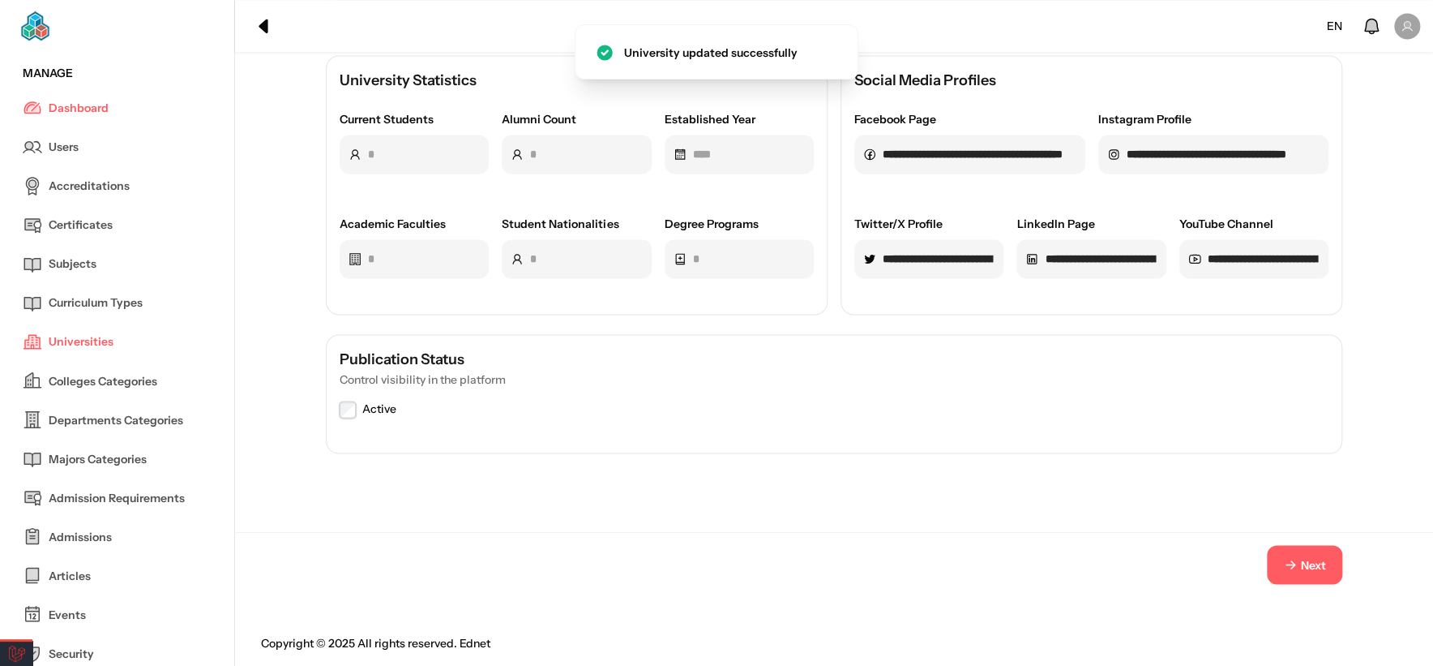
click at [1315, 556] on span "Next" at bounding box center [1313, 564] width 25 height 17
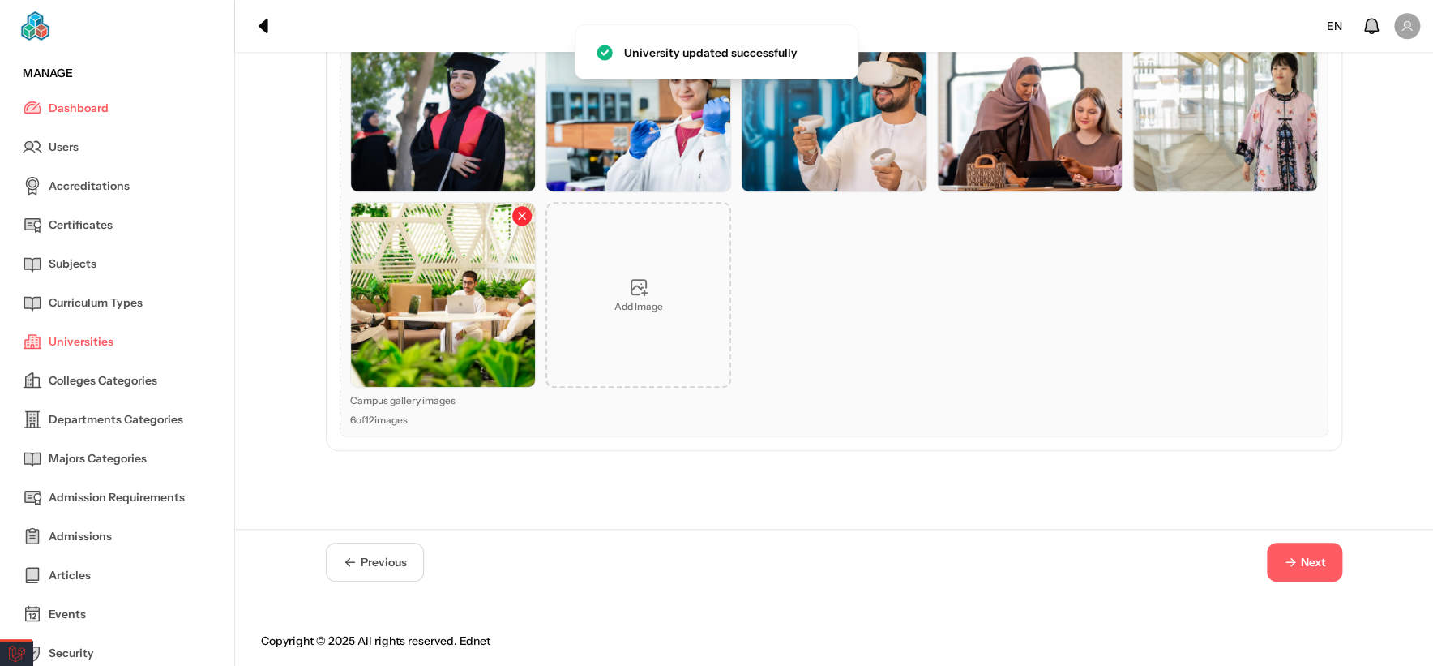
scroll to position [503, 0]
click at [1315, 555] on span "Next" at bounding box center [1313, 563] width 25 height 17
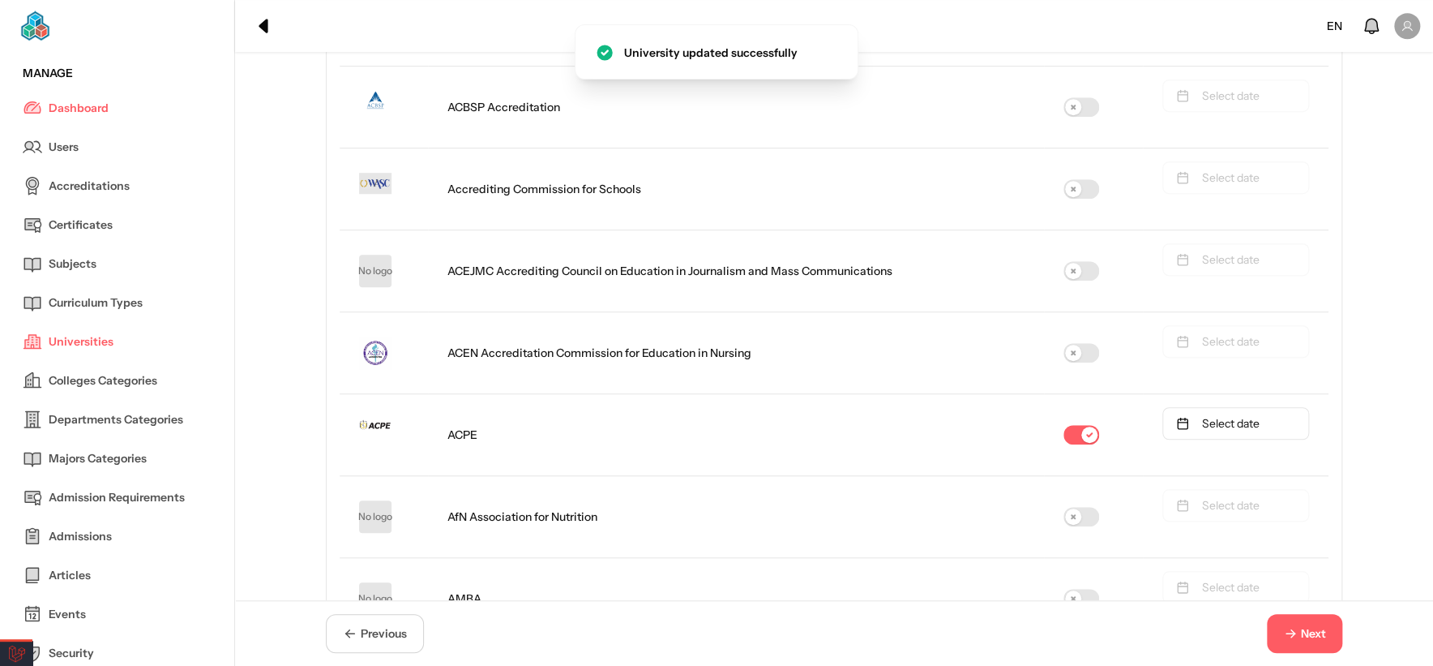
scroll to position [1392, 0]
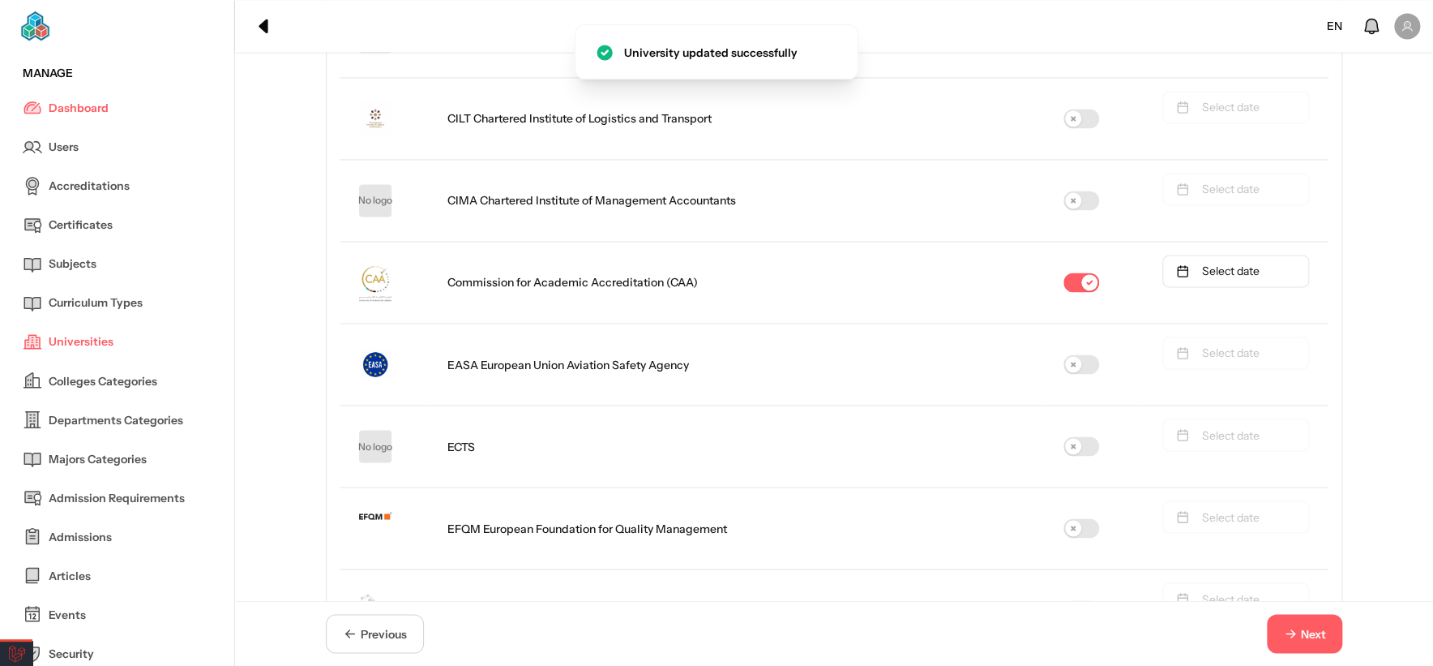
click at [1312, 623] on button "Next" at bounding box center [1304, 633] width 75 height 39
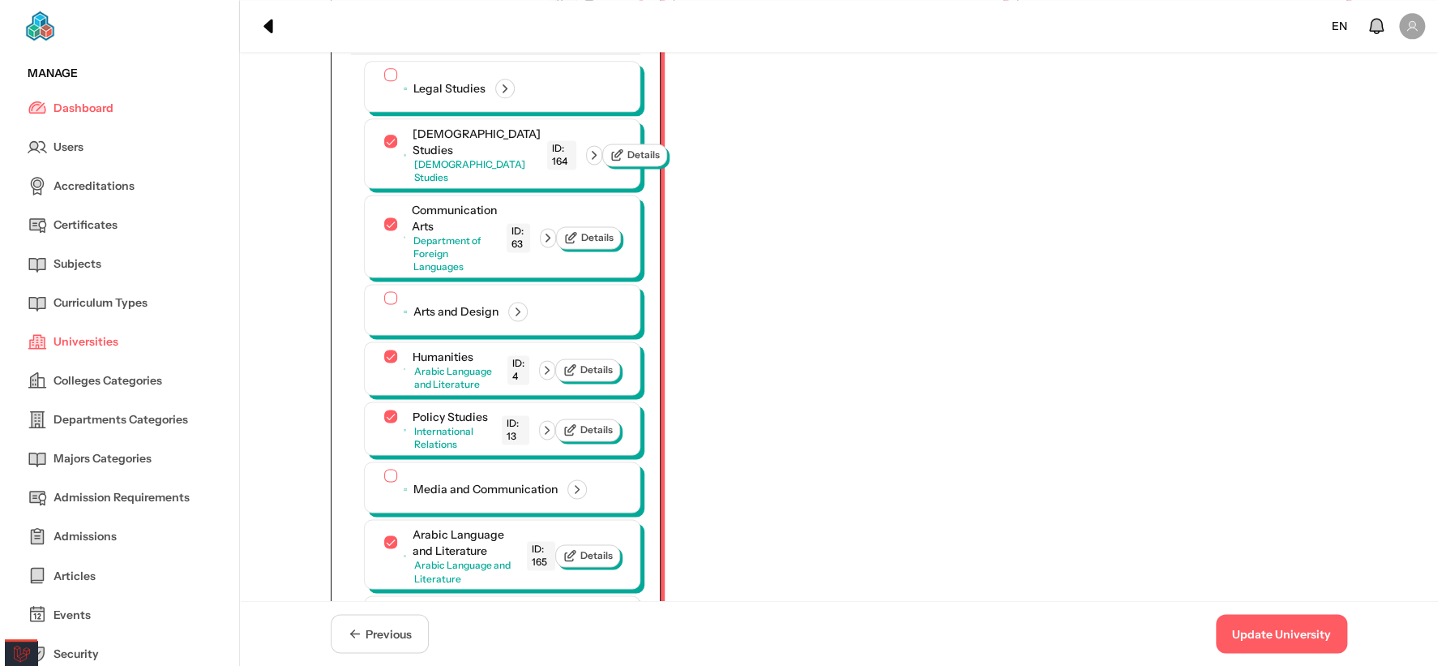
scroll to position [1032, 0]
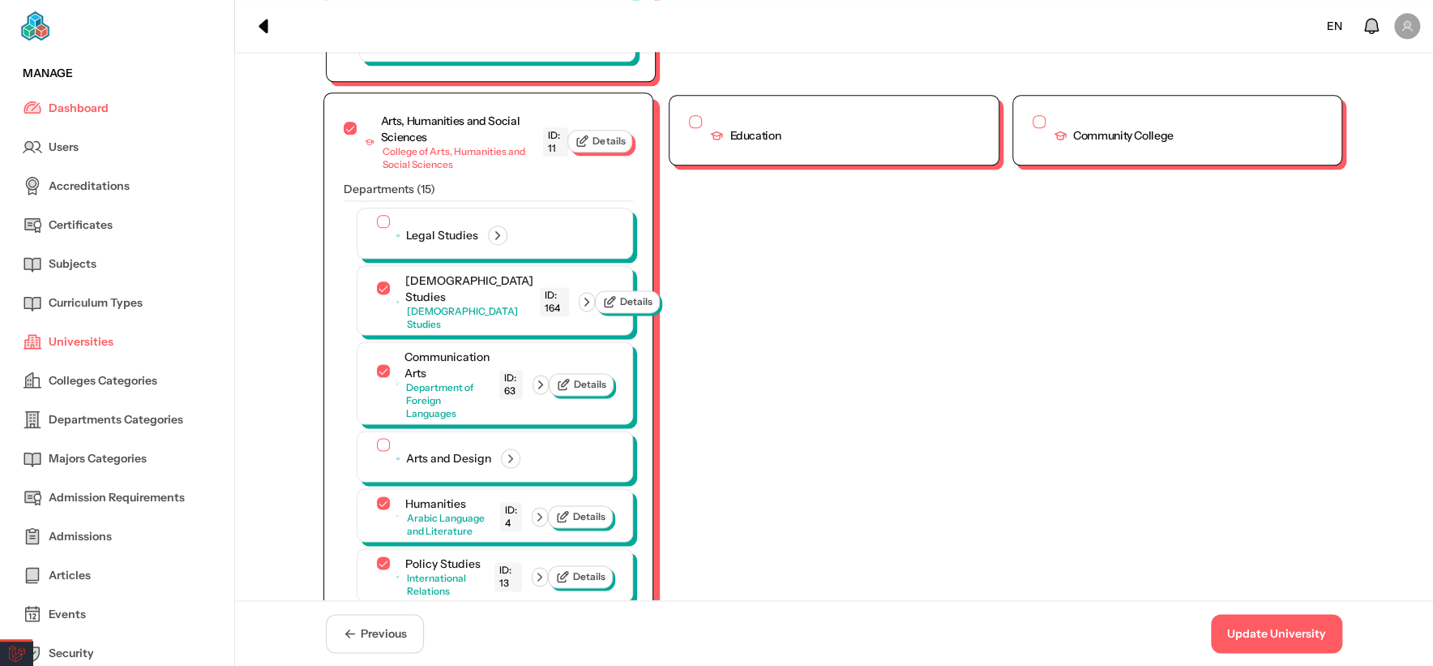
click at [605, 135] on span "Details" at bounding box center [609, 141] width 32 height 13
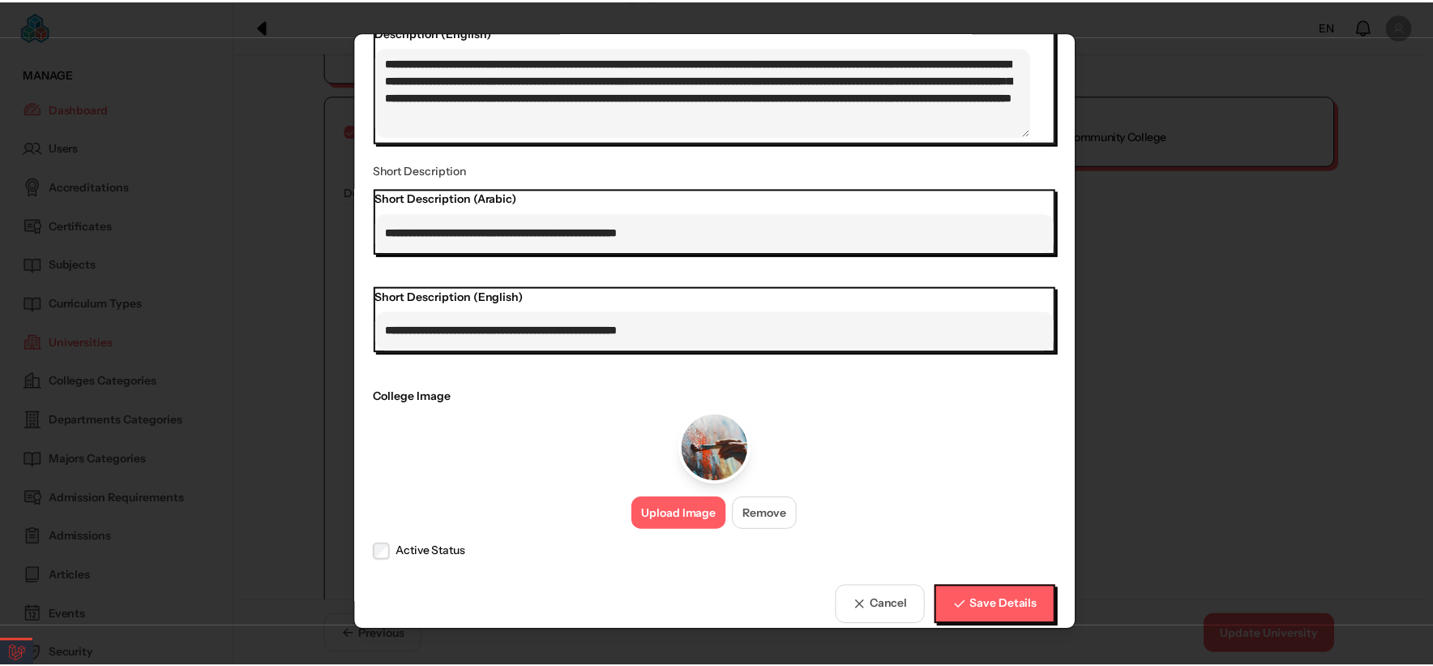
scroll to position [482, 0]
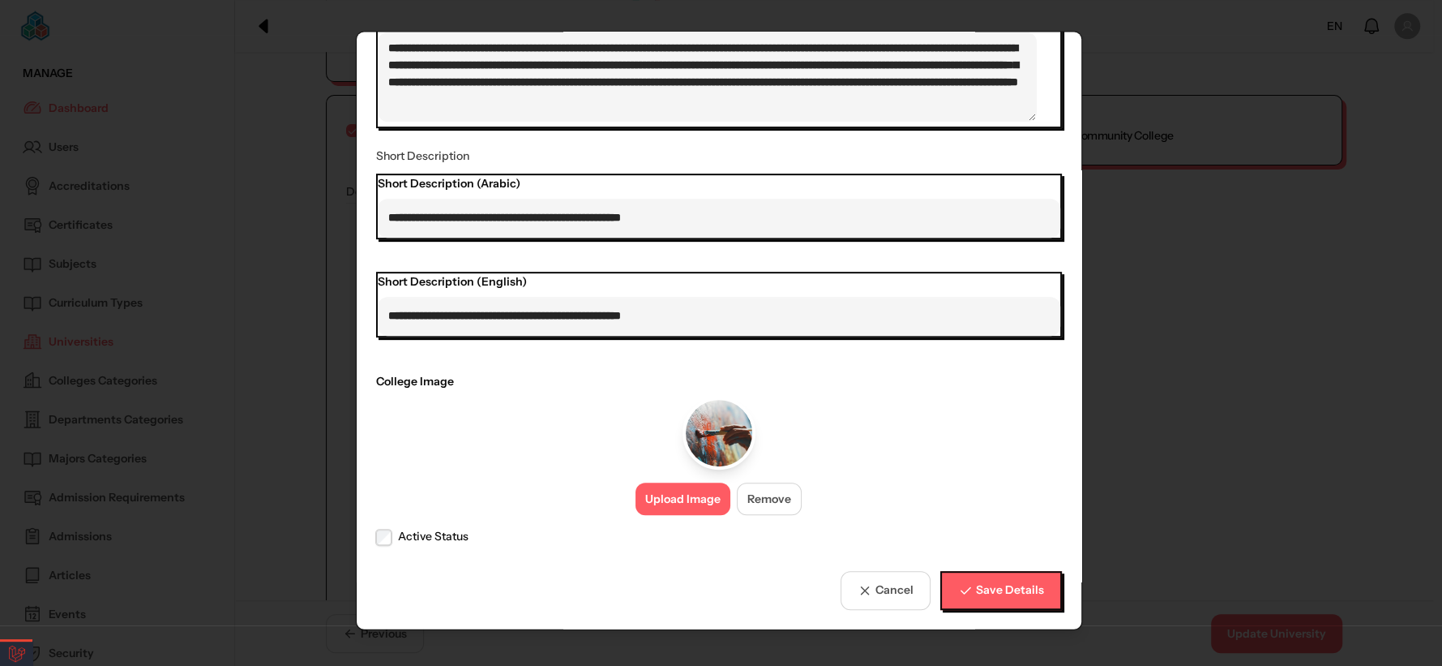
click at [684, 499] on button "Upload Image" at bounding box center [683, 498] width 95 height 32
click at [989, 590] on span "Save Details" at bounding box center [1009, 589] width 68 height 17
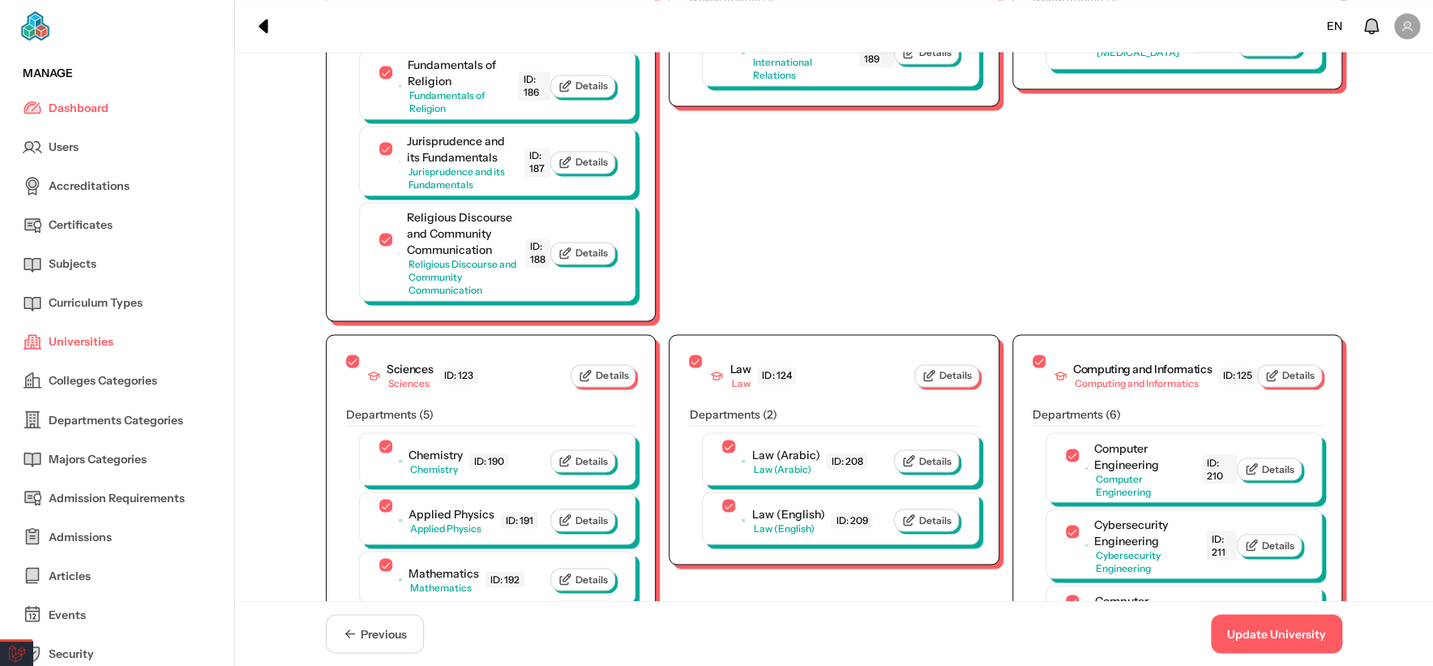
scroll to position [4499, 0]
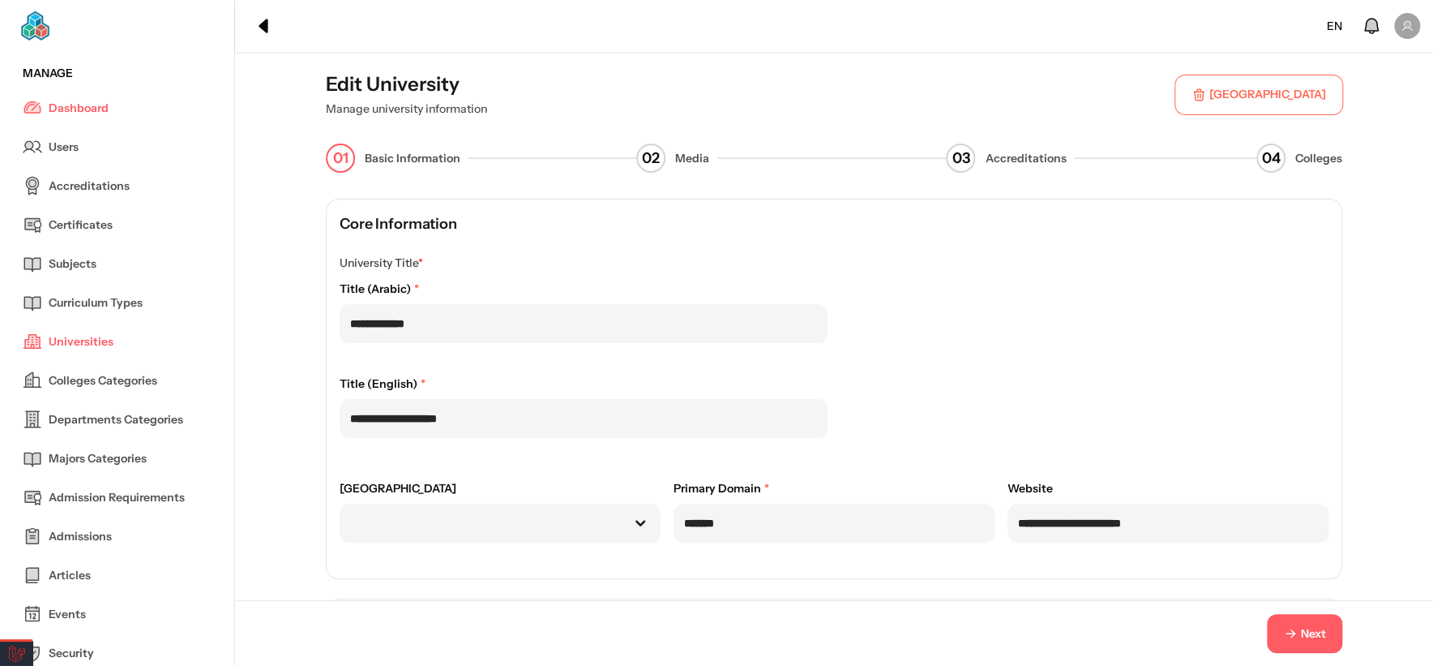
click at [1304, 636] on span "Next" at bounding box center [1313, 633] width 25 height 17
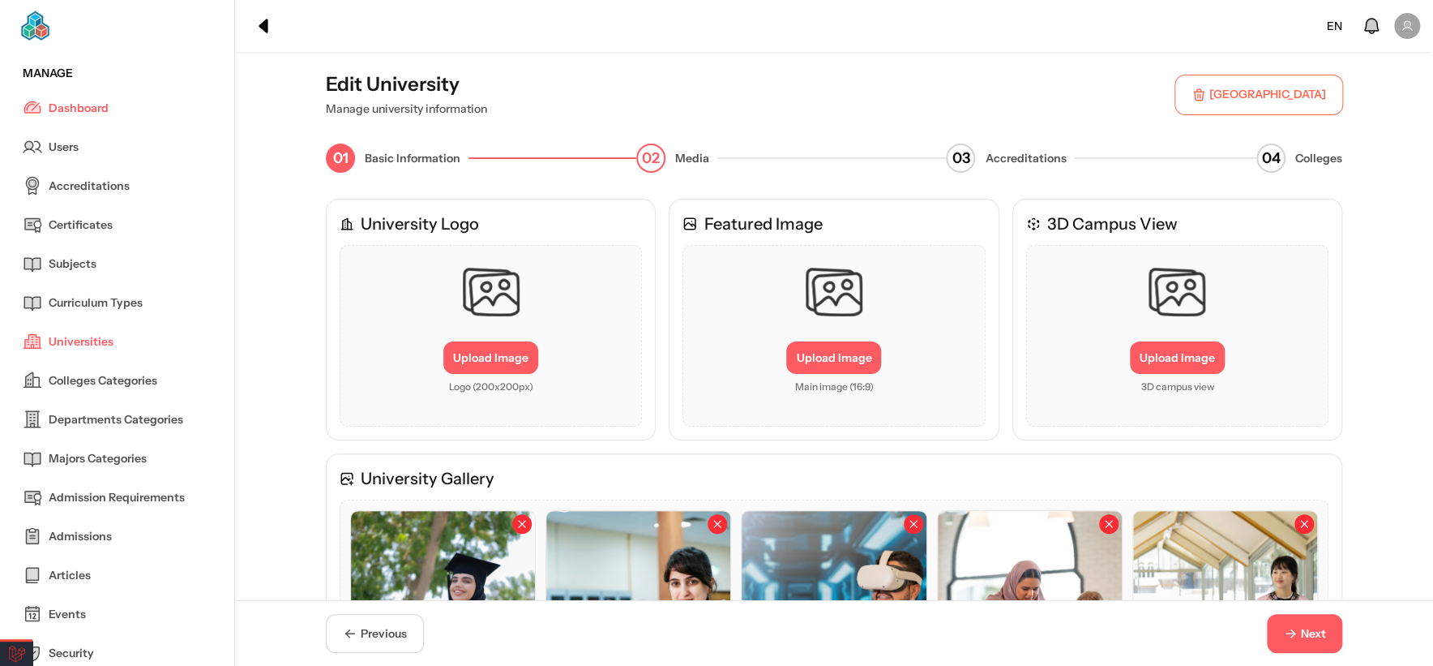
click at [1304, 636] on span "Next" at bounding box center [1313, 633] width 25 height 17
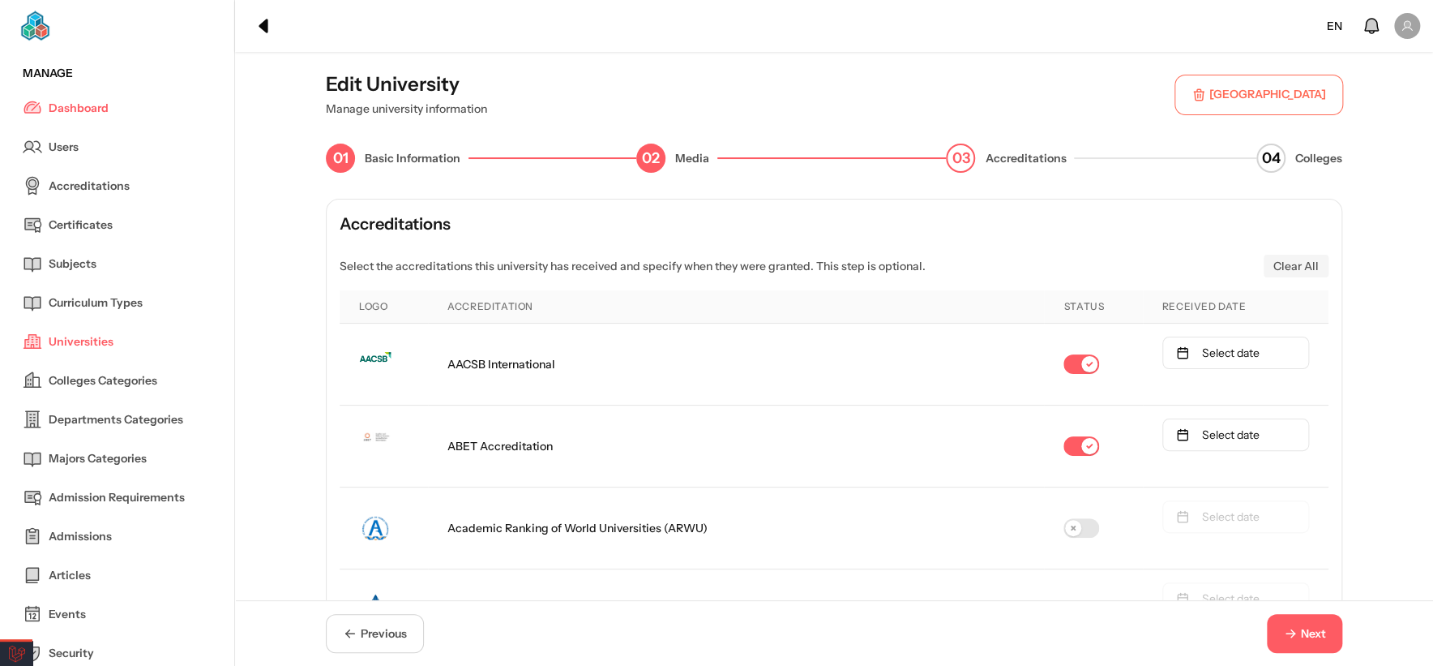
click at [1304, 635] on span "Next" at bounding box center [1313, 633] width 25 height 17
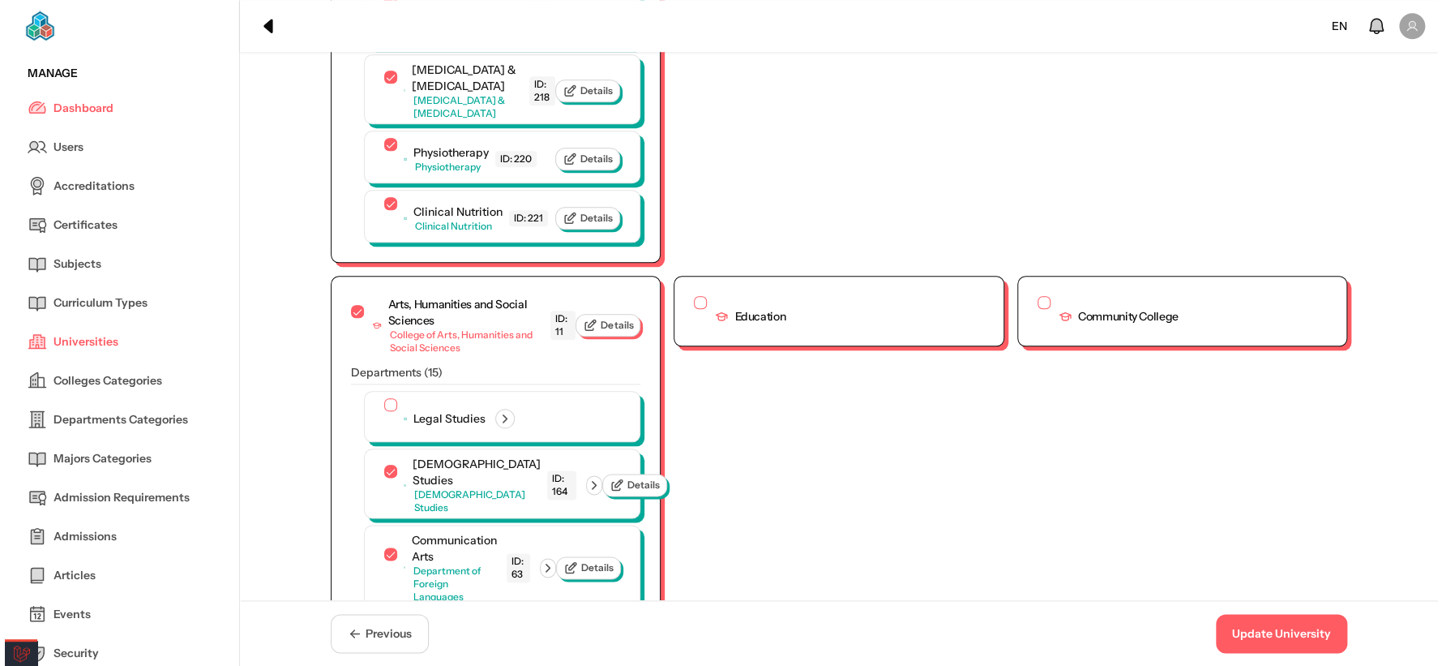
scroll to position [2629, 0]
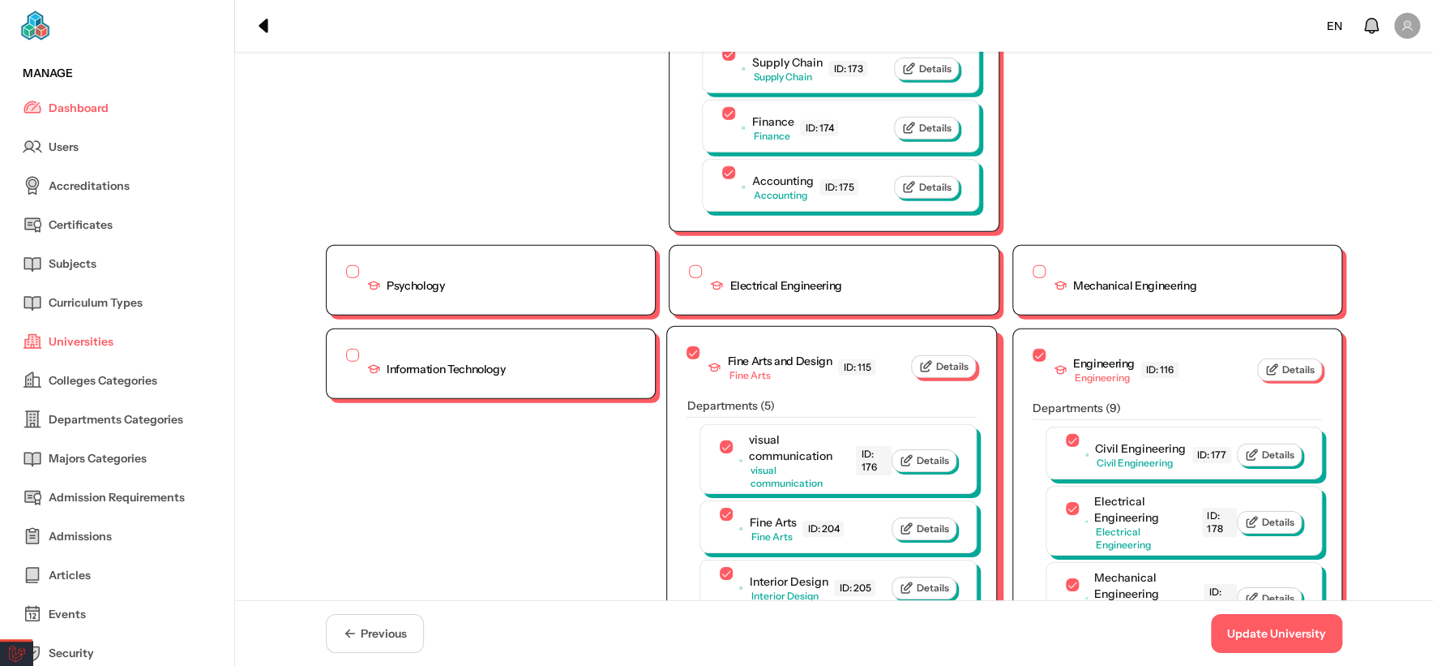
click at [938, 359] on span "Details" at bounding box center [944, 366] width 50 height 15
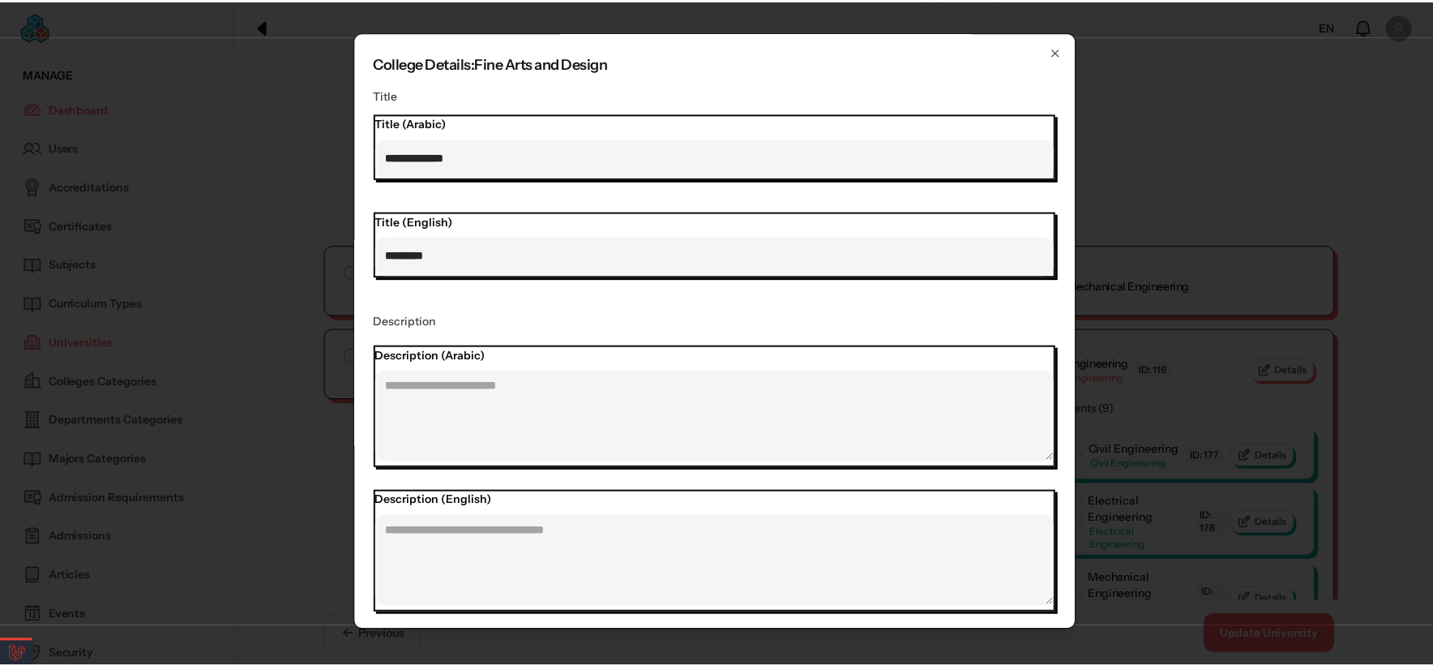
scroll to position [482, 0]
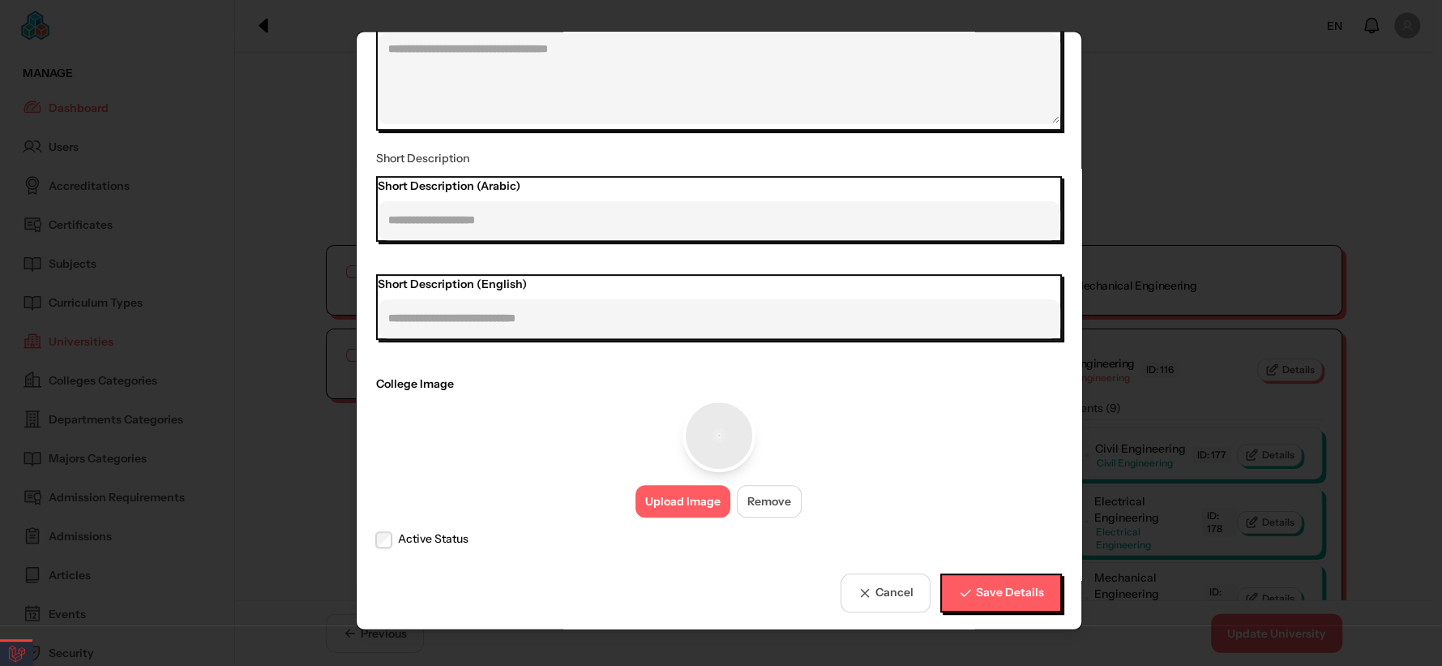
click at [675, 499] on button "Upload Image" at bounding box center [683, 501] width 95 height 32
click at [958, 572] on button "Save Details" at bounding box center [1001, 591] width 122 height 39
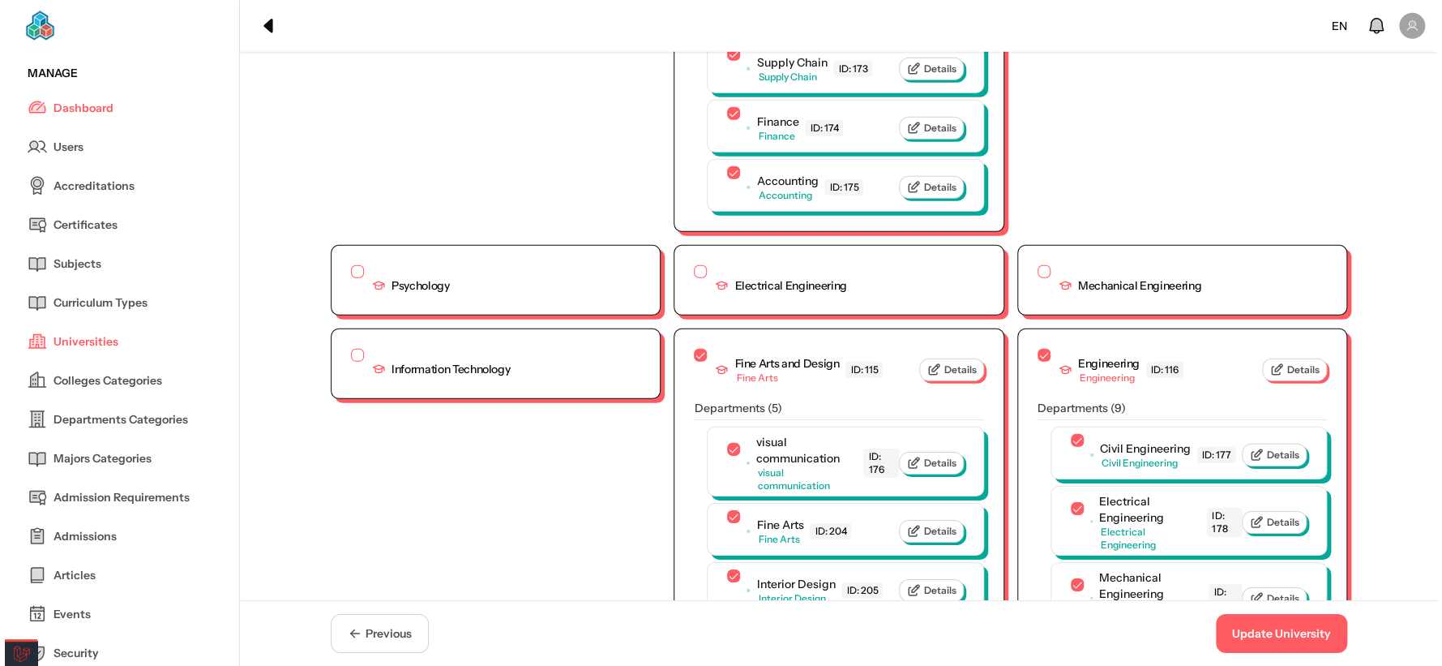
scroll to position [820, 0]
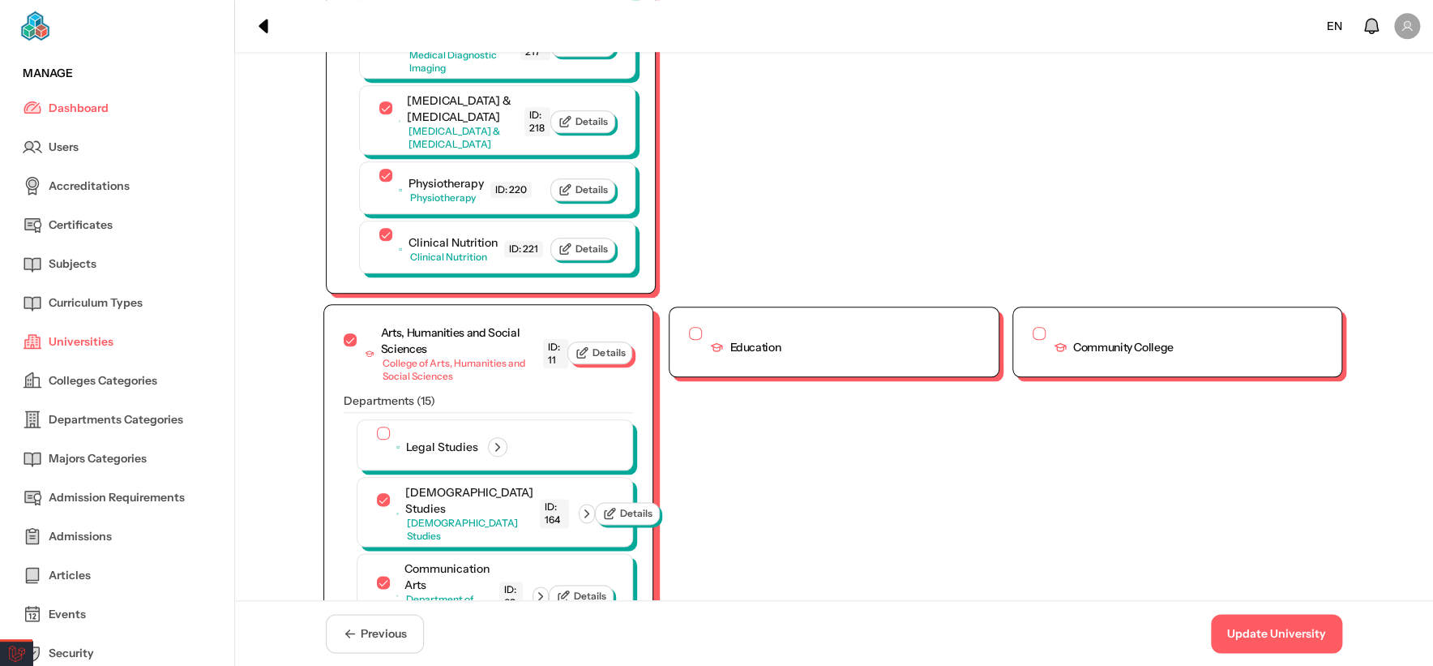
click at [632, 341] on button "Details" at bounding box center [600, 352] width 65 height 23
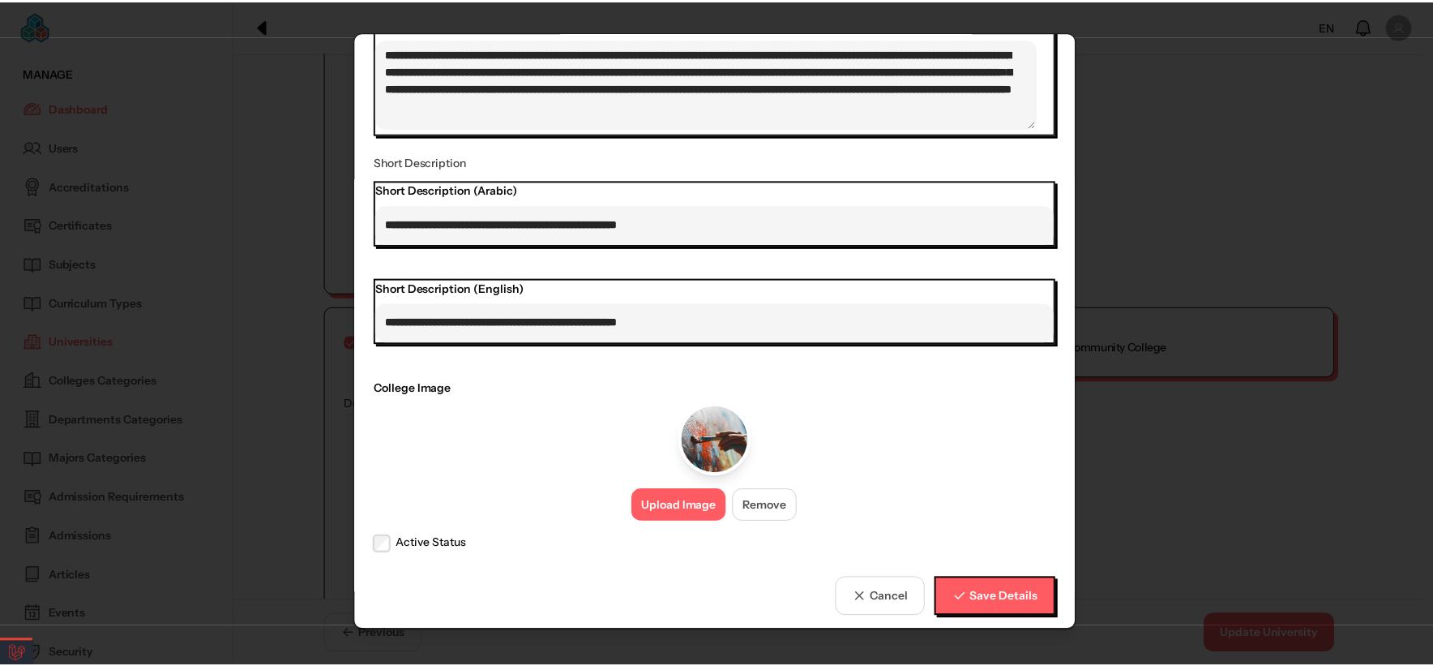
scroll to position [482, 0]
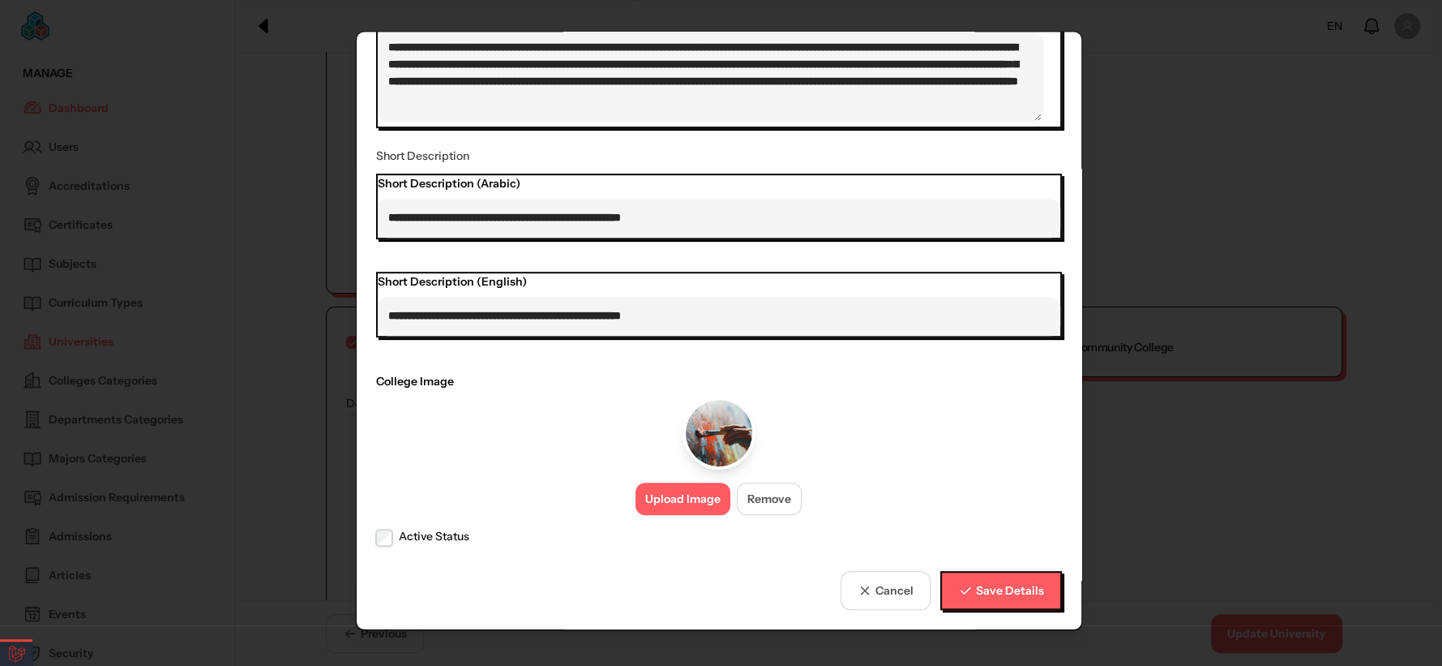
click at [667, 495] on button "Upload Image" at bounding box center [683, 498] width 95 height 32
click at [979, 589] on span "Save Details" at bounding box center [1009, 589] width 68 height 17
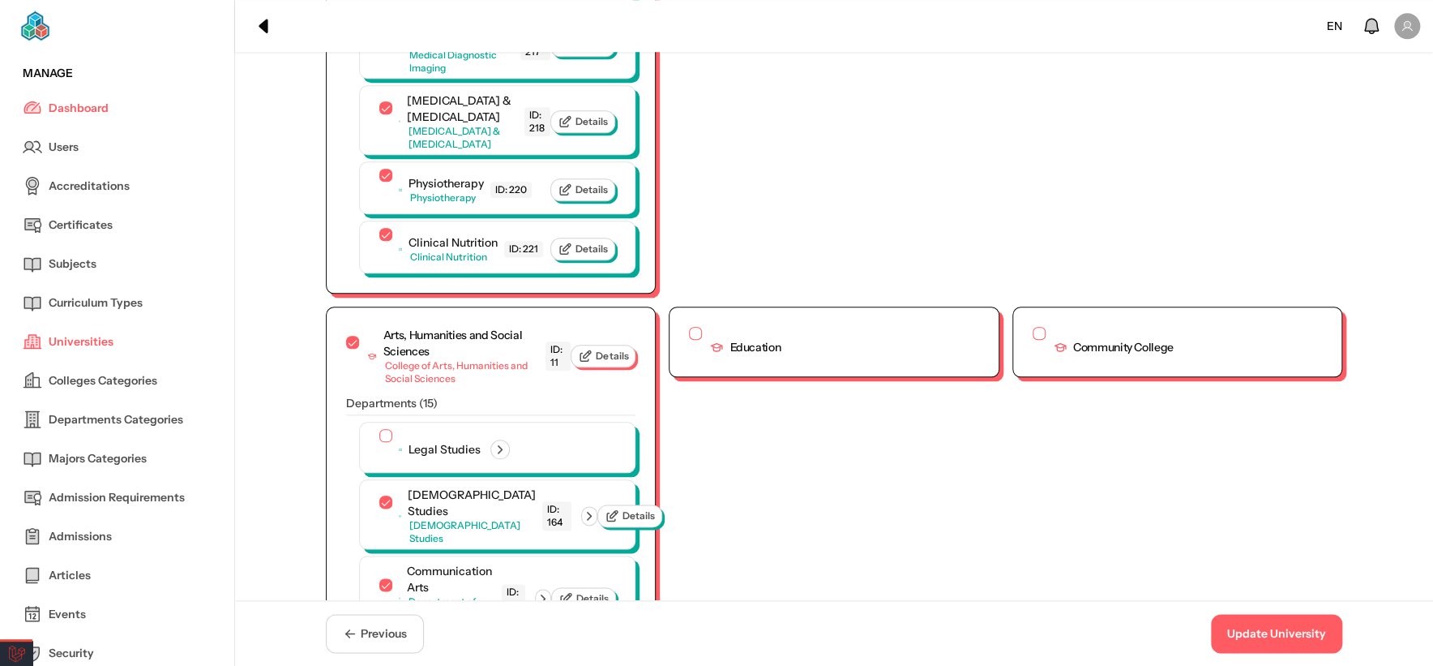
click at [1246, 627] on button "Update University" at bounding box center [1276, 633] width 131 height 39
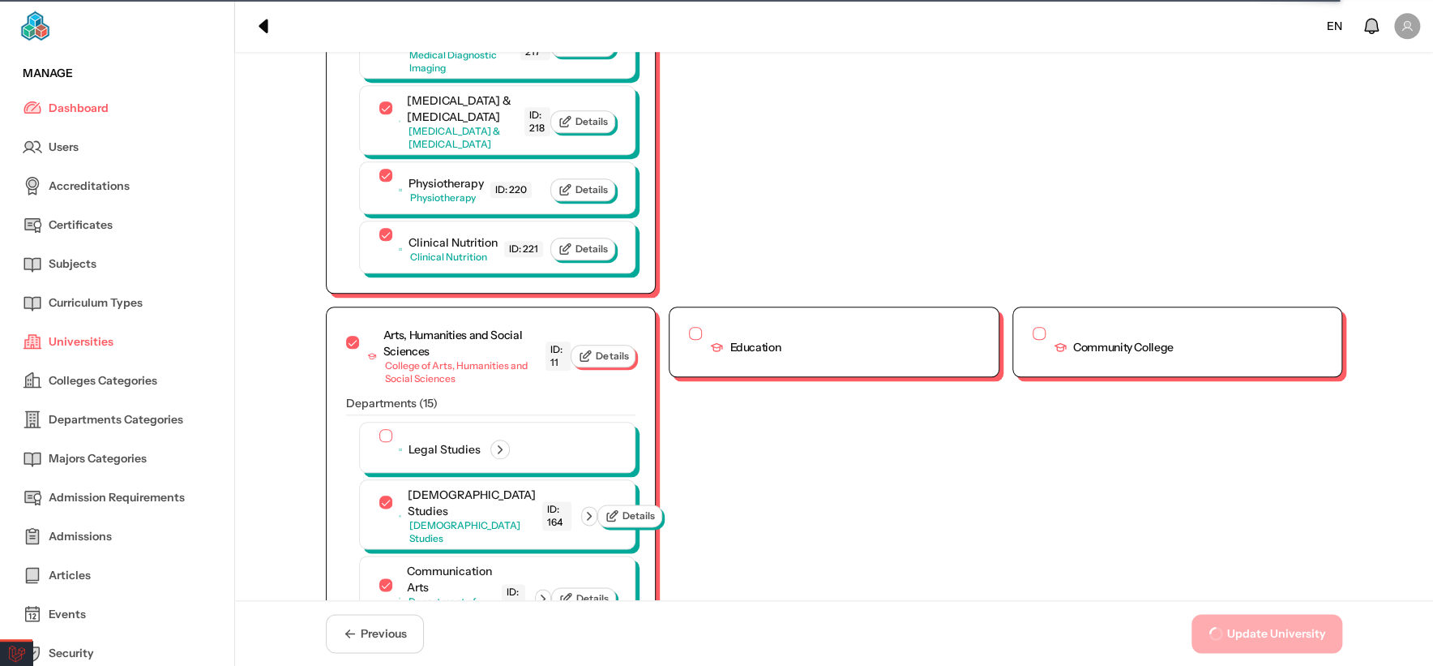
scroll to position [0, 0]
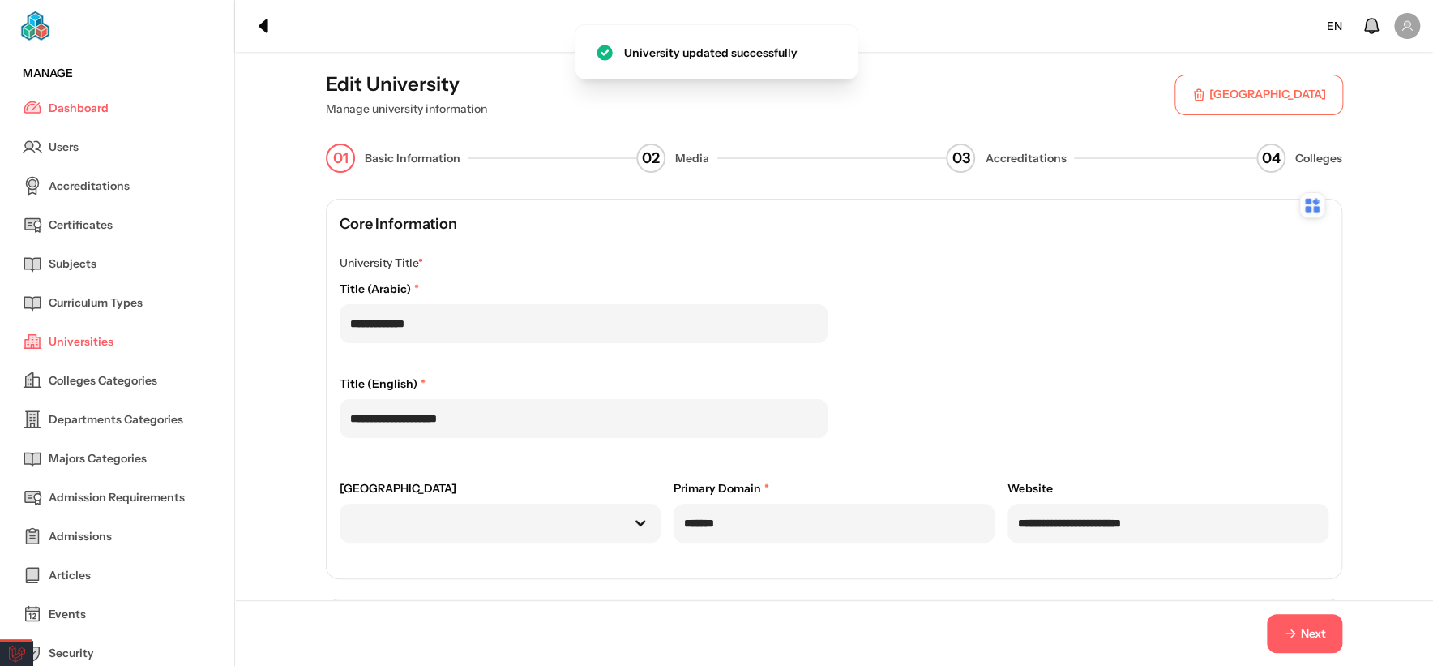
click at [1295, 633] on icon "button" at bounding box center [1290, 633] width 15 height 15
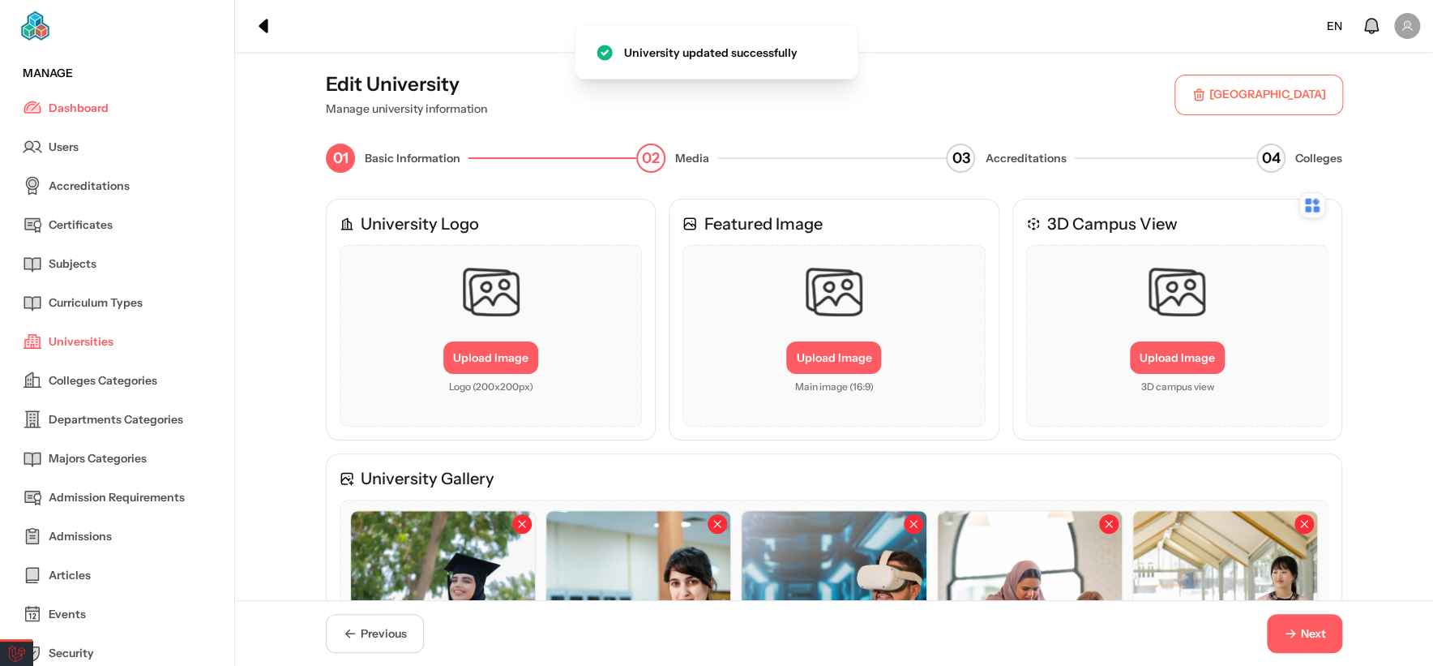
click at [1295, 633] on icon "button" at bounding box center [1290, 633] width 15 height 15
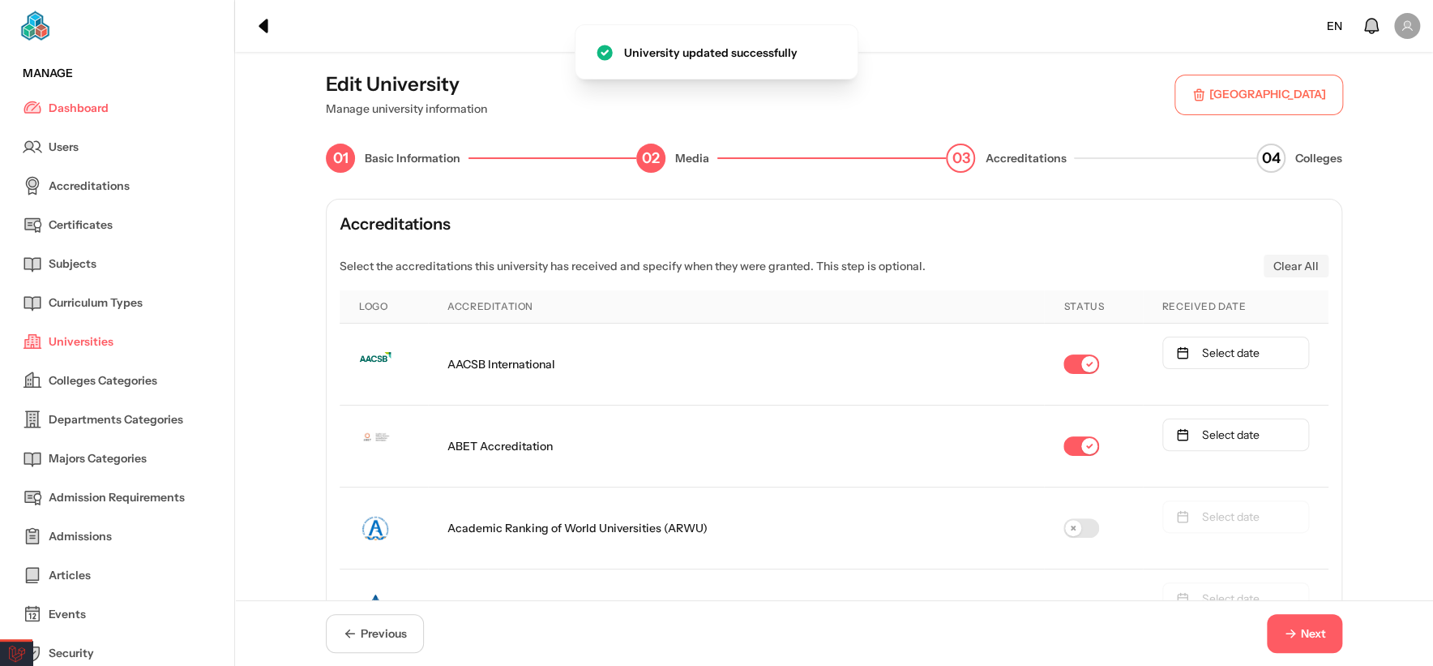
click at [1315, 626] on span "Next" at bounding box center [1313, 633] width 25 height 17
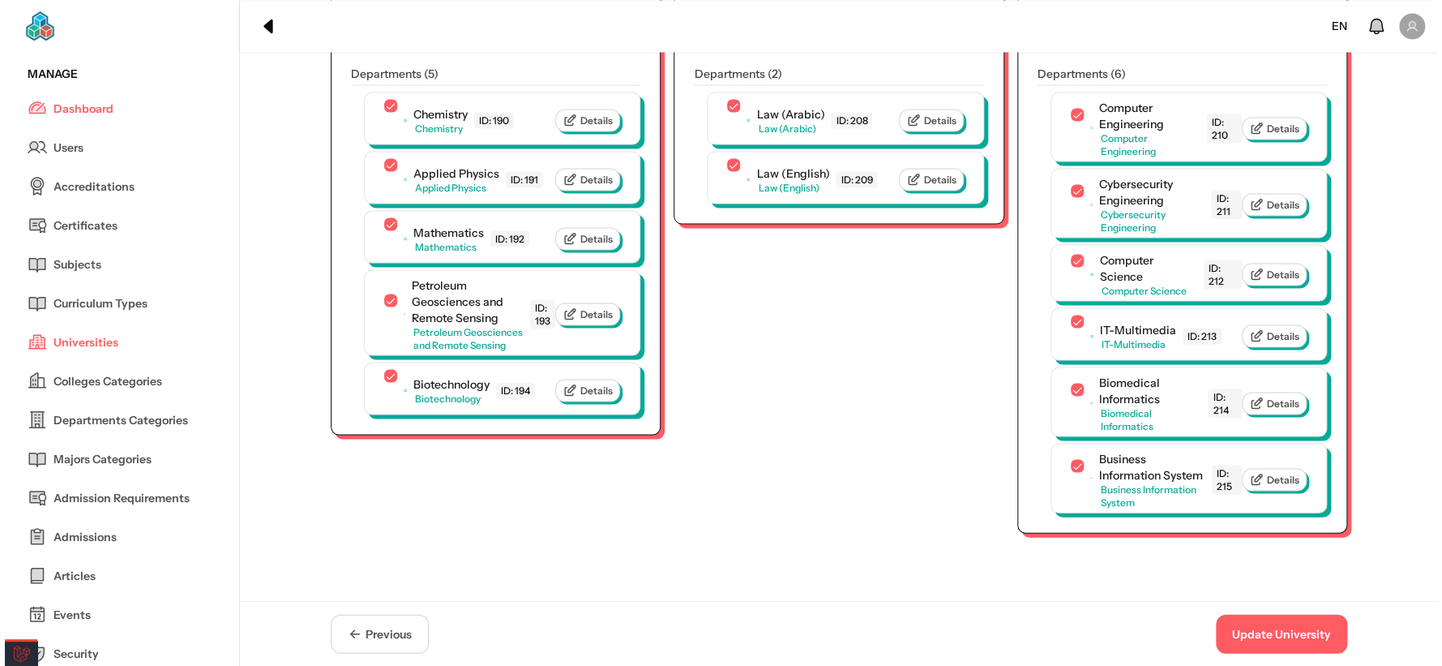
scroll to position [1998, 0]
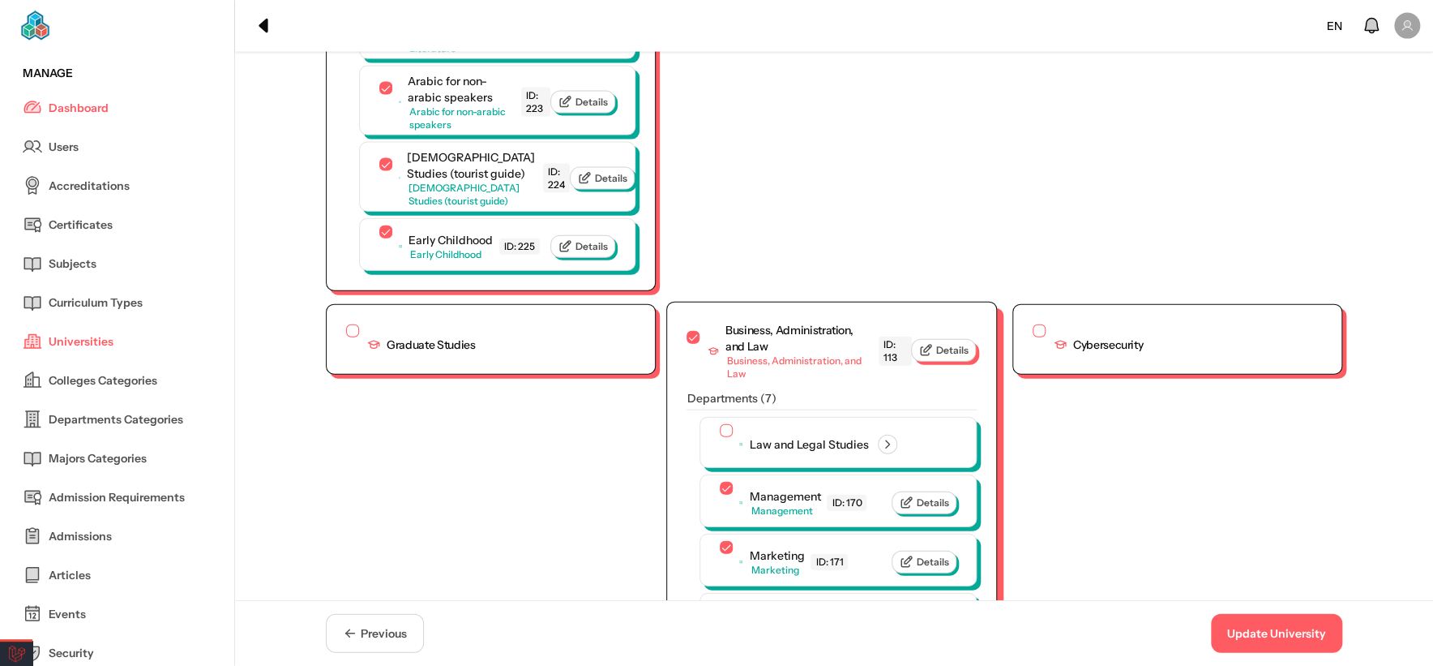
click at [949, 344] on span "Details" at bounding box center [952, 350] width 32 height 13
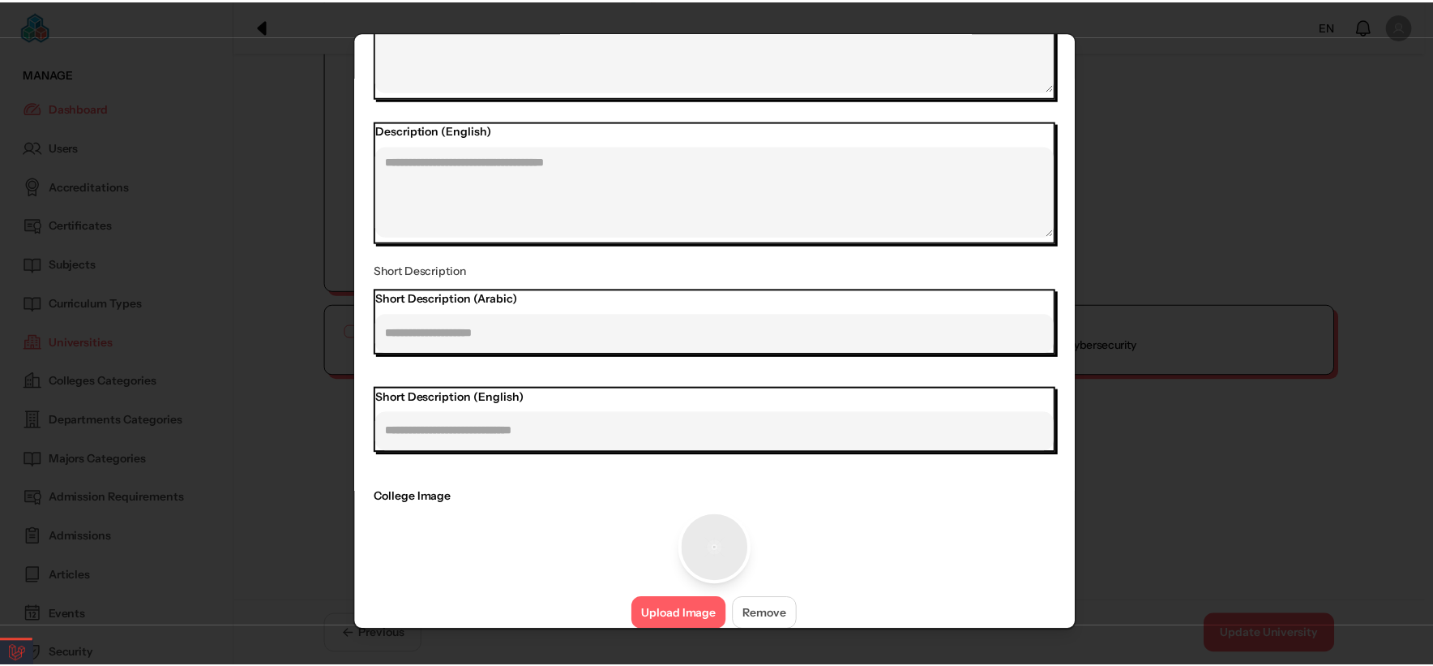
scroll to position [482, 0]
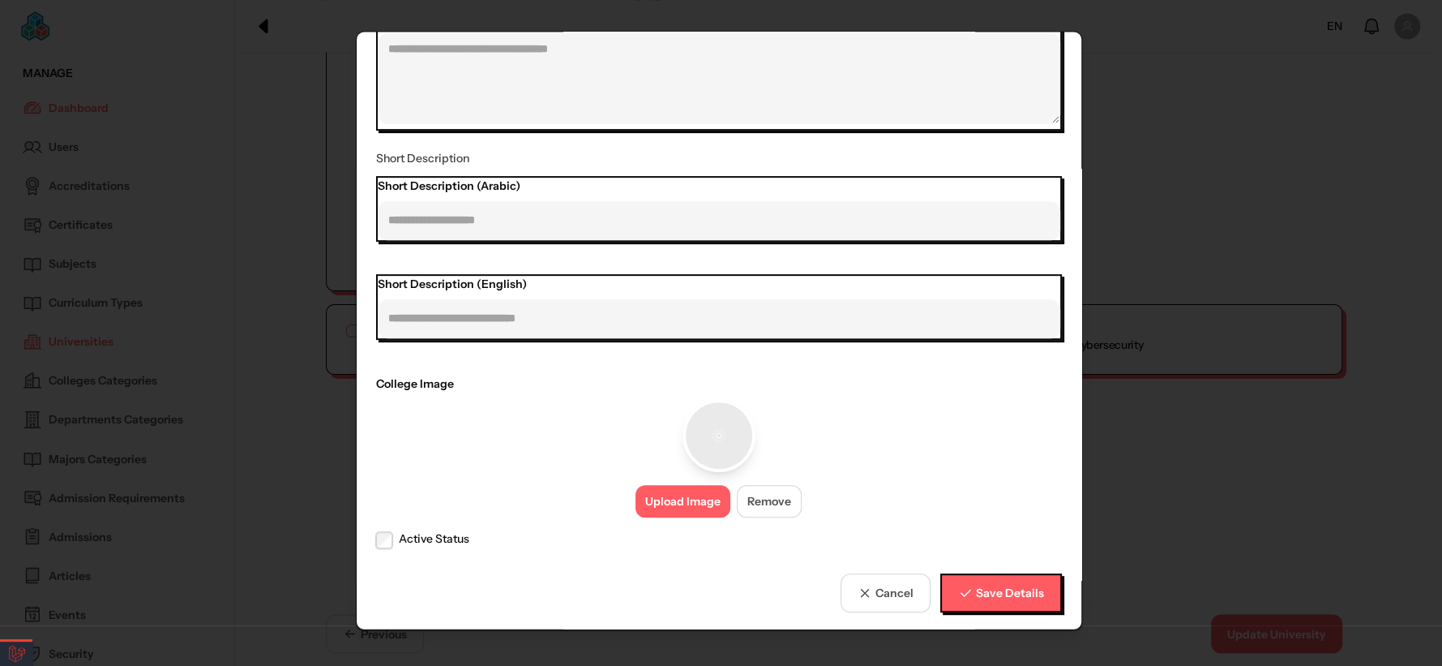
click at [682, 492] on button "Upload Image" at bounding box center [683, 501] width 95 height 32
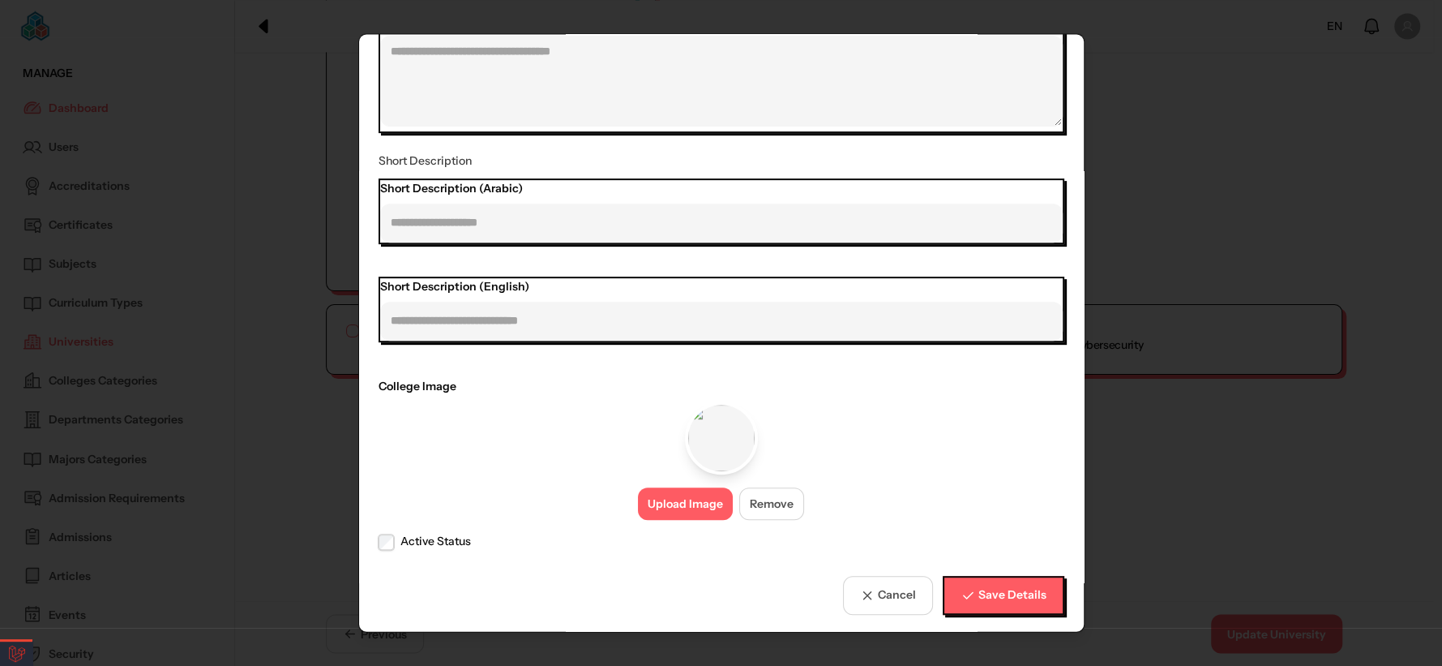
click at [971, 602] on button "Save Details" at bounding box center [1004, 595] width 122 height 39
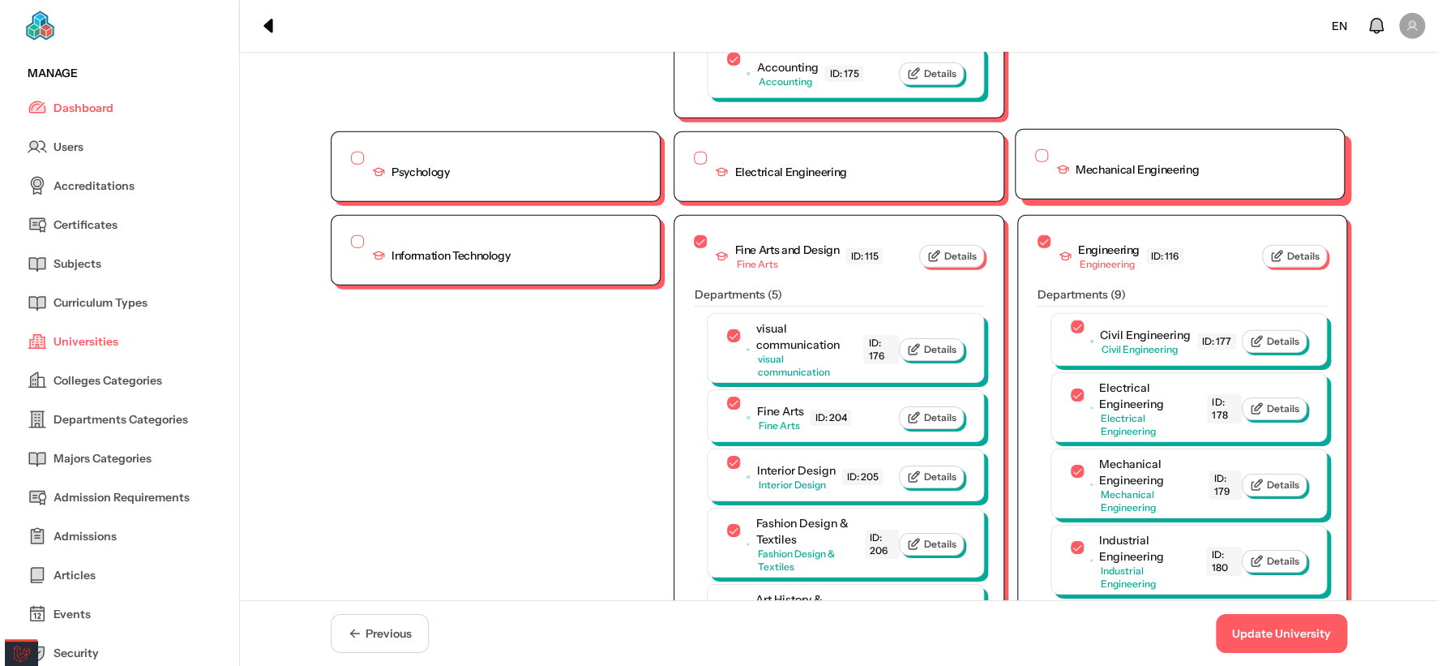
scroll to position [2624, 0]
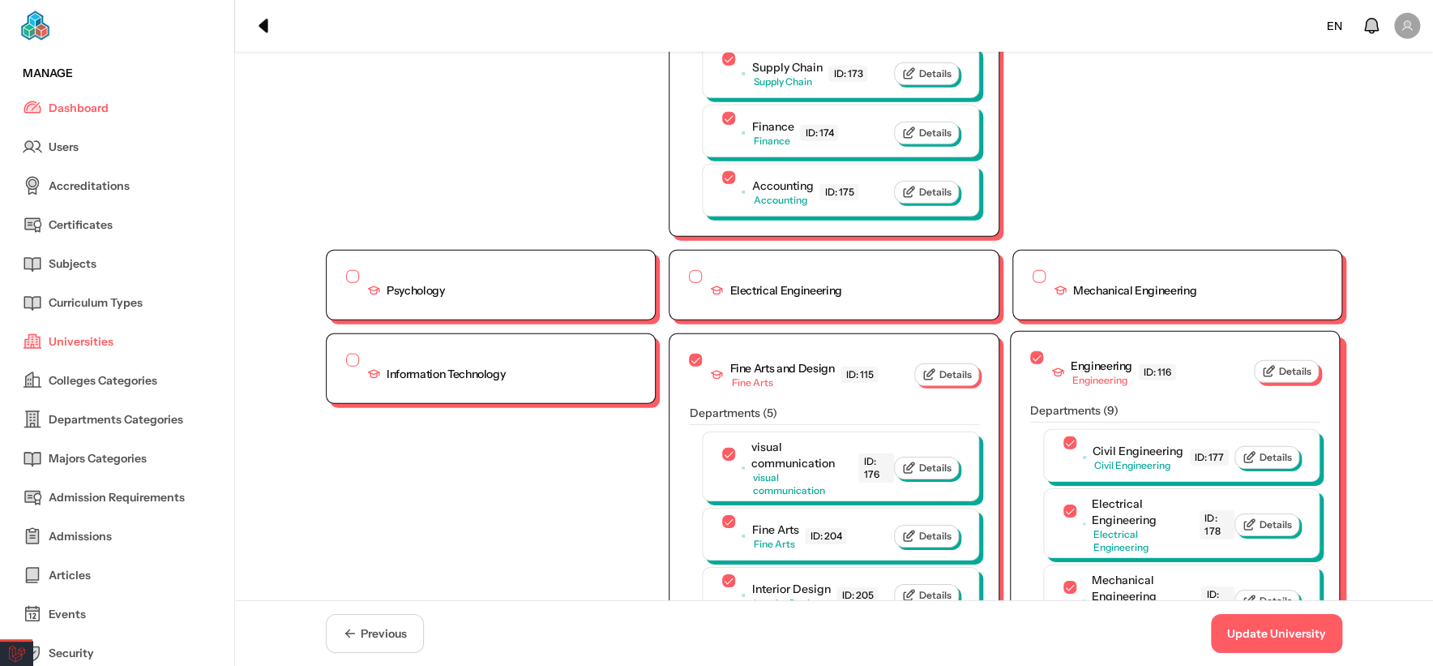
click at [1285, 365] on span "Details" at bounding box center [1295, 371] width 32 height 13
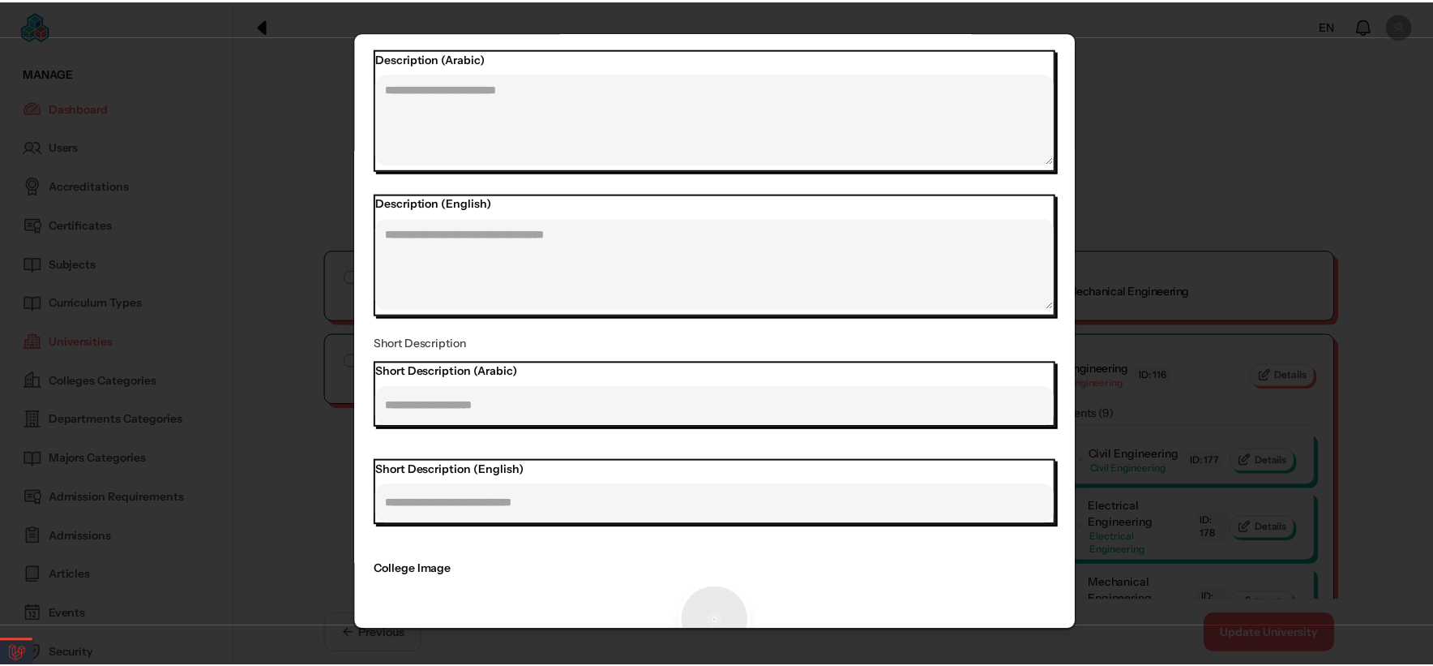
scroll to position [482, 0]
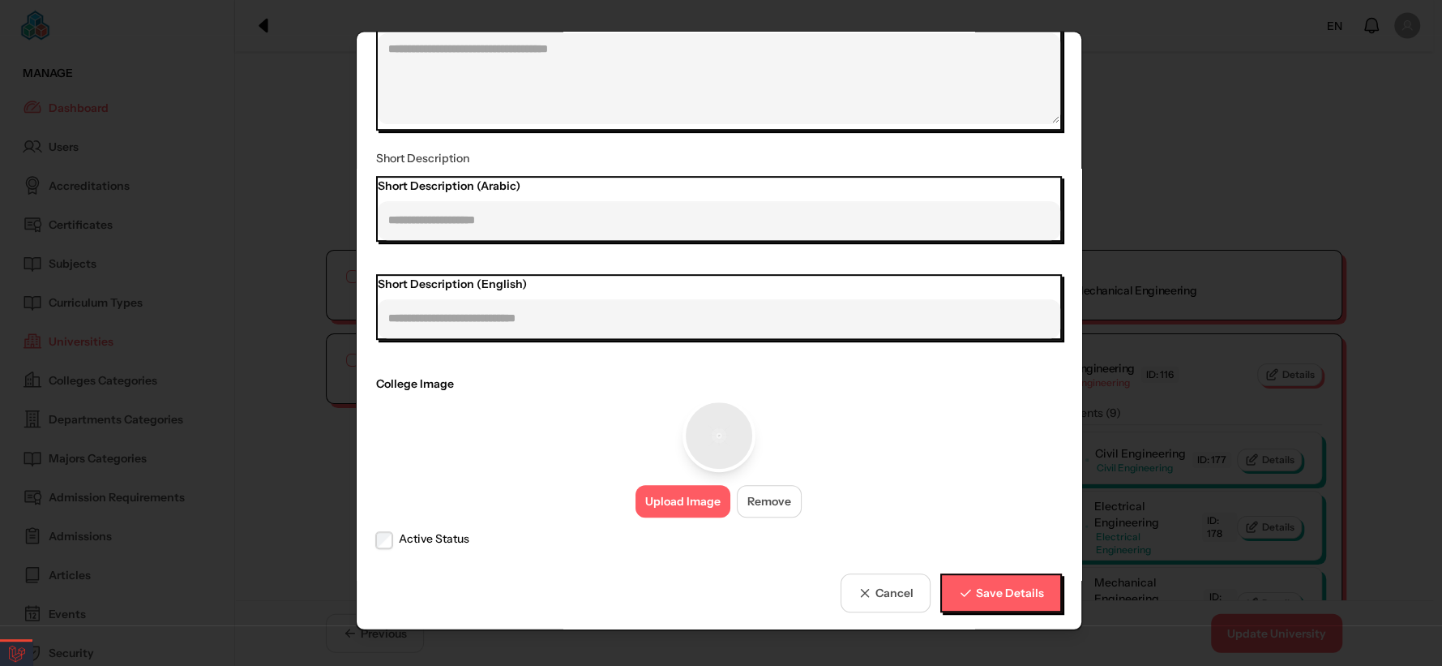
click at [675, 501] on button "Upload Image" at bounding box center [683, 501] width 95 height 32
click at [1003, 594] on span "Save Details" at bounding box center [1009, 592] width 68 height 17
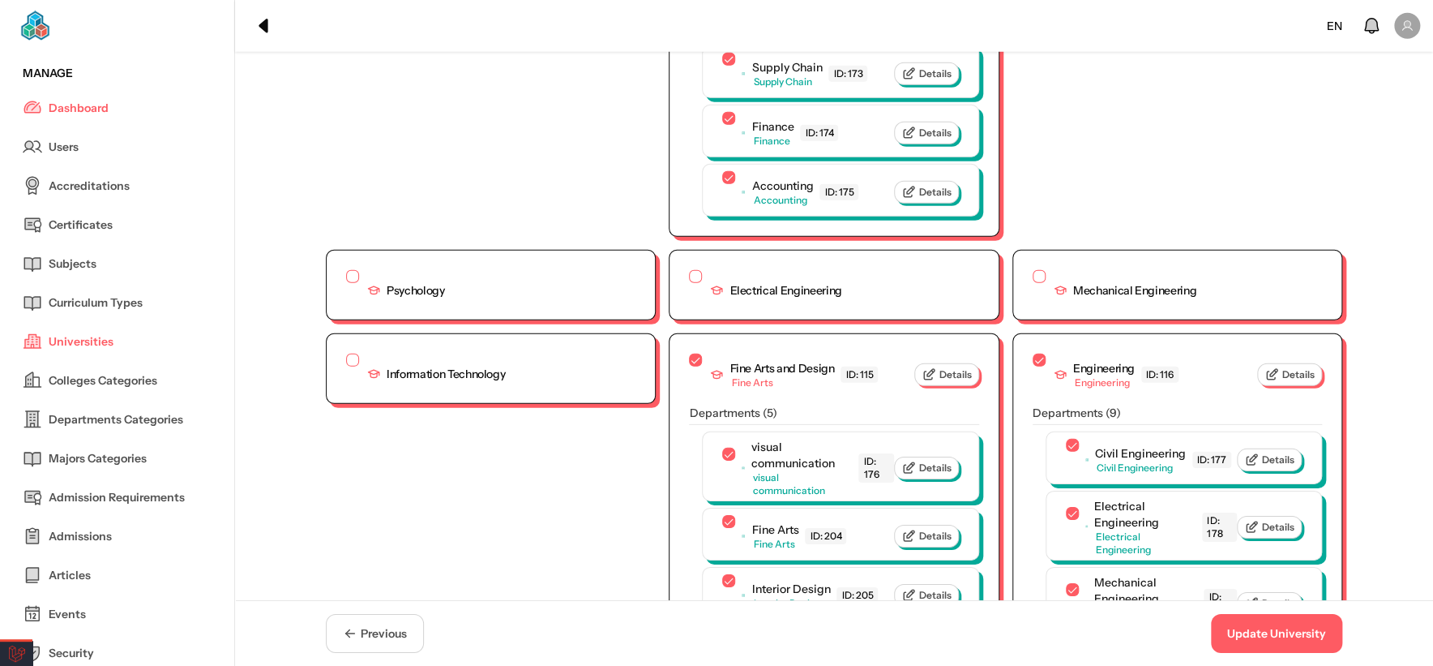
click at [1270, 645] on button "Update University" at bounding box center [1276, 633] width 131 height 39
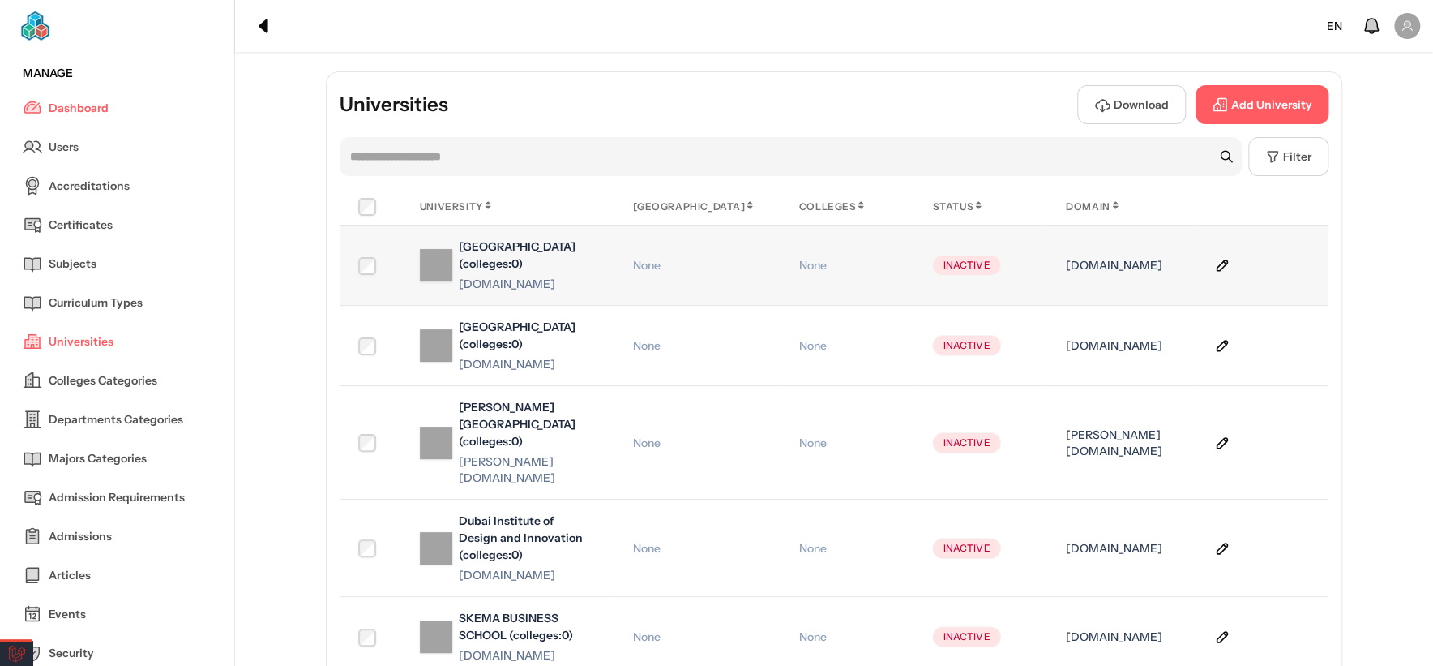
drag, startPoint x: 1124, startPoint y: 327, endPoint x: 1141, endPoint y: 307, distance: 25.3
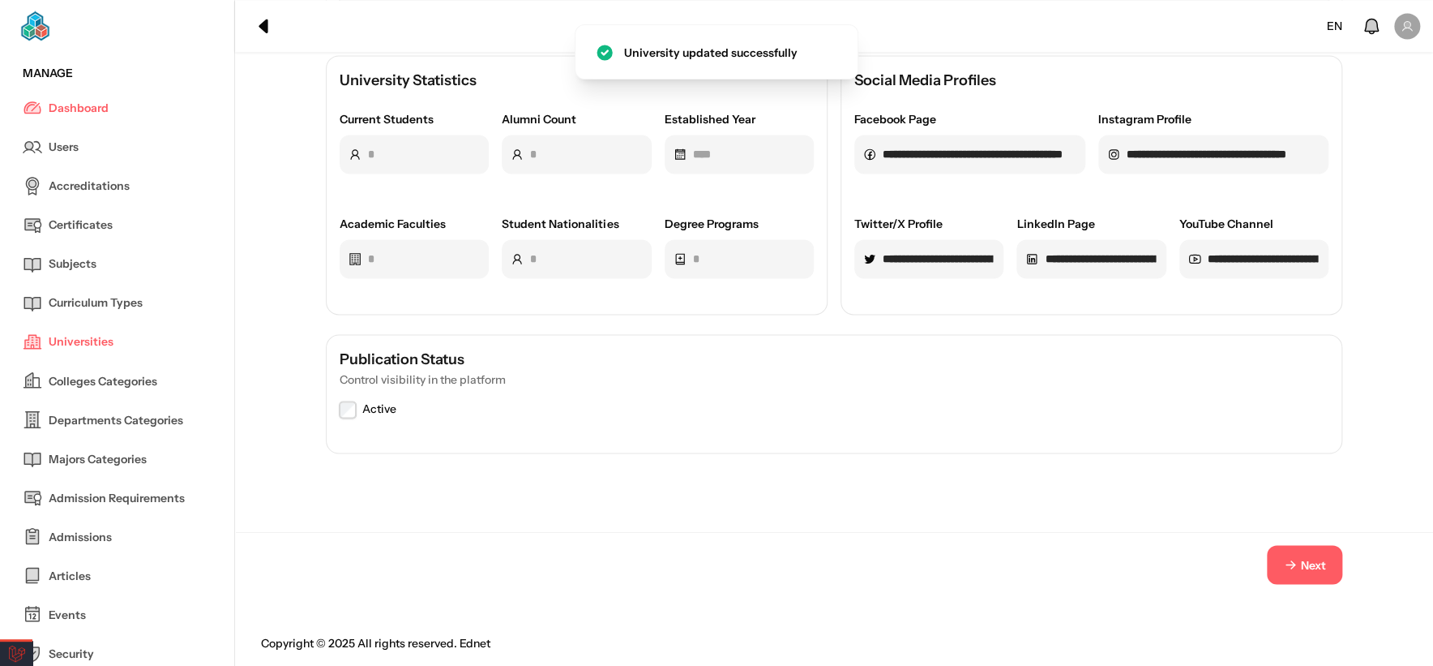
click at [1308, 554] on button "Next" at bounding box center [1304, 564] width 75 height 39
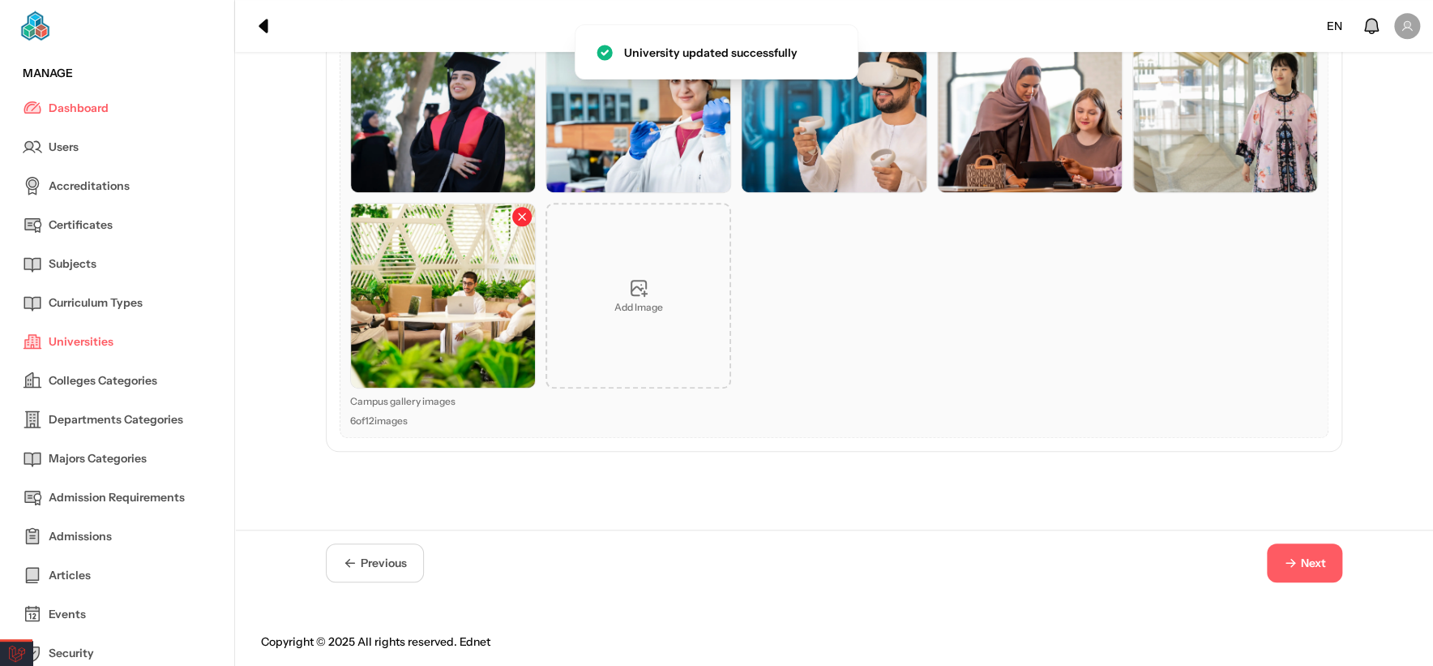
click at [1312, 562] on span "Next" at bounding box center [1313, 563] width 25 height 17
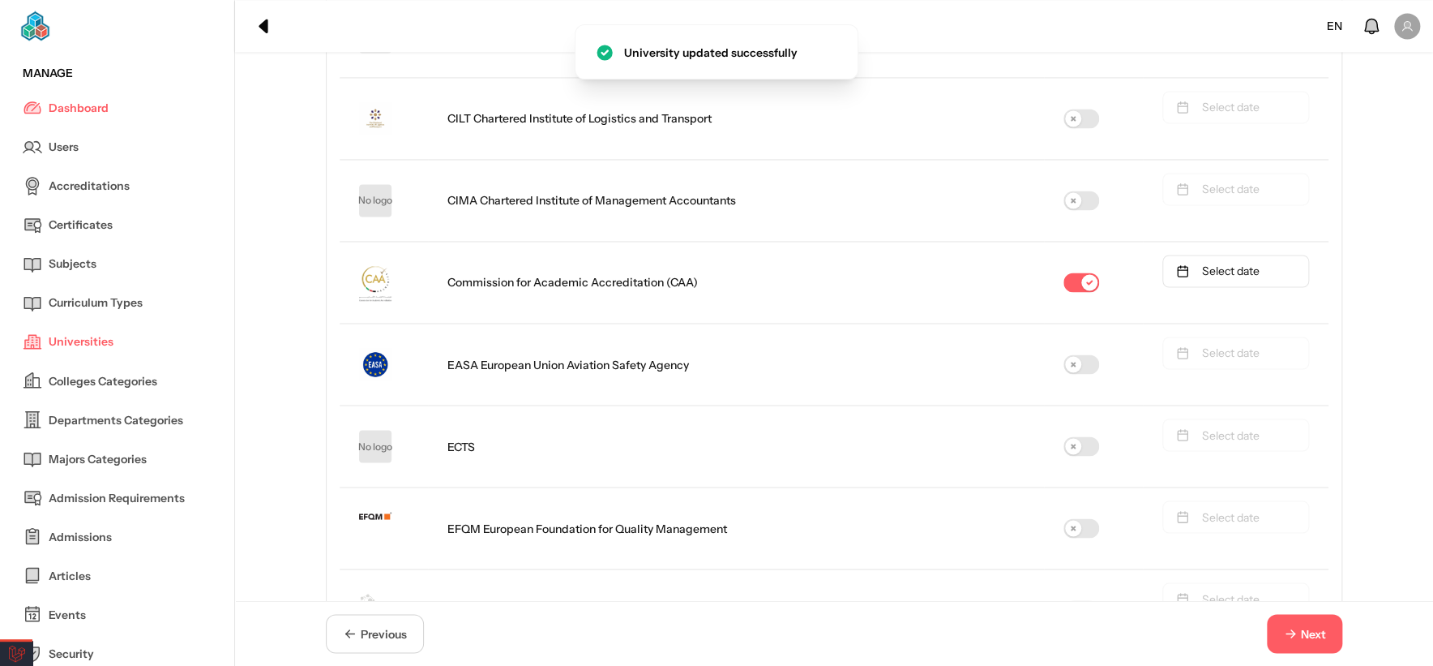
click at [1312, 563] on td "Select date" at bounding box center [1236, 528] width 186 height 82
click at [1308, 627] on span "Next" at bounding box center [1313, 633] width 25 height 17
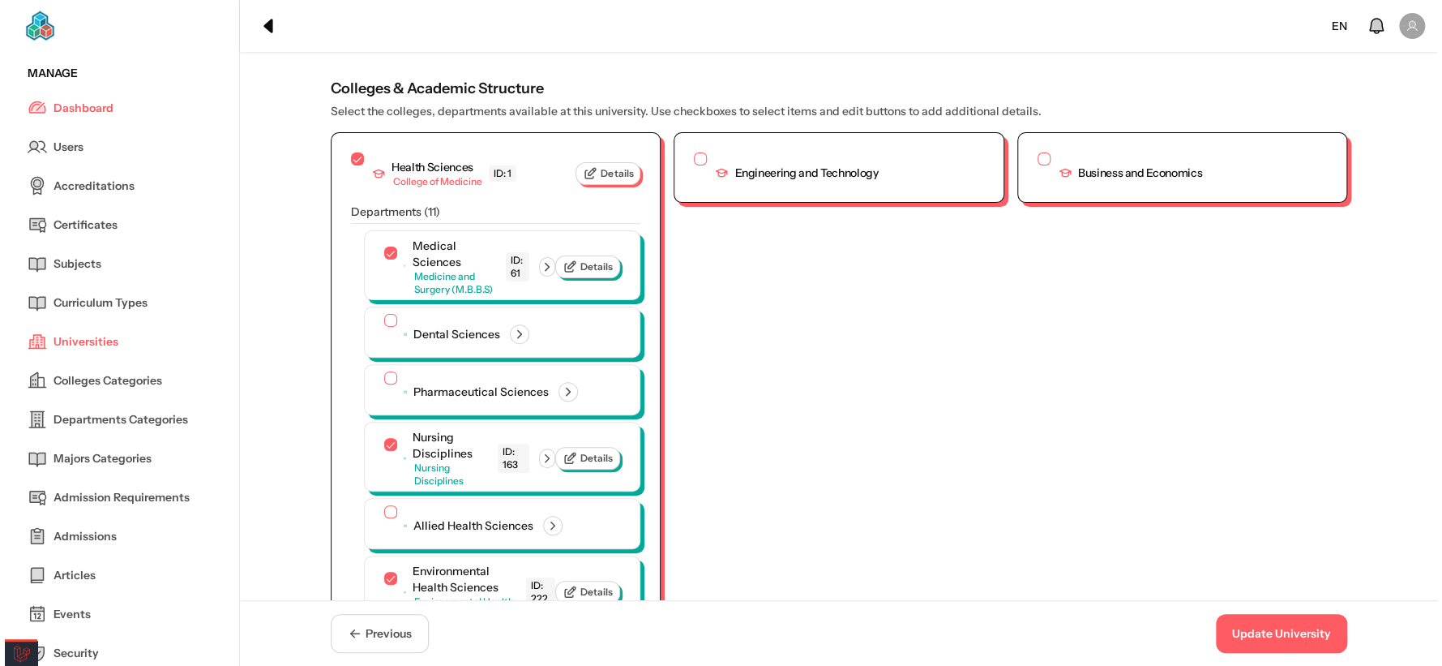
scroll to position [4552, 0]
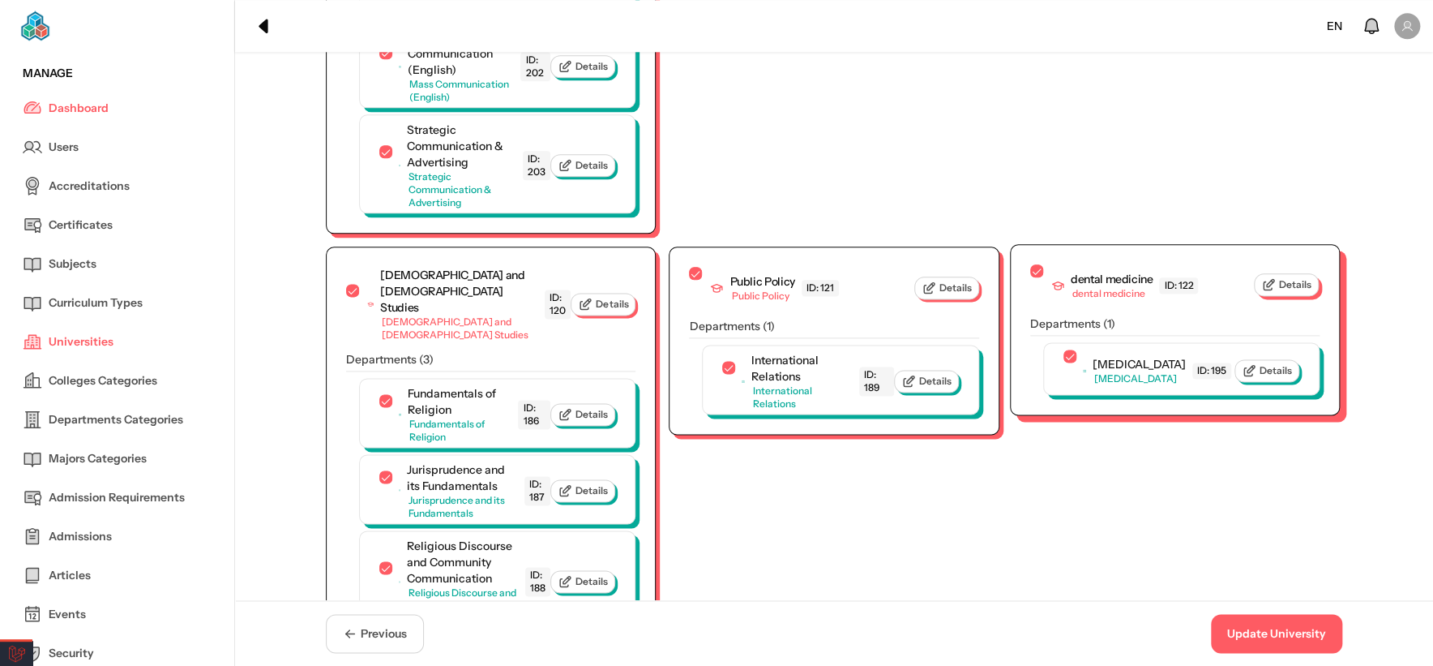
click at [1276, 273] on button "Details" at bounding box center [1286, 284] width 65 height 23
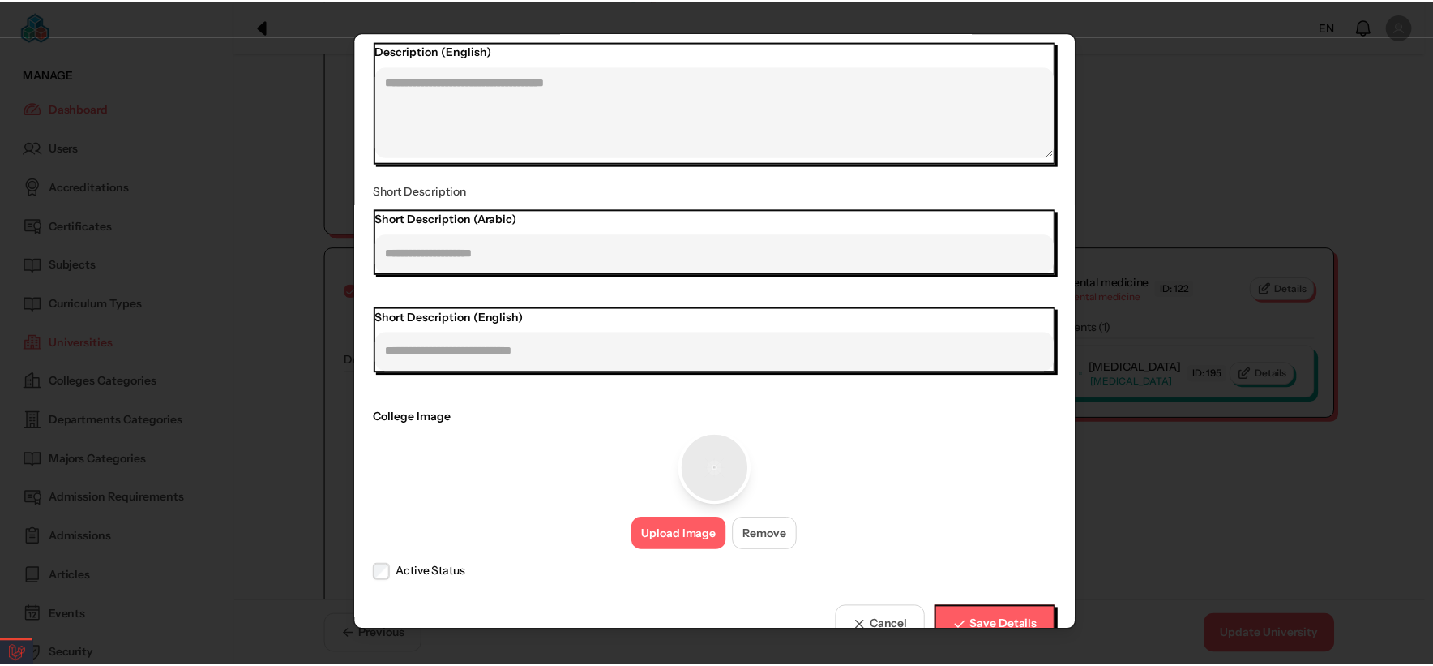
scroll to position [482, 0]
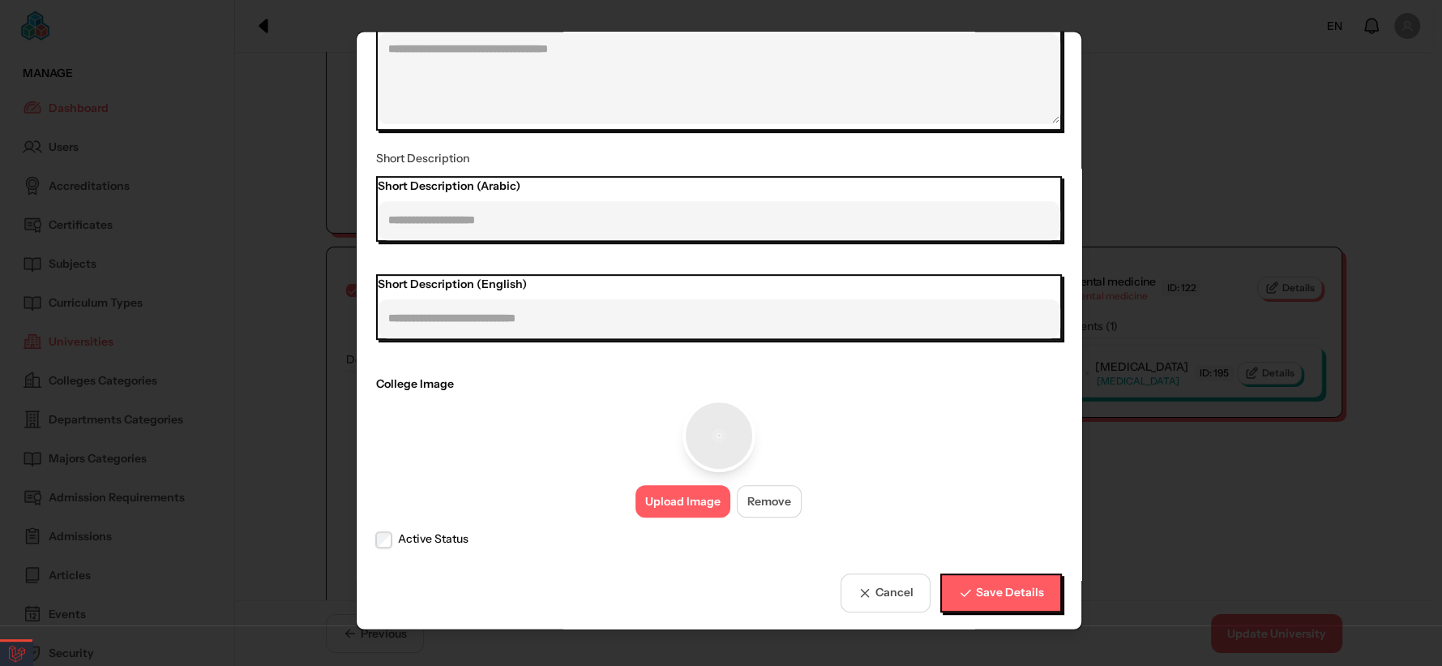
click at [702, 500] on button "Upload Image" at bounding box center [683, 501] width 95 height 32
click at [993, 584] on span "Save Details" at bounding box center [1009, 592] width 68 height 17
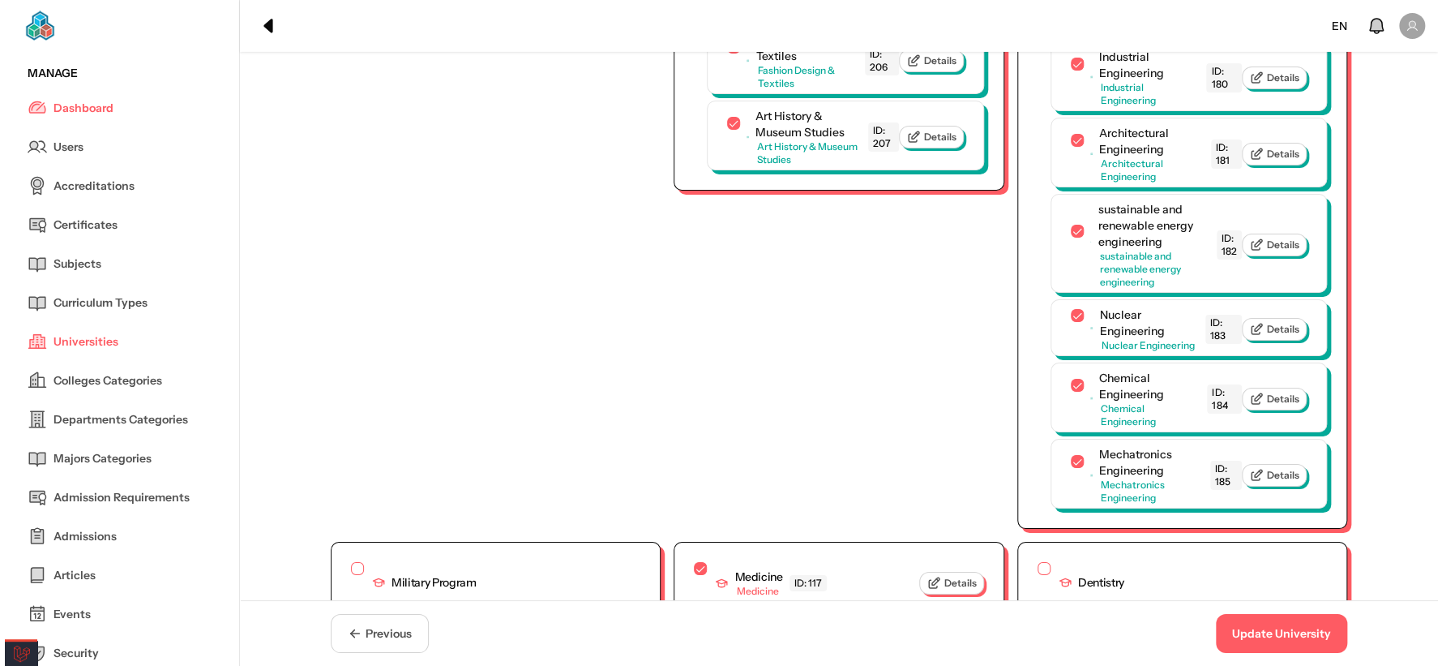
scroll to position [4921, 0]
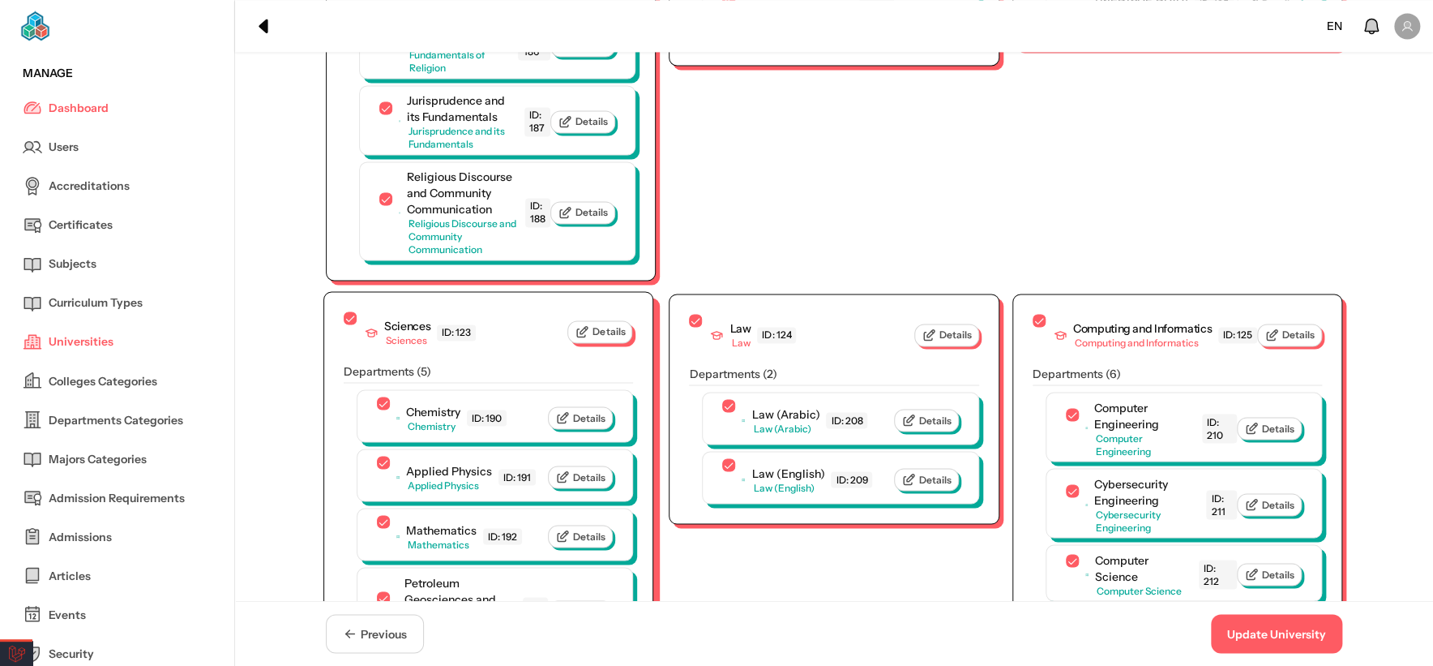
click at [611, 320] on button "Details" at bounding box center [600, 331] width 65 height 23
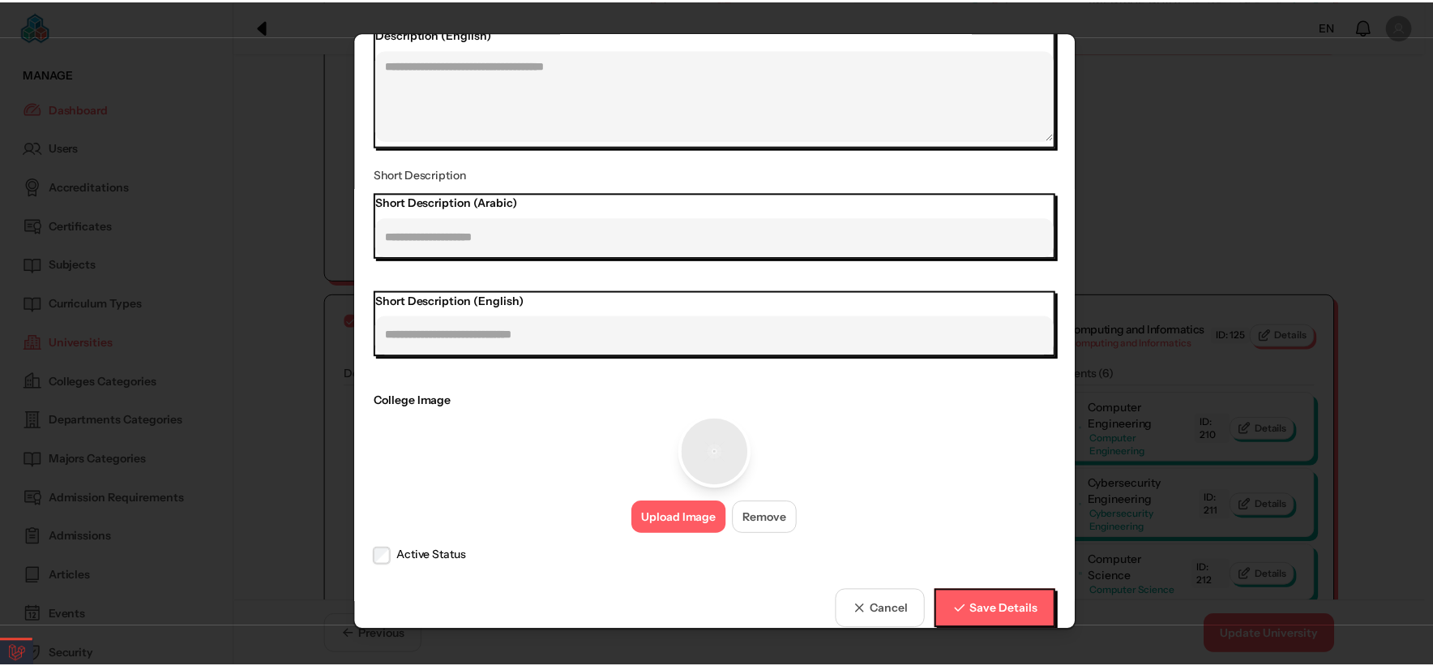
scroll to position [482, 0]
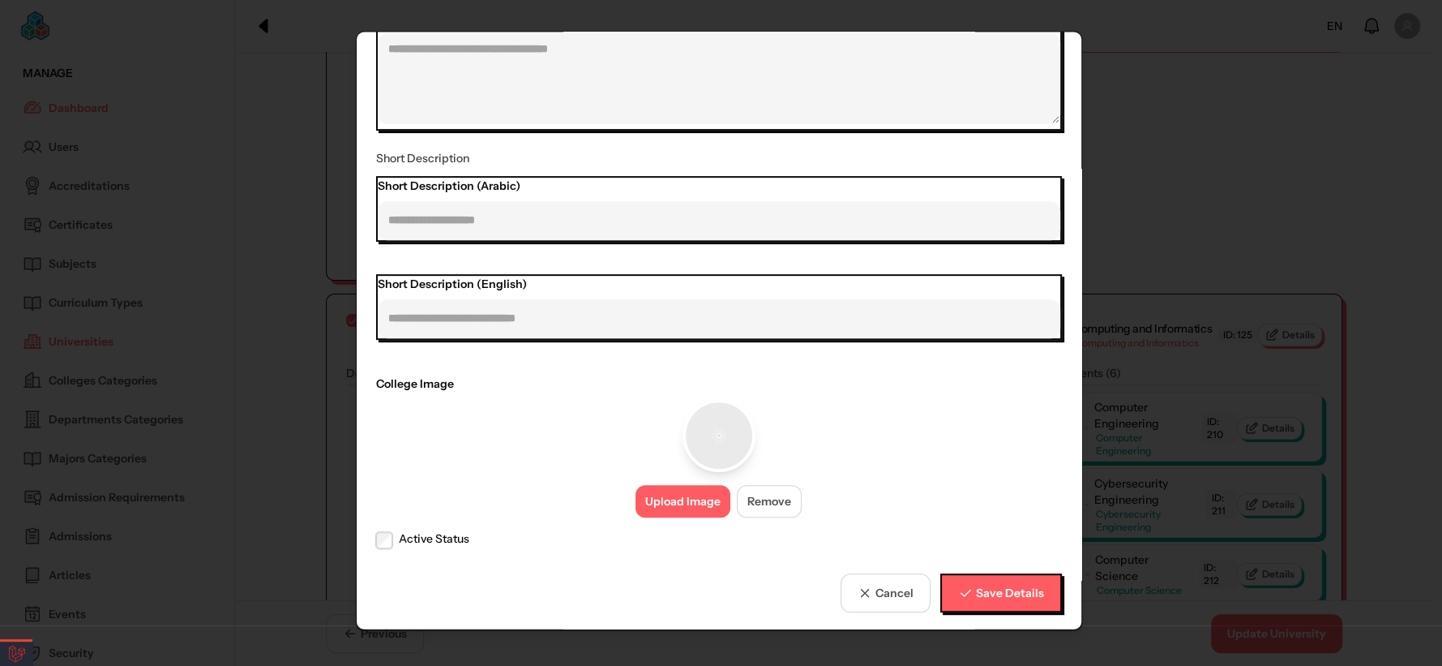
click at [679, 500] on button "Upload Image" at bounding box center [683, 501] width 95 height 32
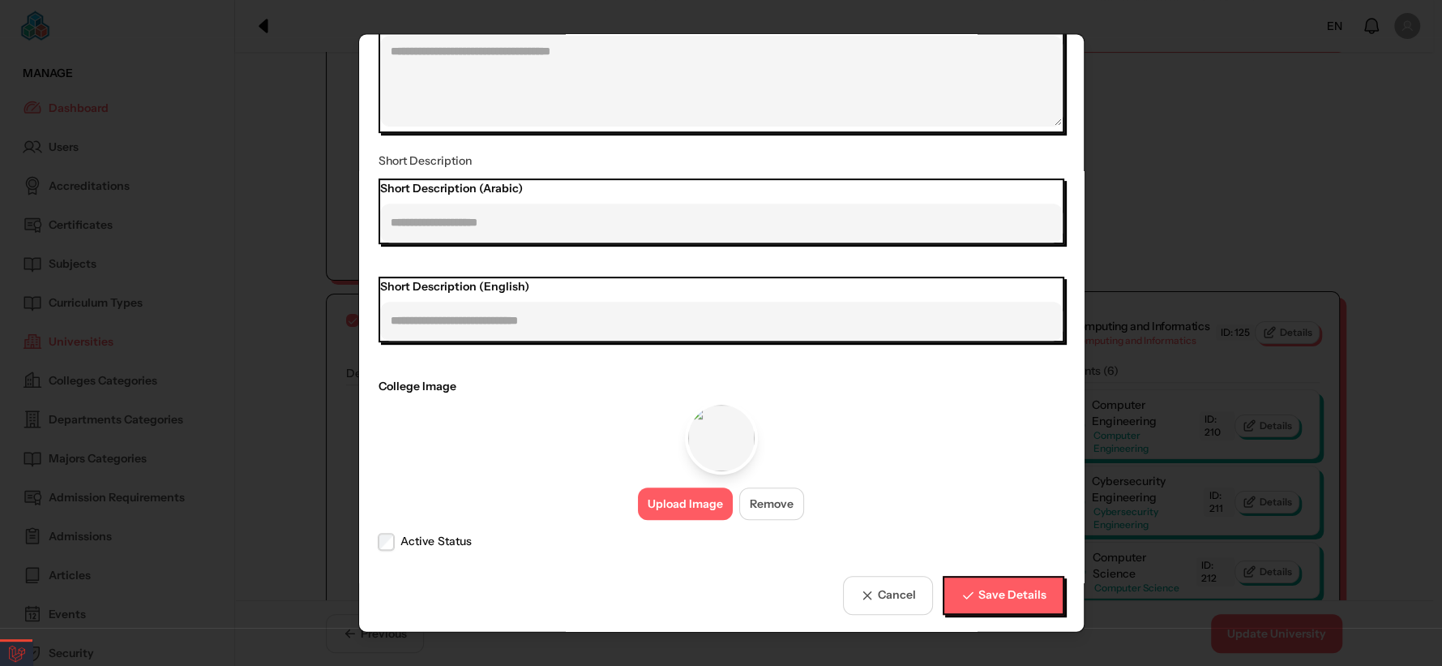
click at [1017, 588] on span "Save Details" at bounding box center [1013, 595] width 68 height 17
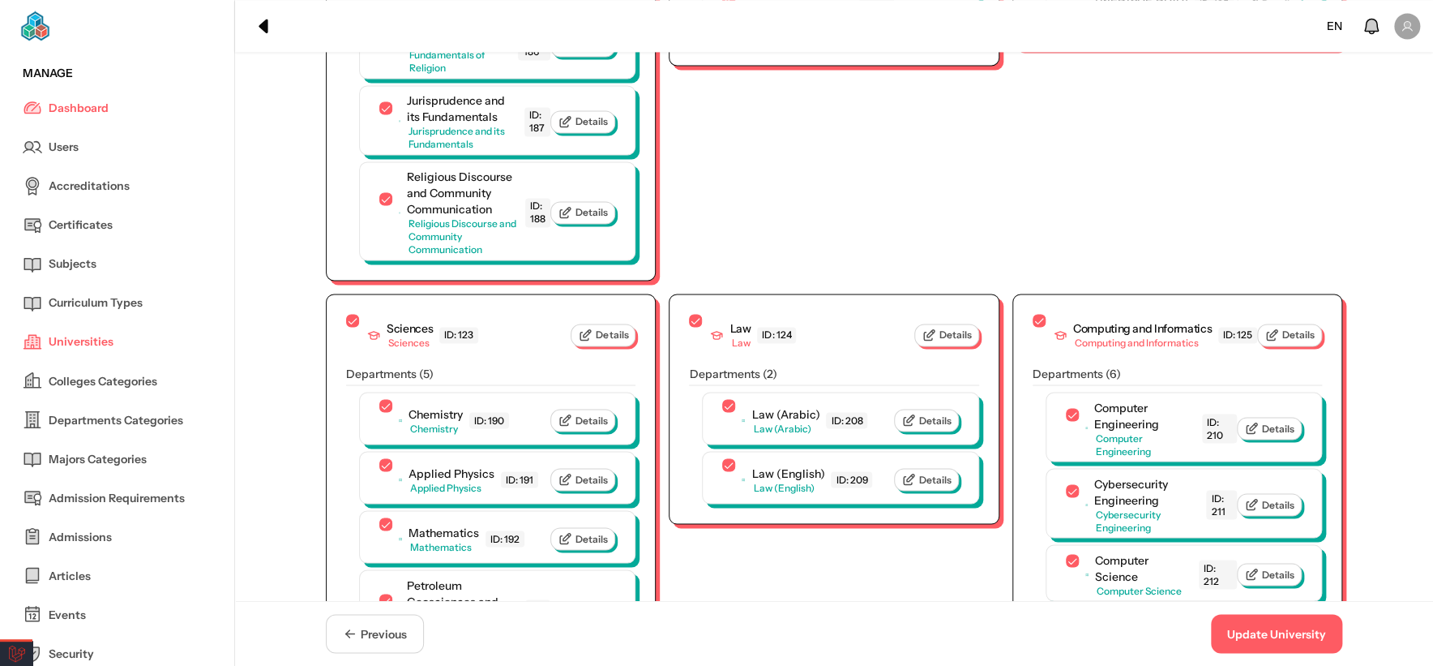
click at [1258, 631] on button "Update University" at bounding box center [1276, 633] width 131 height 39
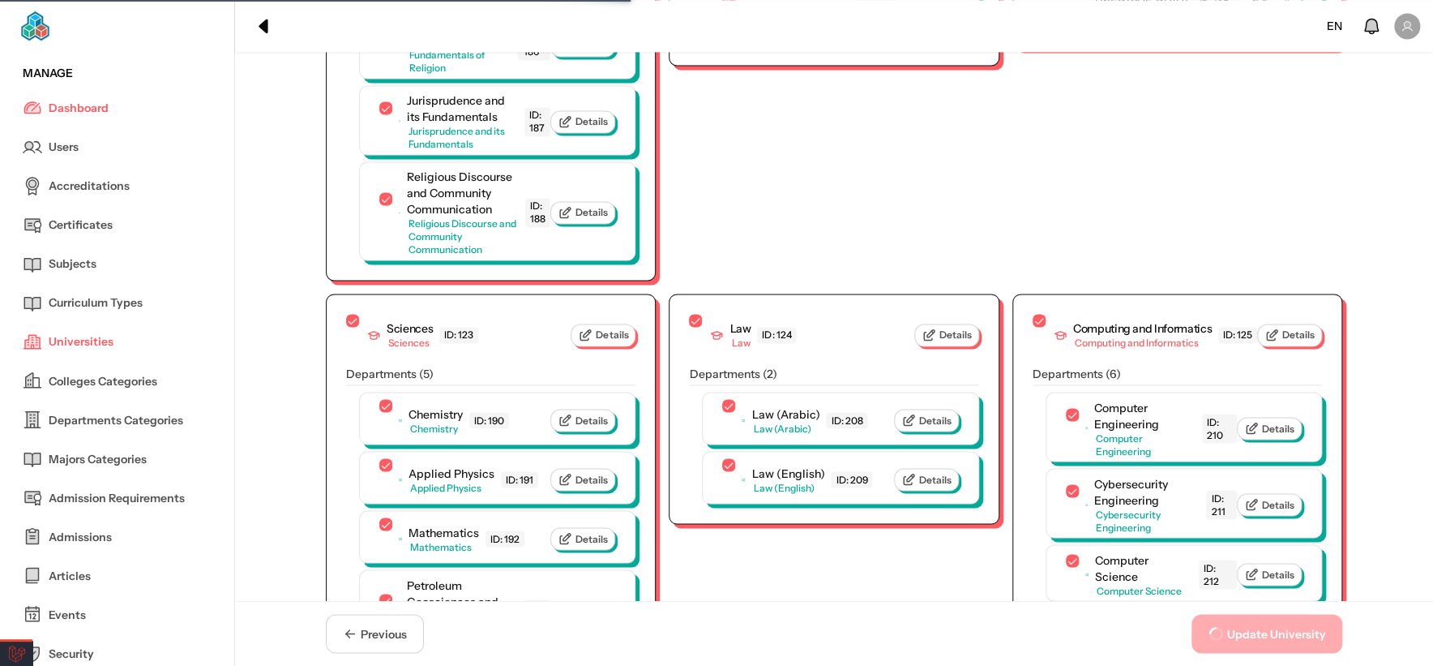
scroll to position [0, 0]
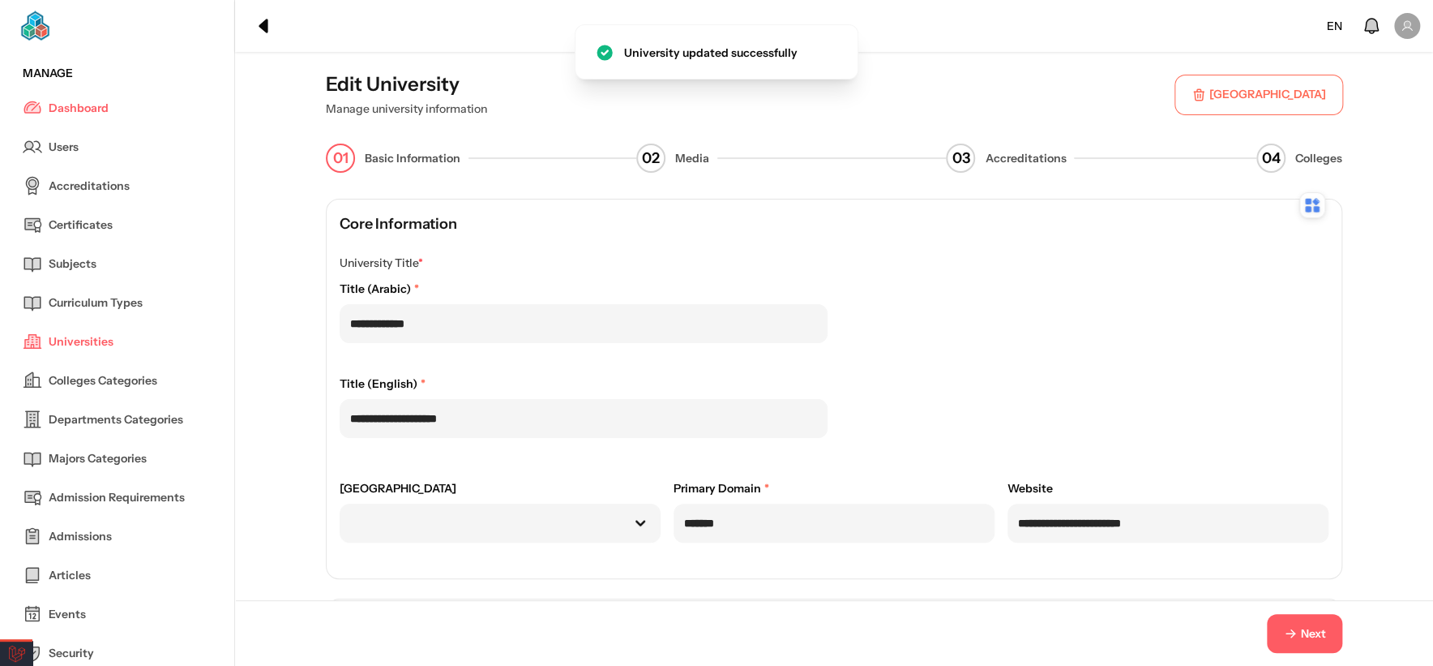
click at [1303, 622] on button "Next" at bounding box center [1304, 633] width 75 height 39
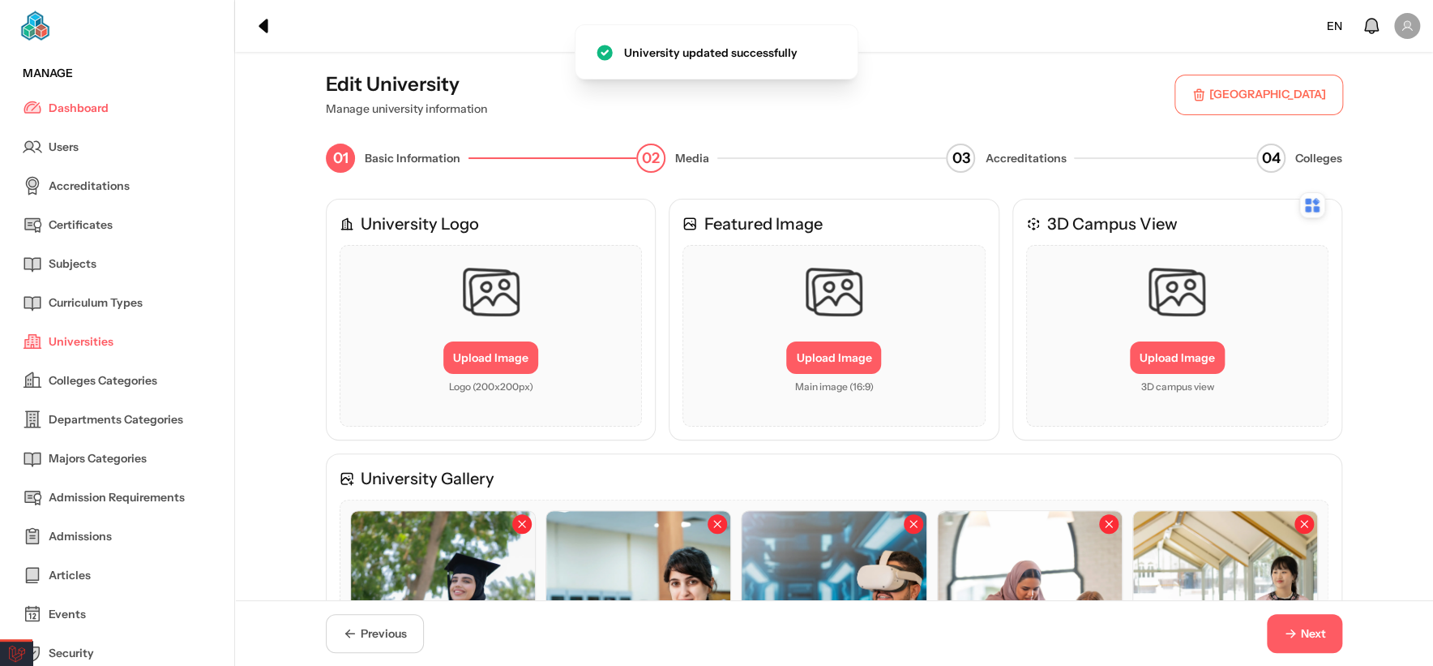
click at [1303, 622] on button "Next" at bounding box center [1304, 633] width 75 height 39
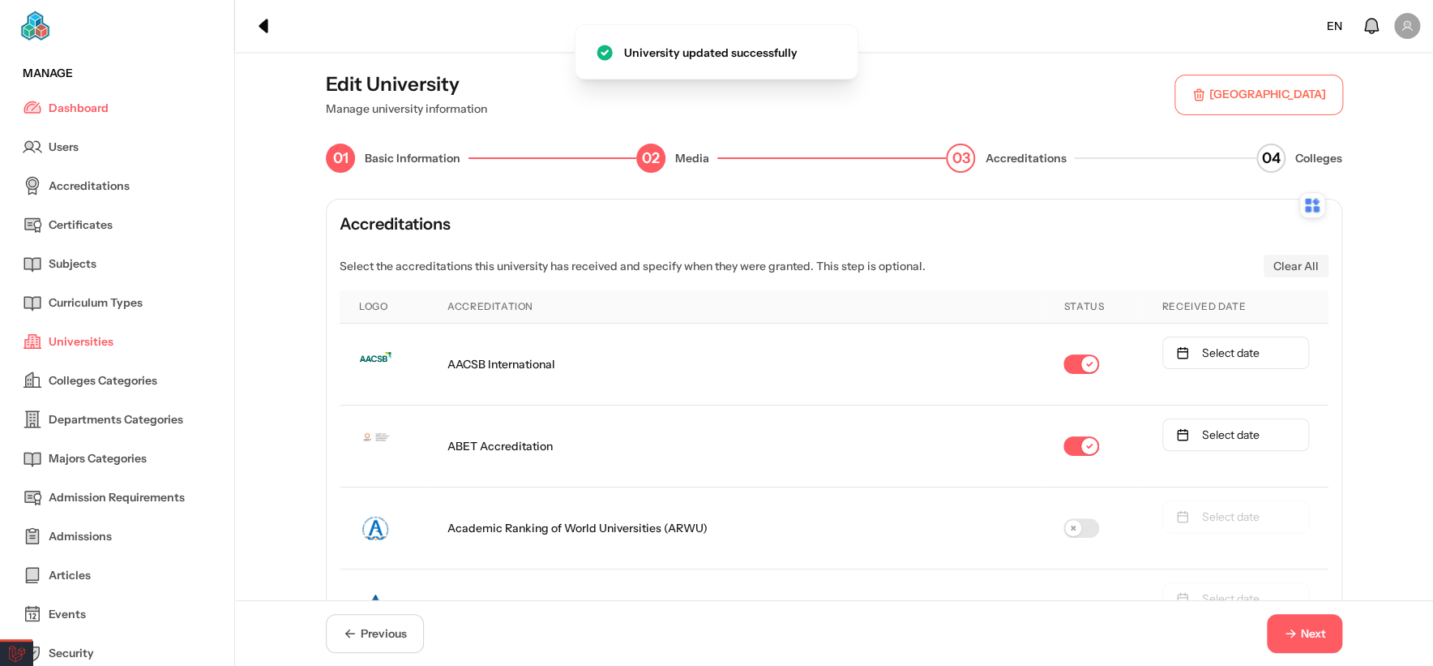
click at [1303, 622] on button "Next" at bounding box center [1304, 633] width 75 height 39
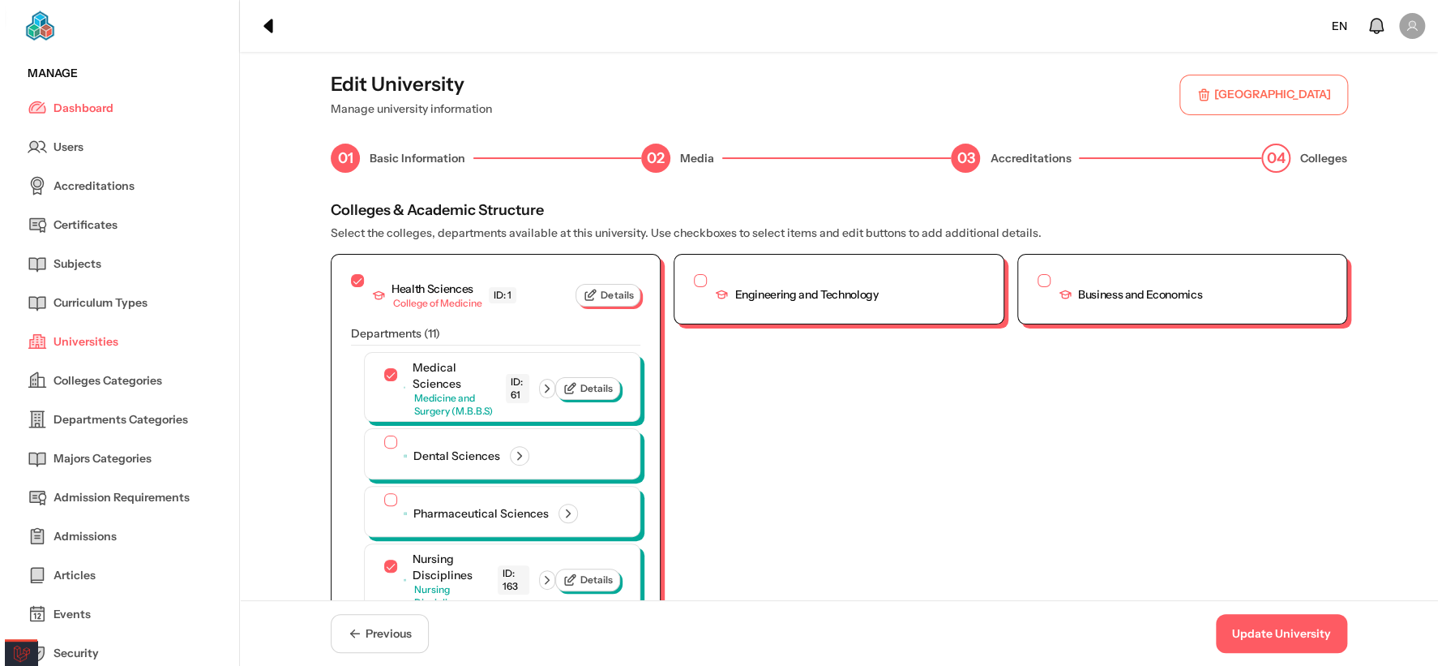
scroll to position [4835, 0]
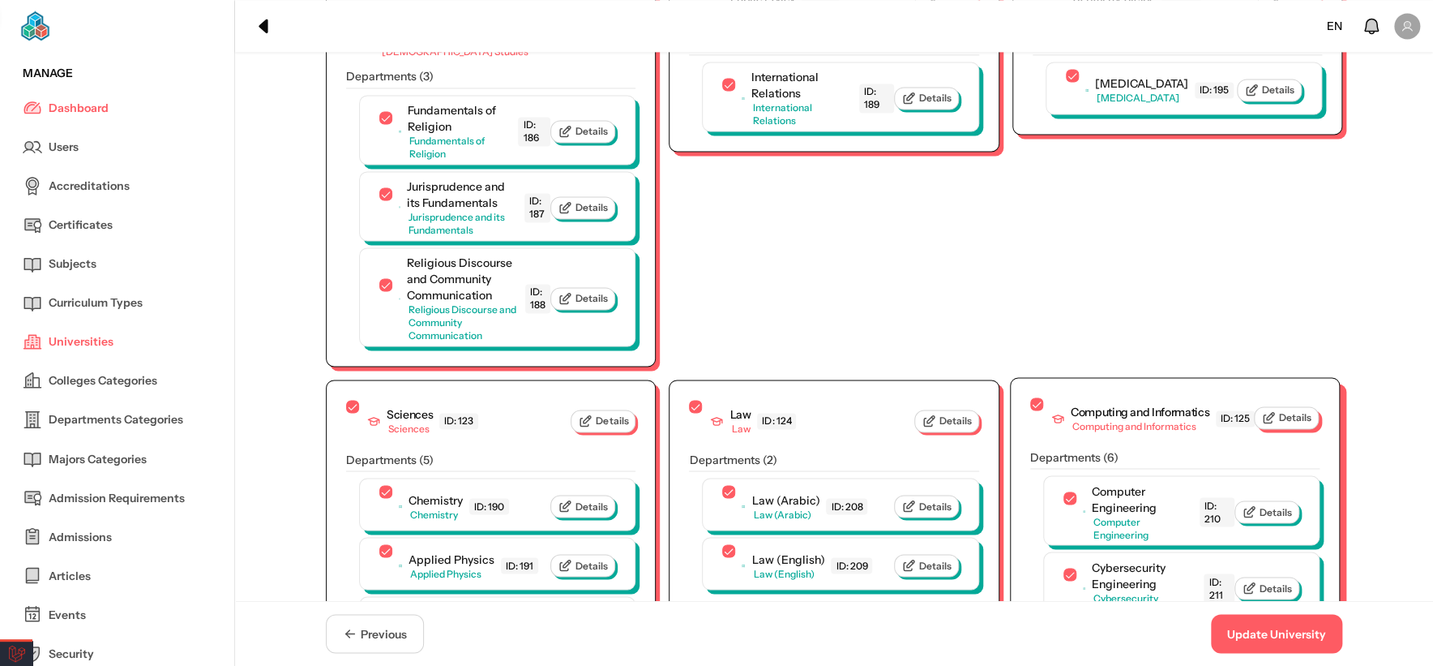
click at [1287, 406] on button "Details" at bounding box center [1286, 417] width 65 height 23
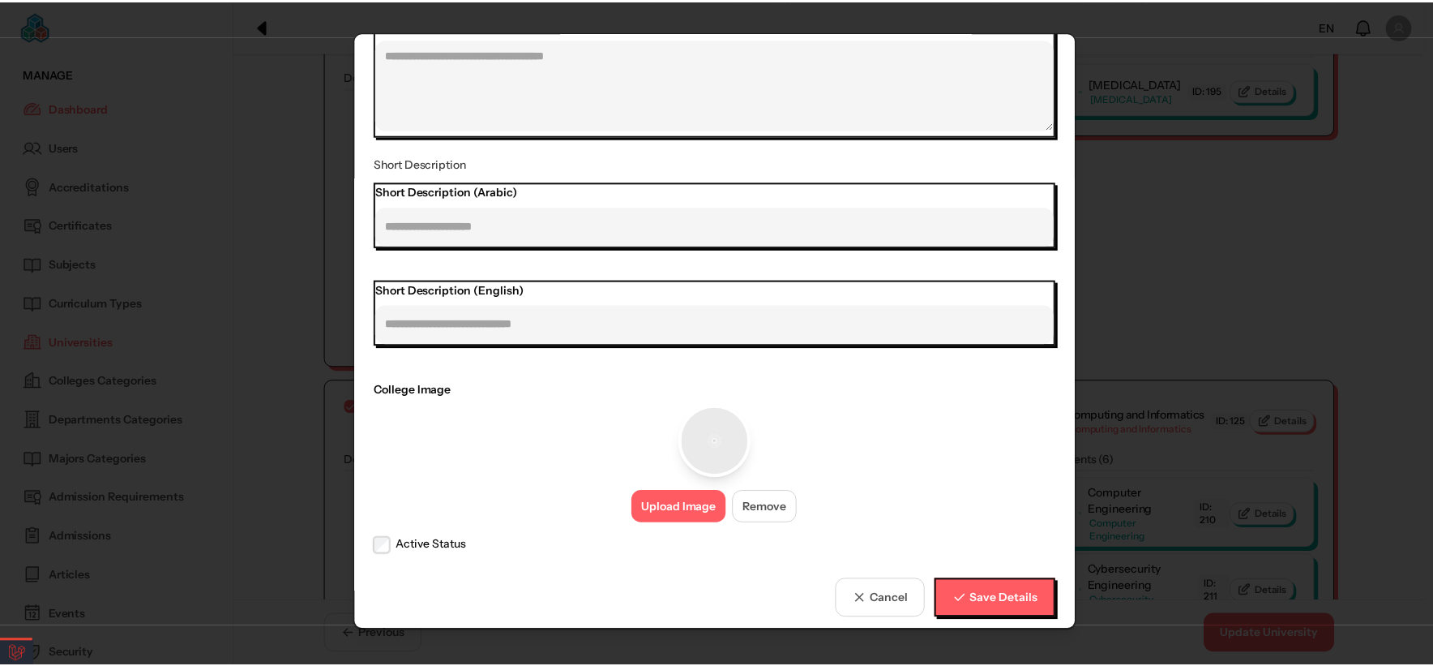
scroll to position [482, 0]
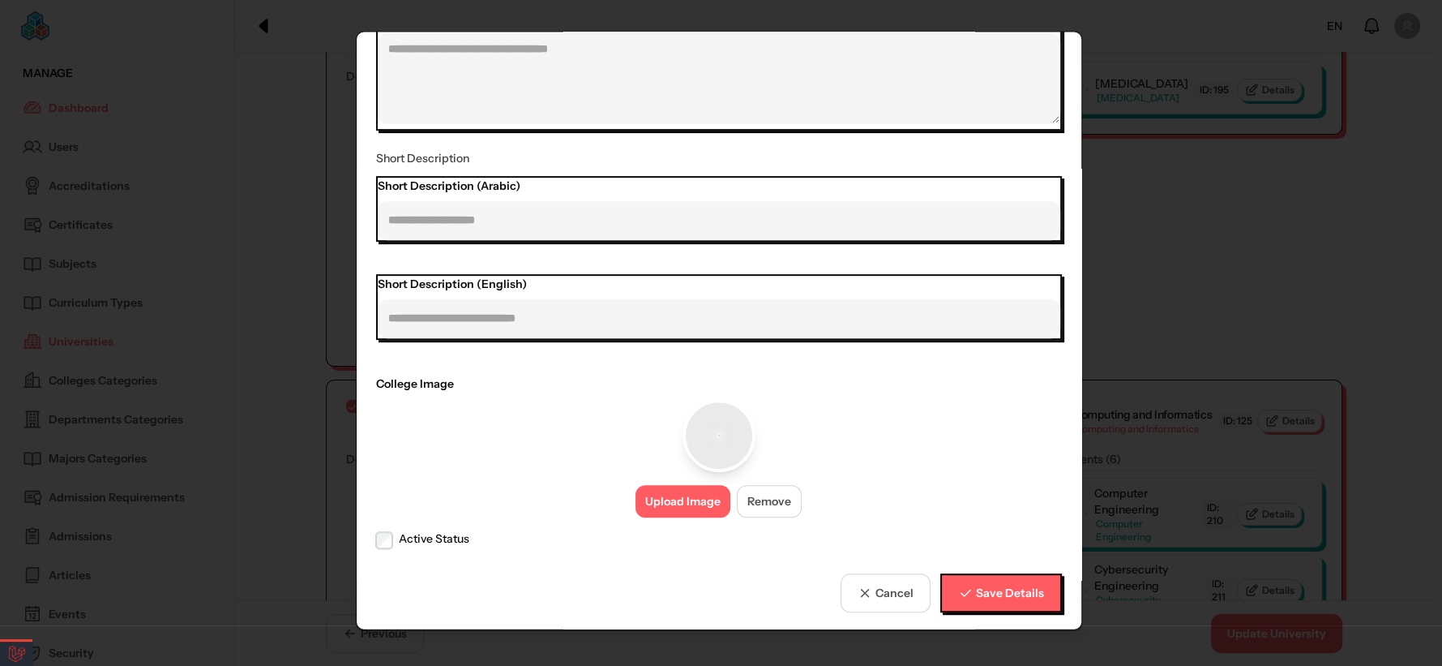
click at [679, 512] on button "Upload Image" at bounding box center [683, 501] width 95 height 32
click at [975, 585] on span "Save Details" at bounding box center [1009, 592] width 68 height 17
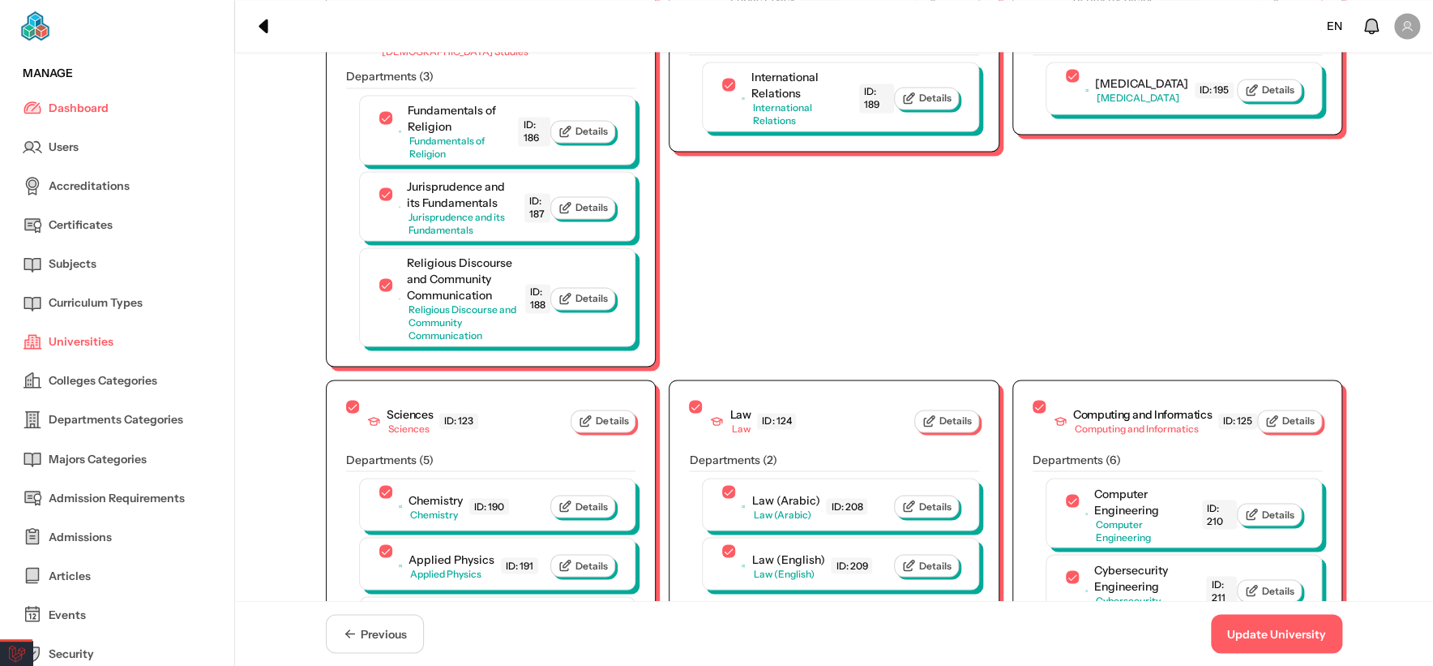
click at [1254, 649] on button "Update University" at bounding box center [1276, 633] width 131 height 39
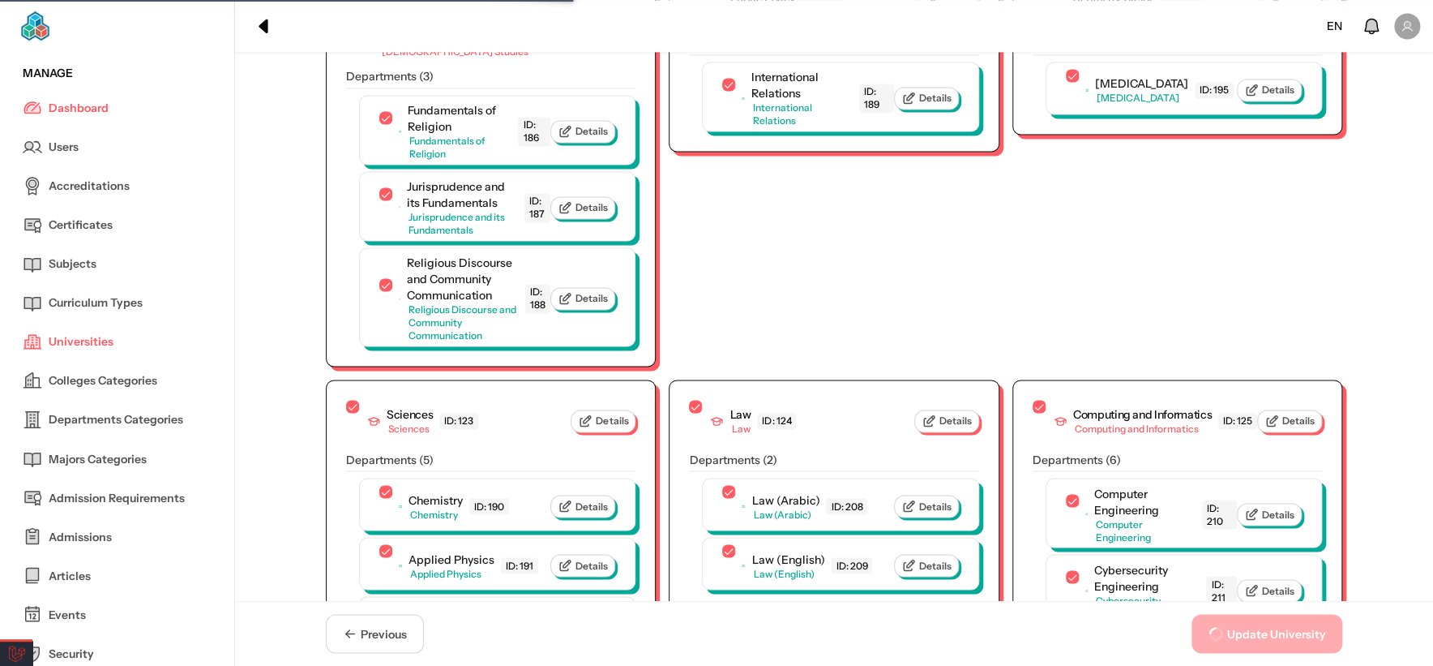
scroll to position [0, 0]
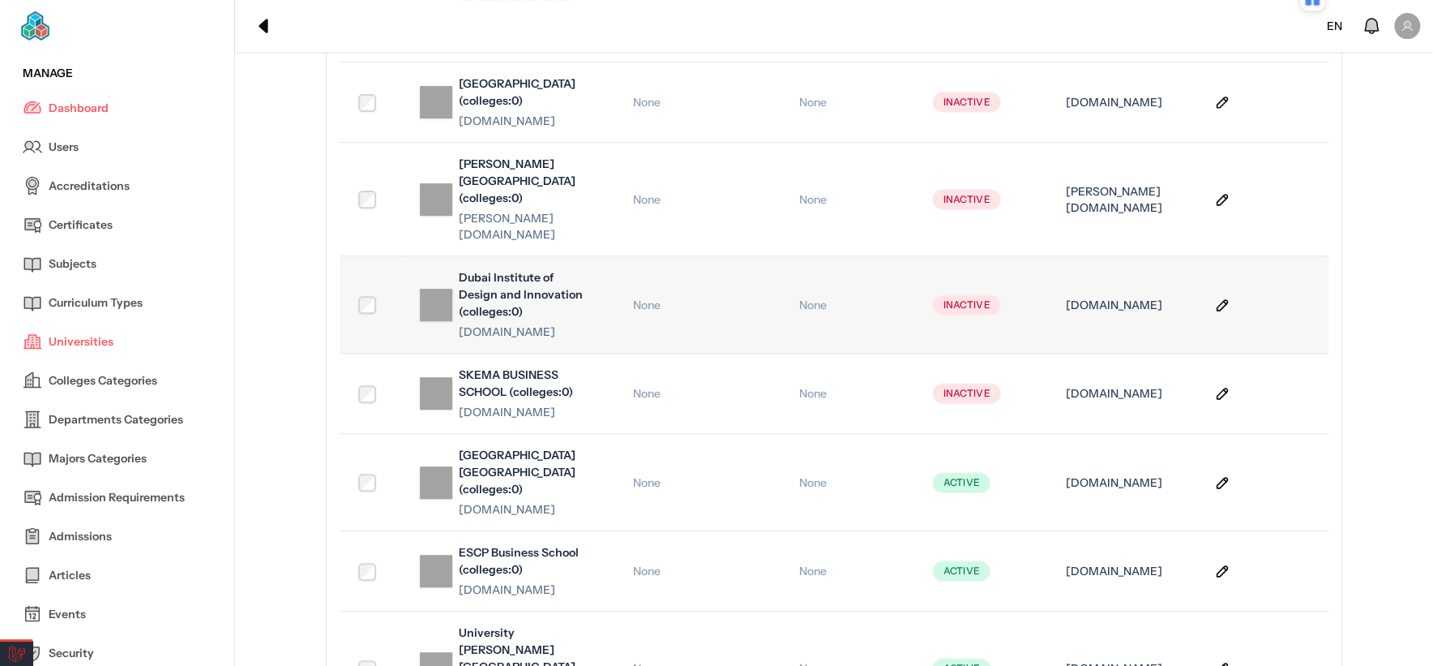
scroll to position [270, 0]
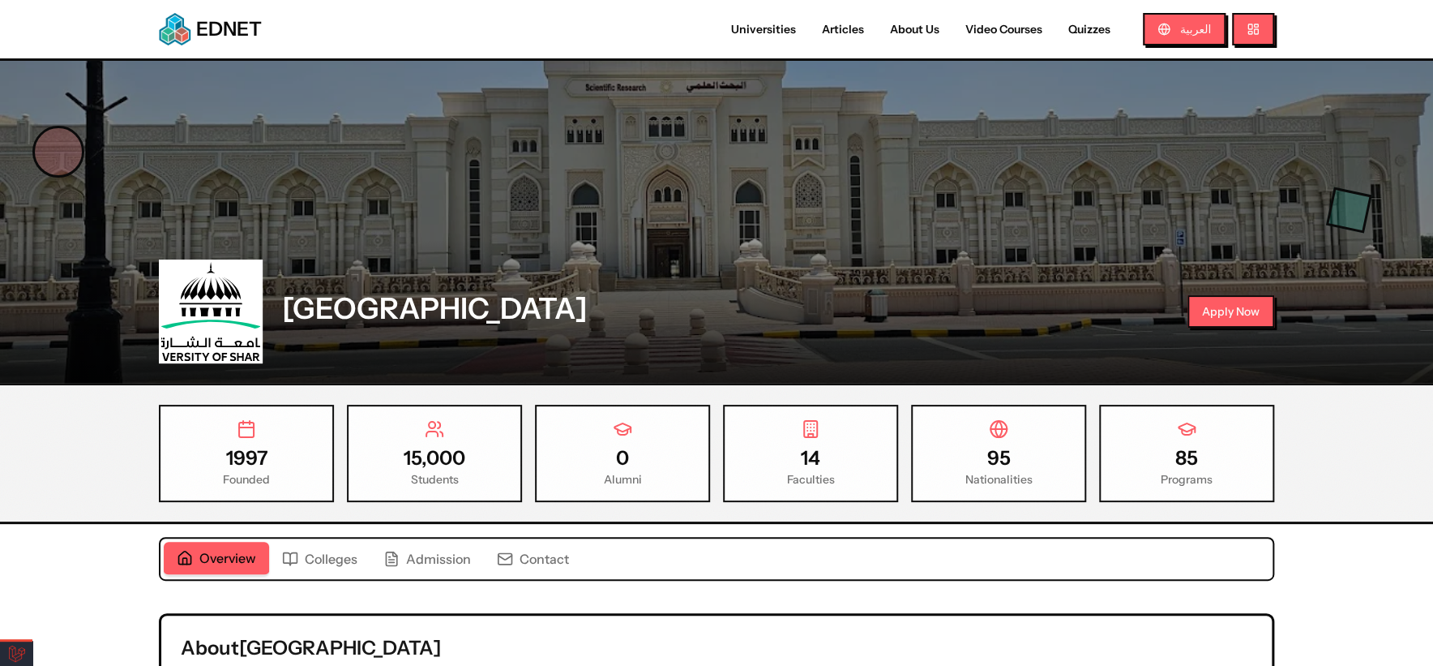
click at [331, 537] on div "Overview Colleges Admission Contact" at bounding box center [717, 559] width 1116 height 44
click at [330, 549] on span "Colleges" at bounding box center [331, 558] width 53 height 19
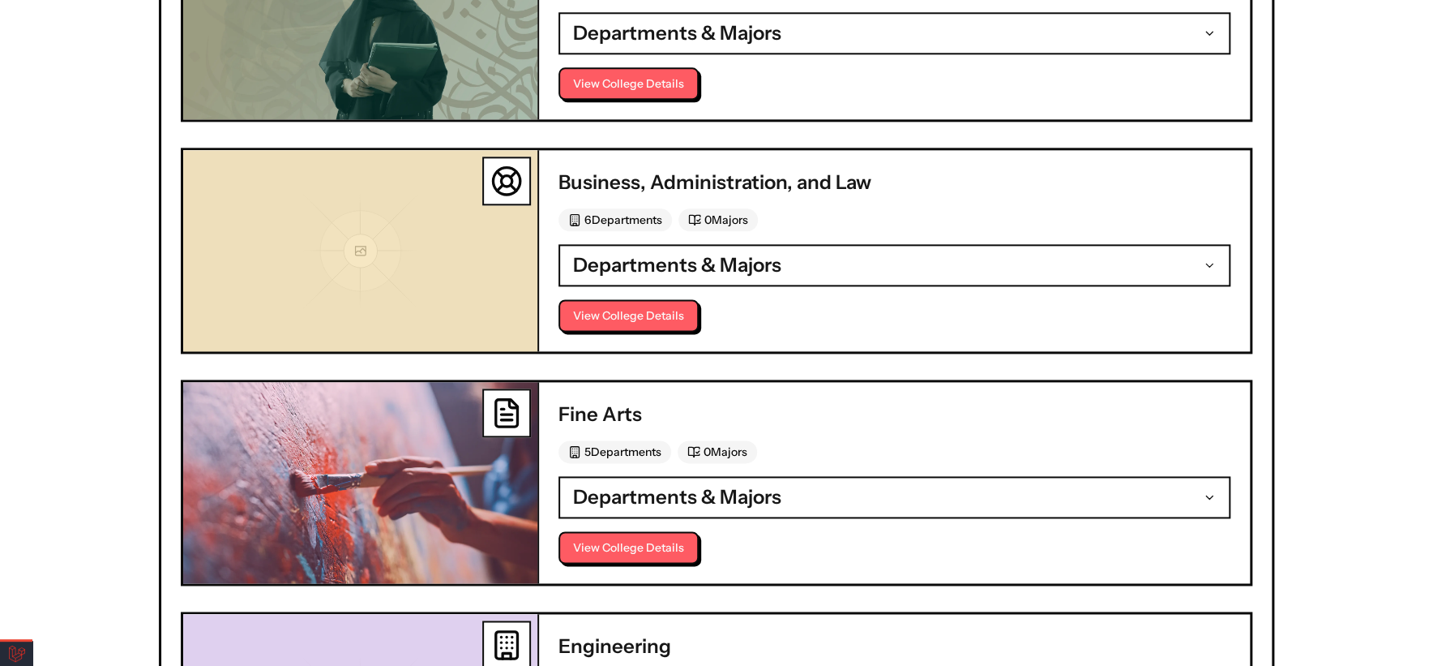
scroll to position [1081, 0]
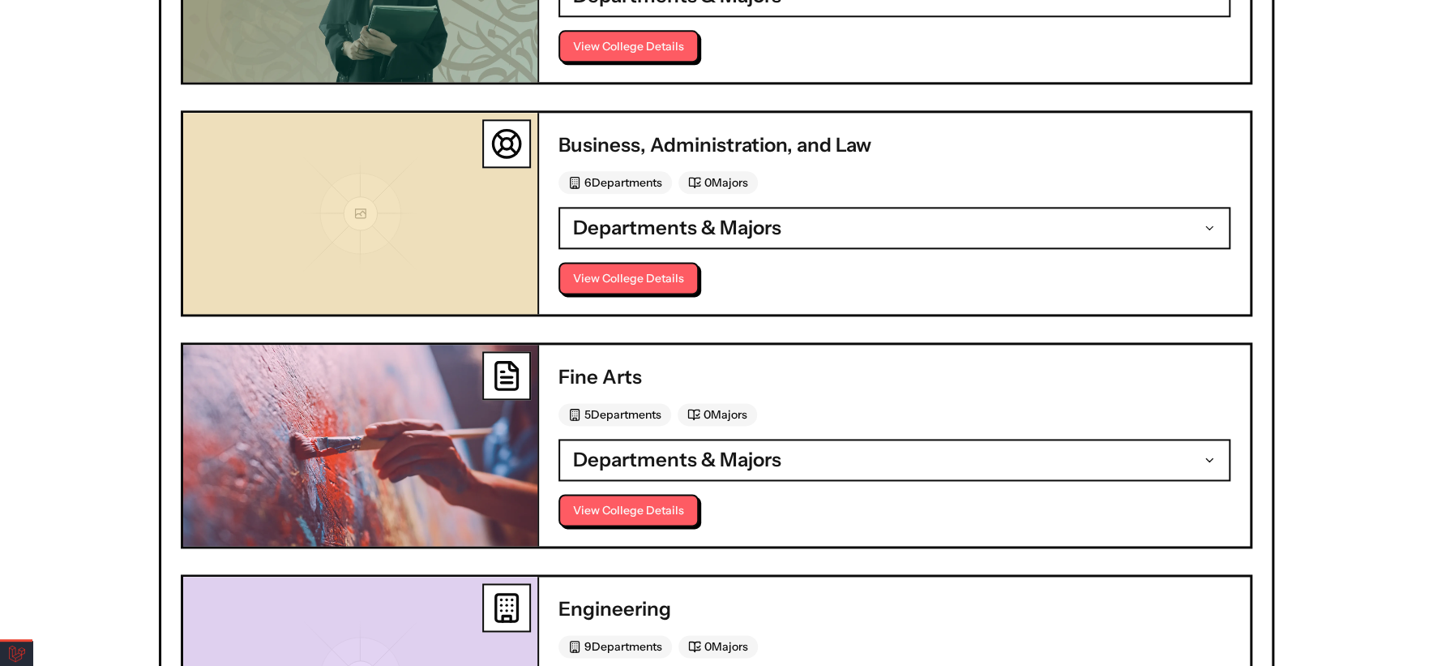
click at [611, 138] on h3 "Business, Administration, and Law" at bounding box center [895, 145] width 672 height 26
copy h3 "Business"
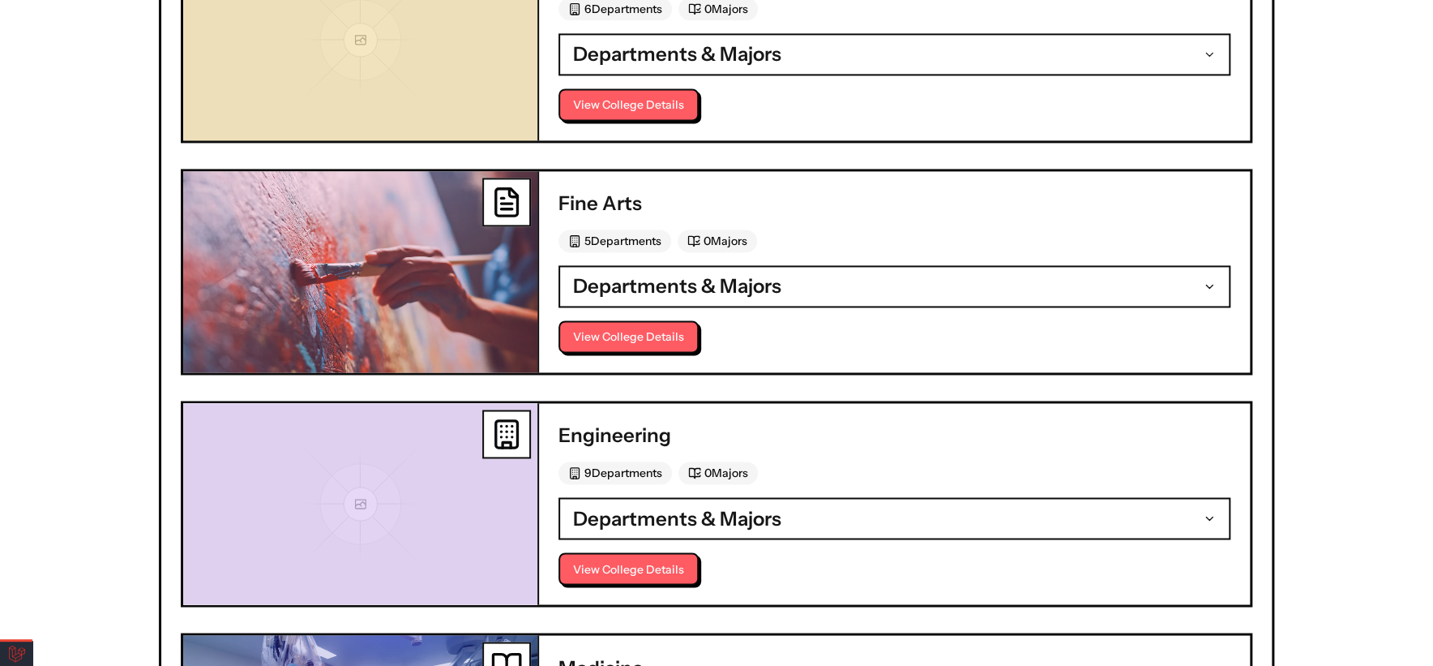
scroll to position [1261, 0]
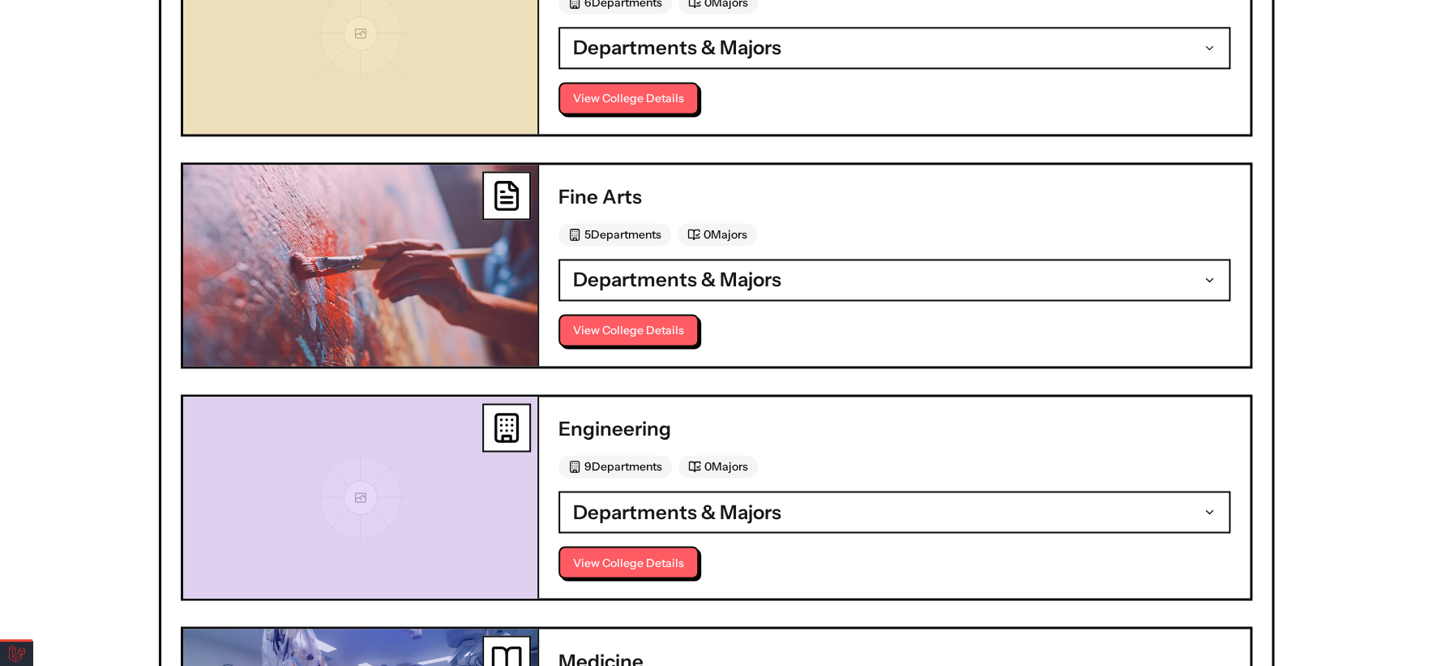
click at [643, 423] on h3 "Engineering" at bounding box center [895, 429] width 672 height 26
copy h3 "Engineering"
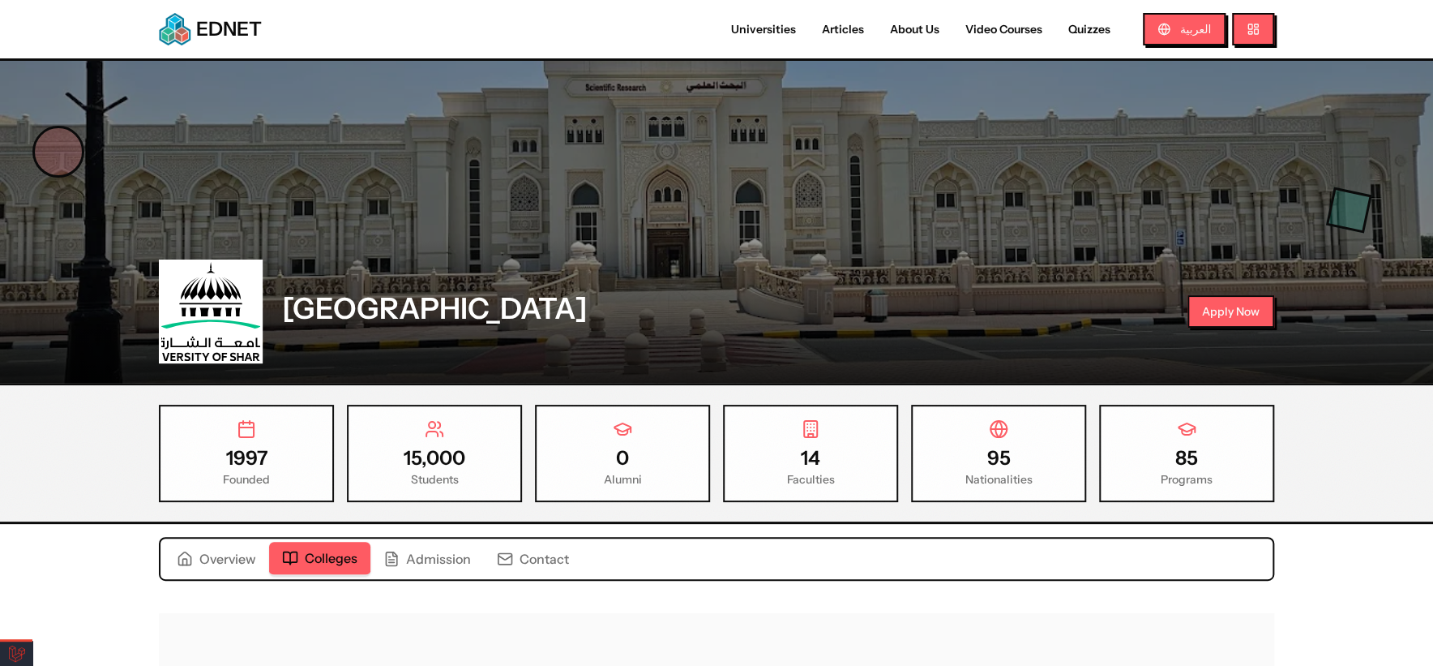
click at [321, 561] on span "Colleges" at bounding box center [331, 557] width 53 height 19
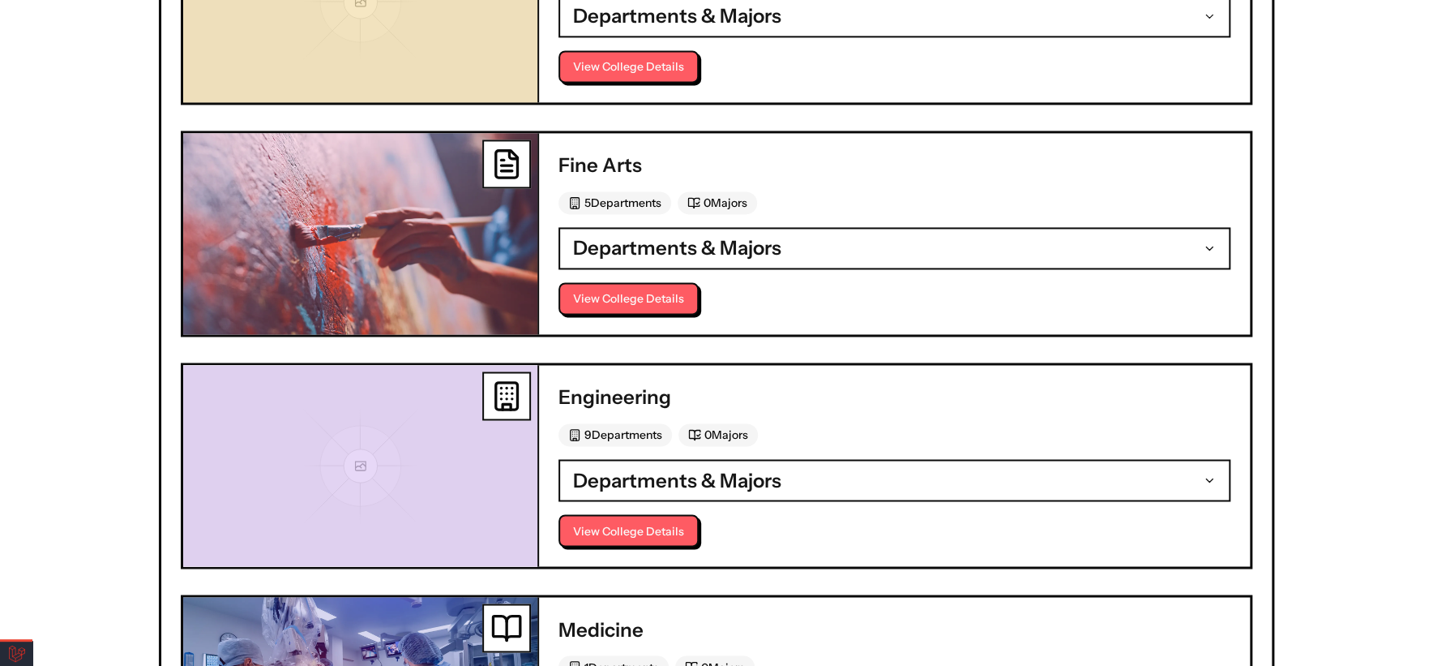
scroll to position [1441, 0]
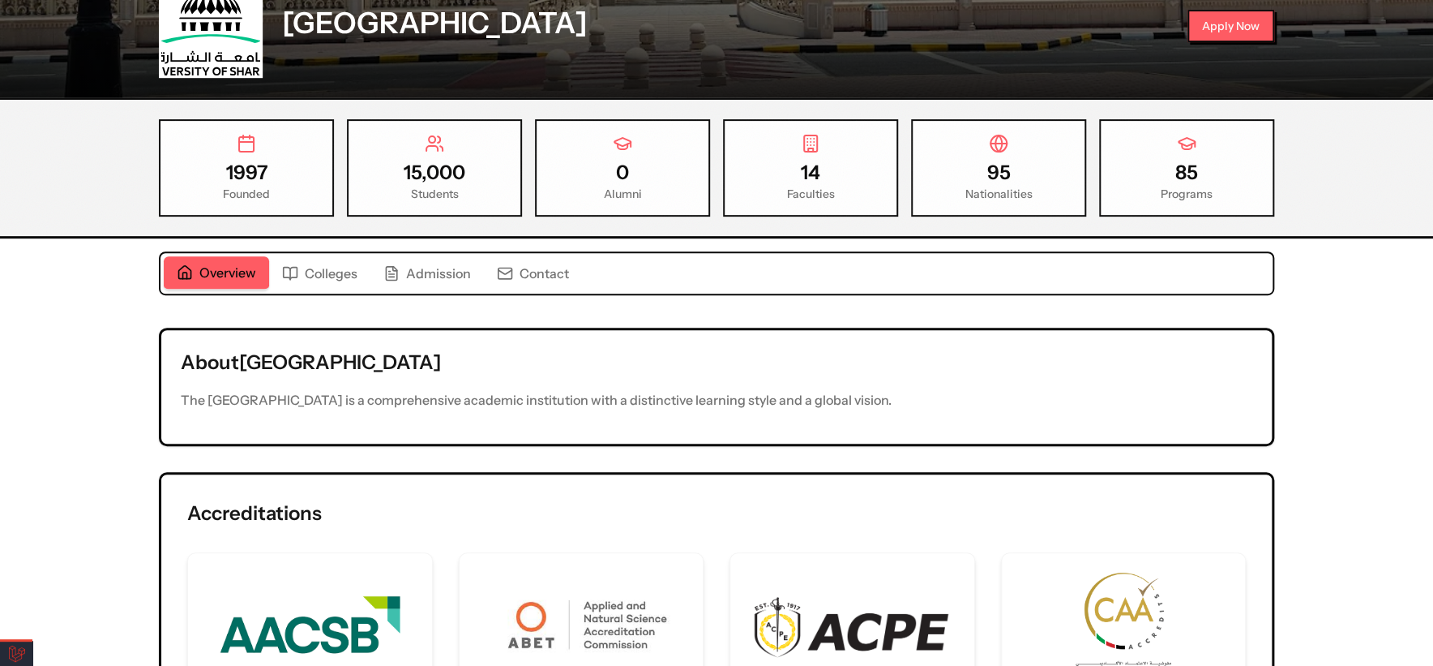
scroll to position [100, 0]
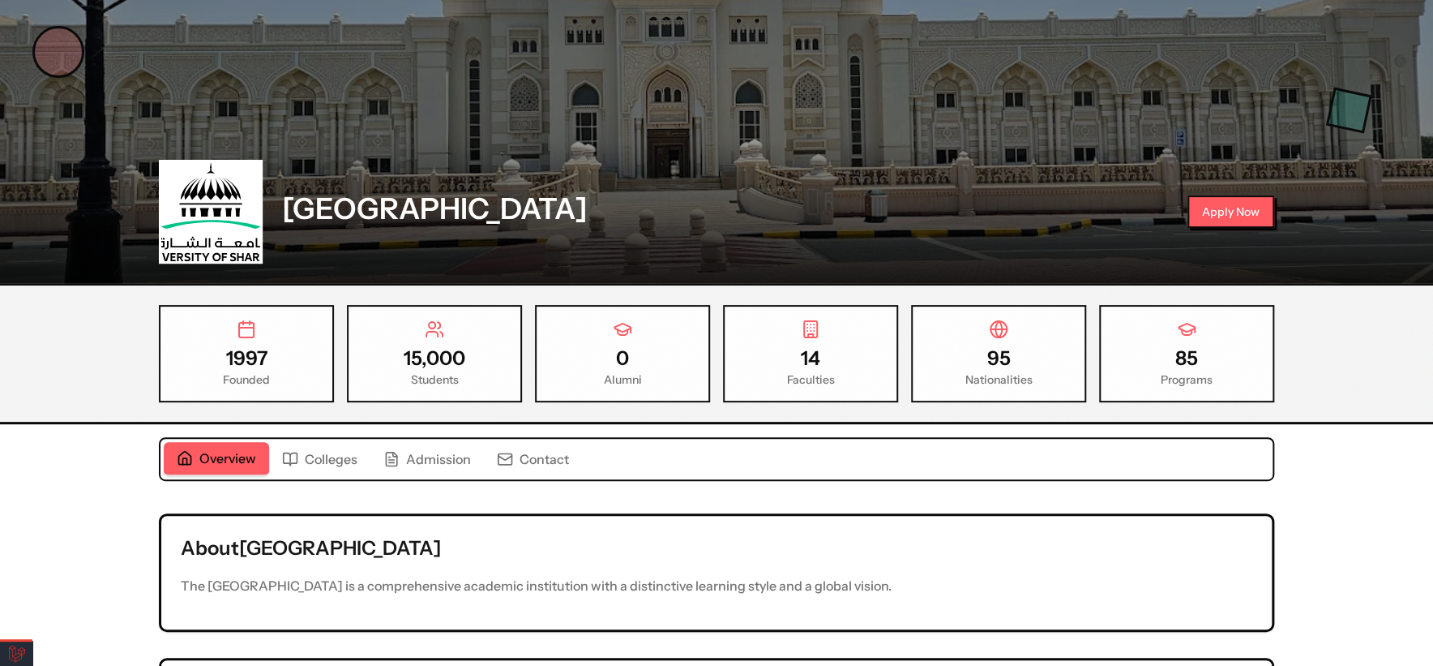
drag, startPoint x: 332, startPoint y: 467, endPoint x: 340, endPoint y: 462, distance: 9.5
click at [331, 468] on button "Colleges" at bounding box center [319, 459] width 101 height 32
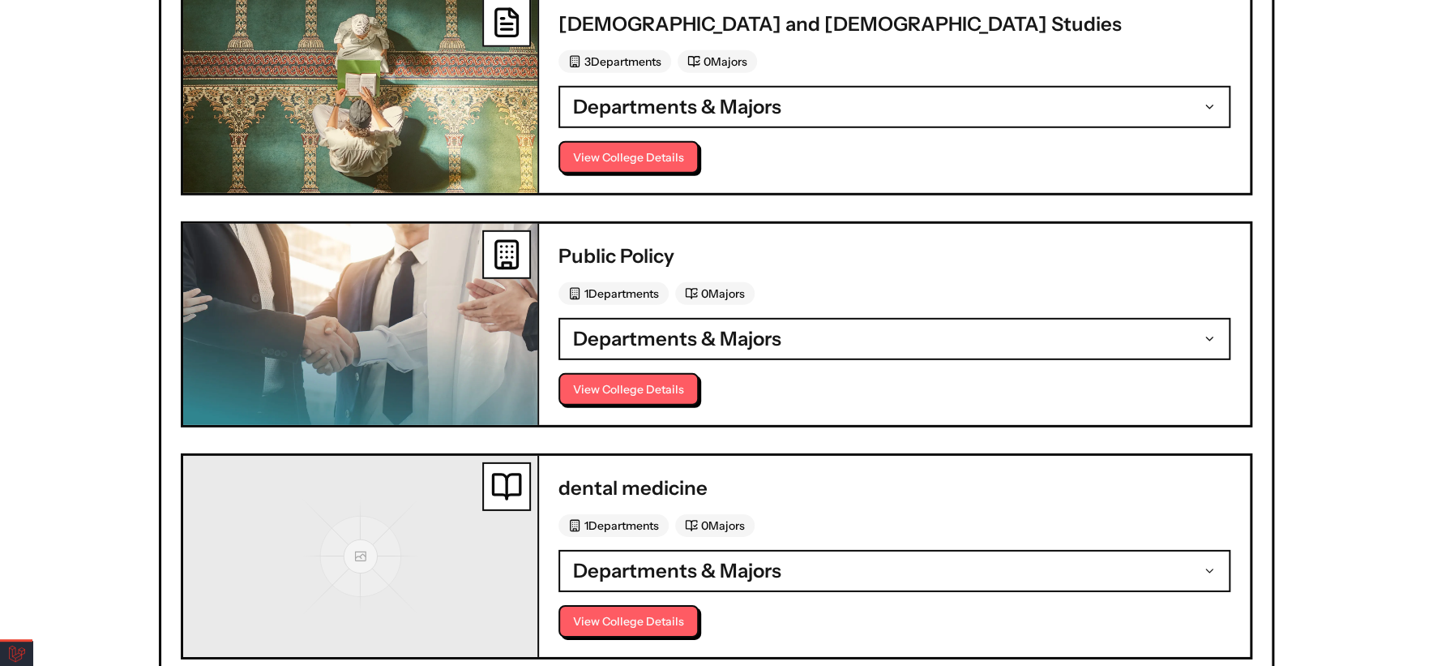
scroll to position [2802, 0]
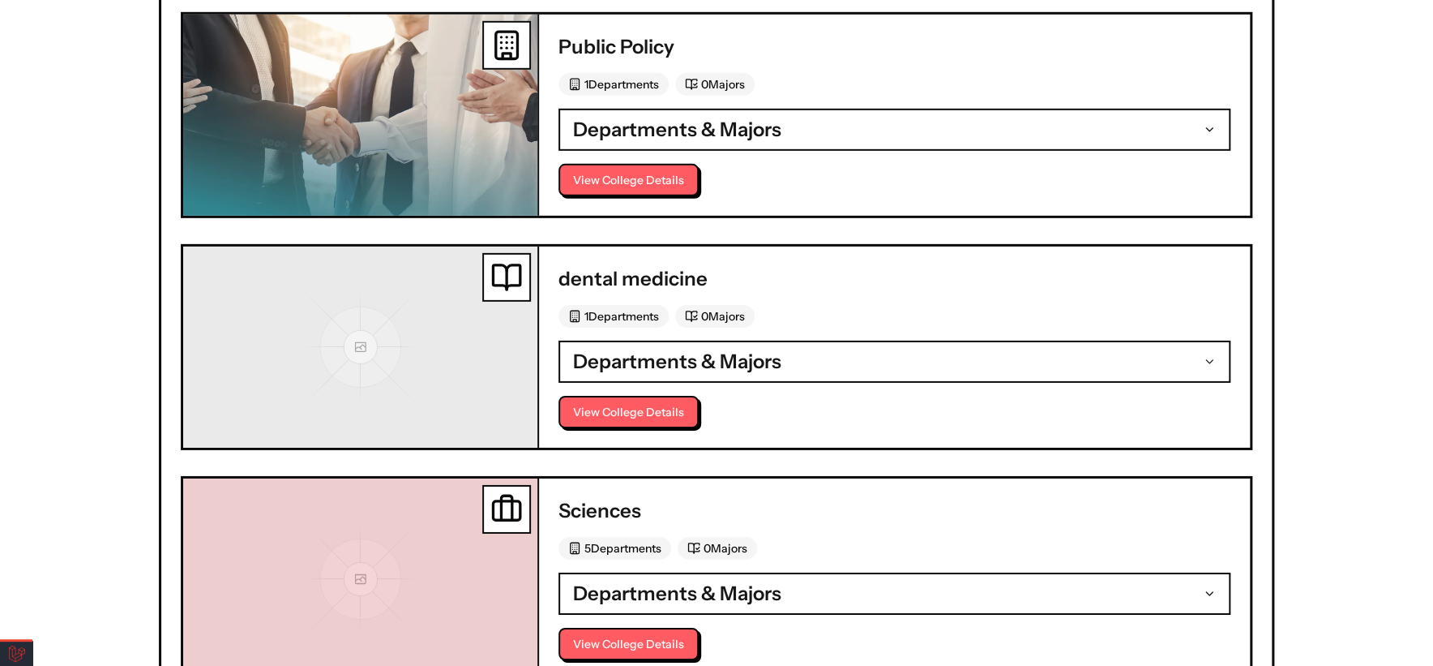
click at [602, 266] on h3 "dental medicine" at bounding box center [895, 279] width 672 height 26
copy h3 "dental"
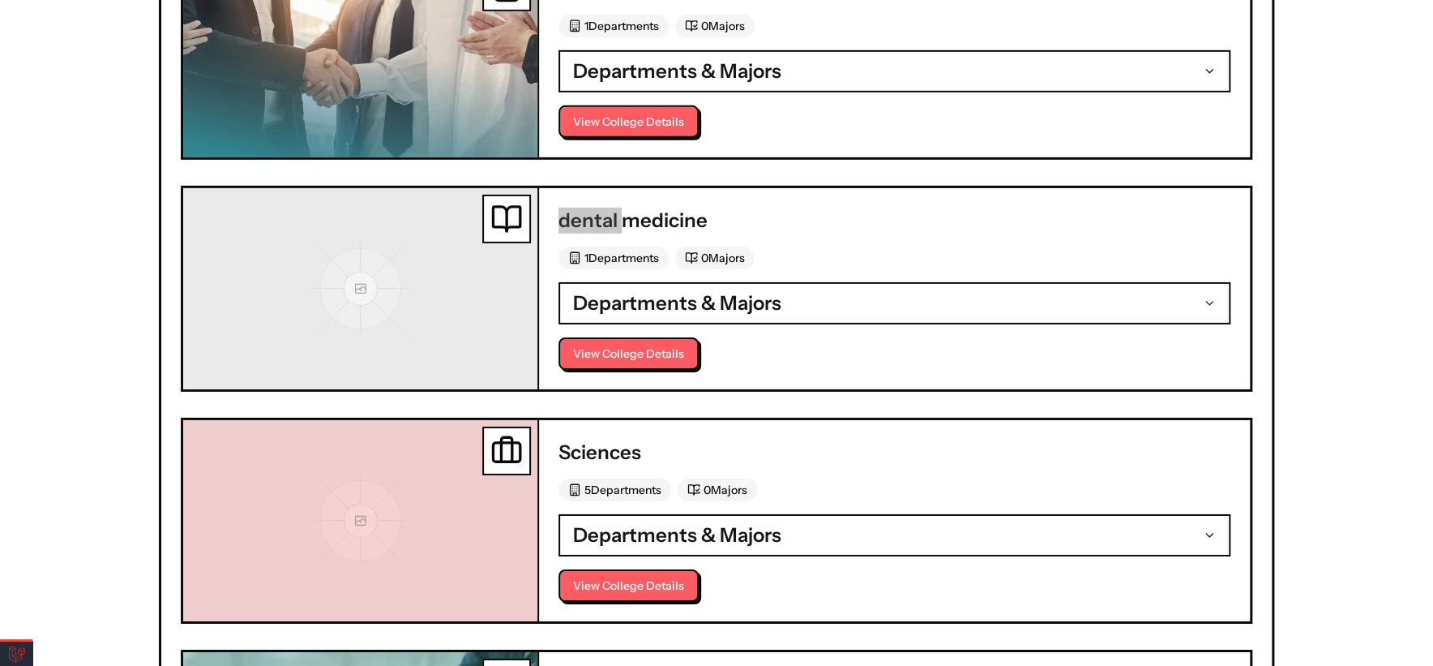
scroll to position [2892, 0]
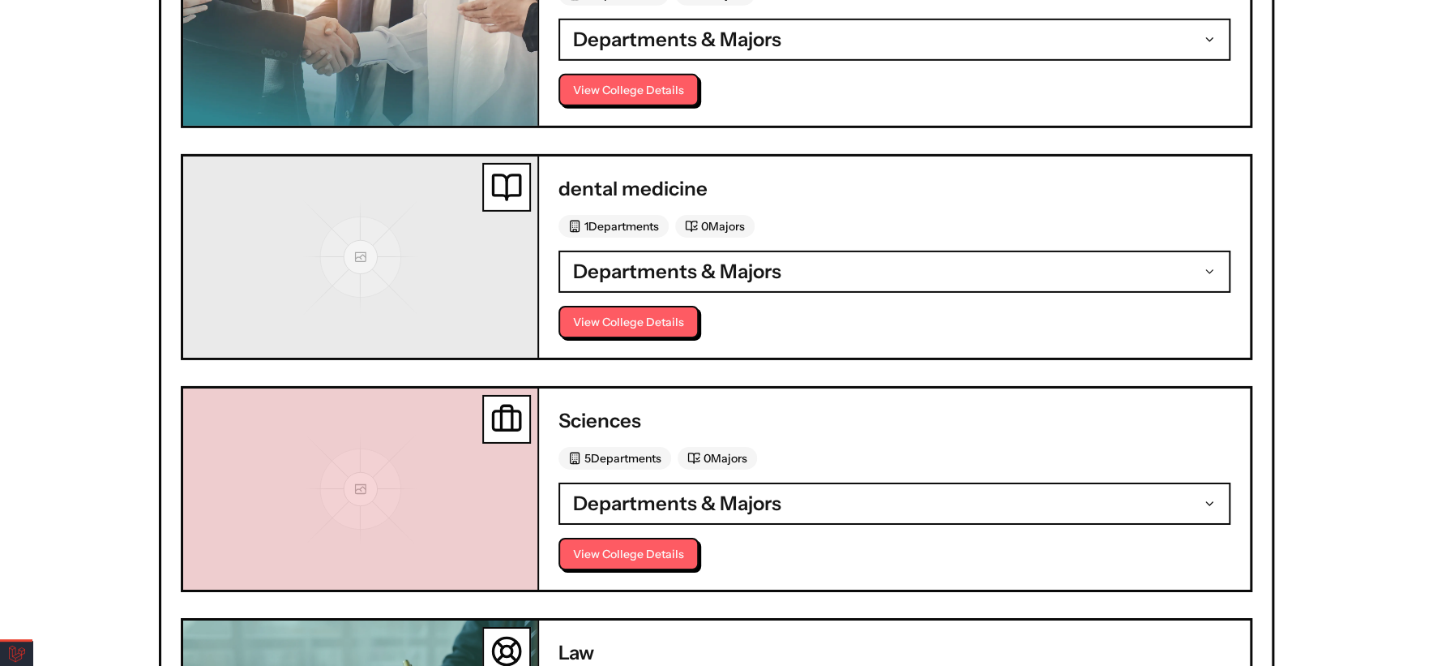
click at [614, 408] on h3 "Sciences" at bounding box center [895, 421] width 672 height 26
copy h3 "Sciences"
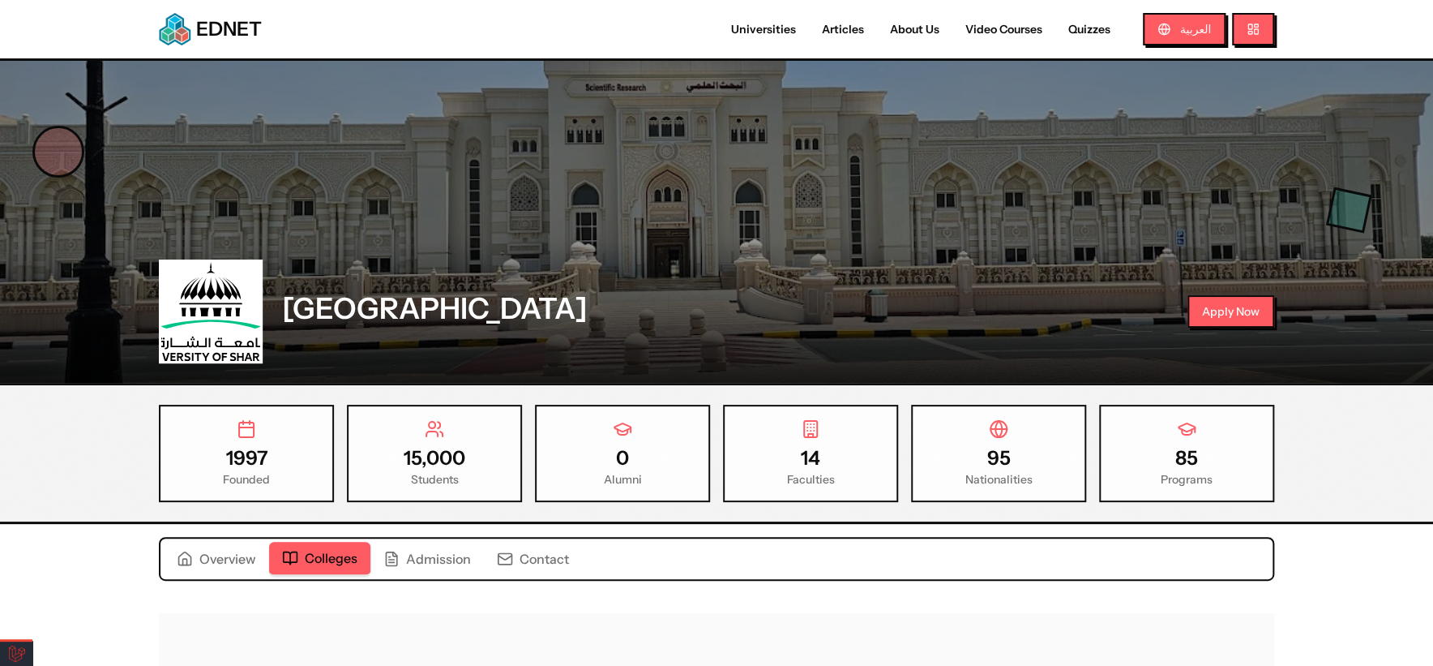
click at [331, 570] on button "Colleges" at bounding box center [319, 559] width 101 height 34
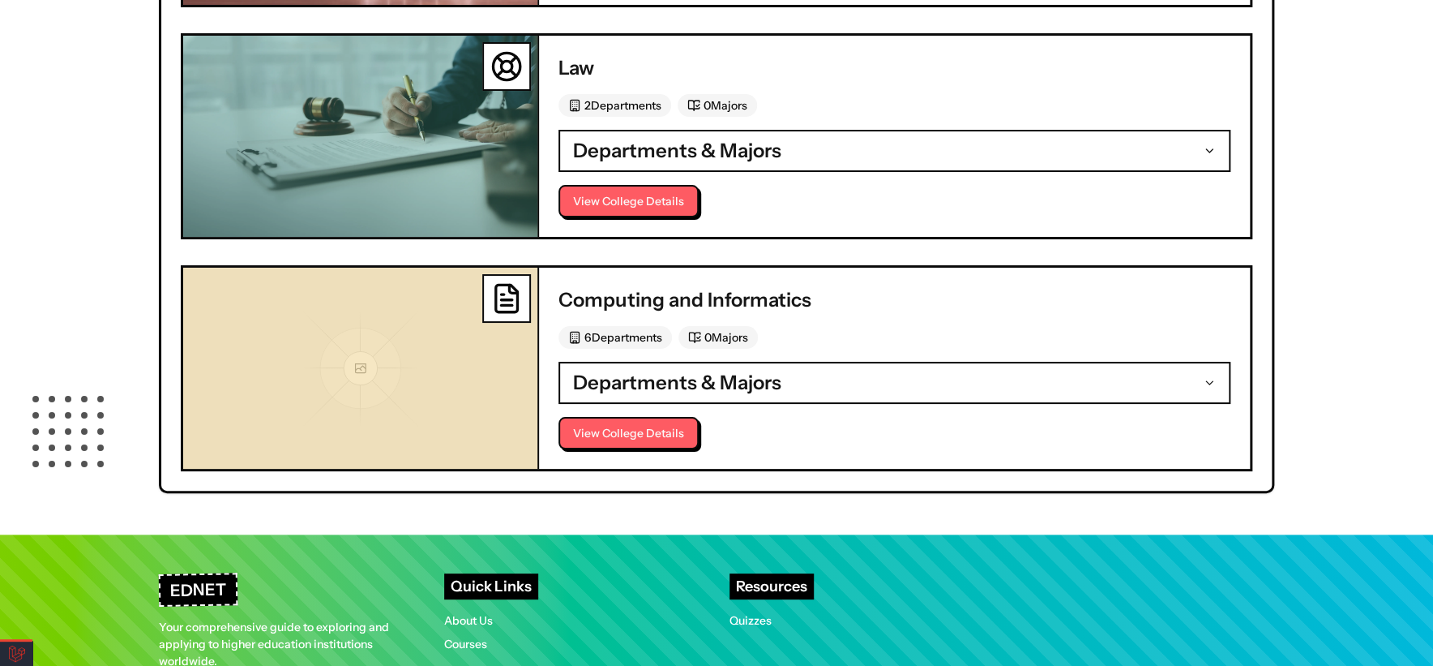
scroll to position [3513, 0]
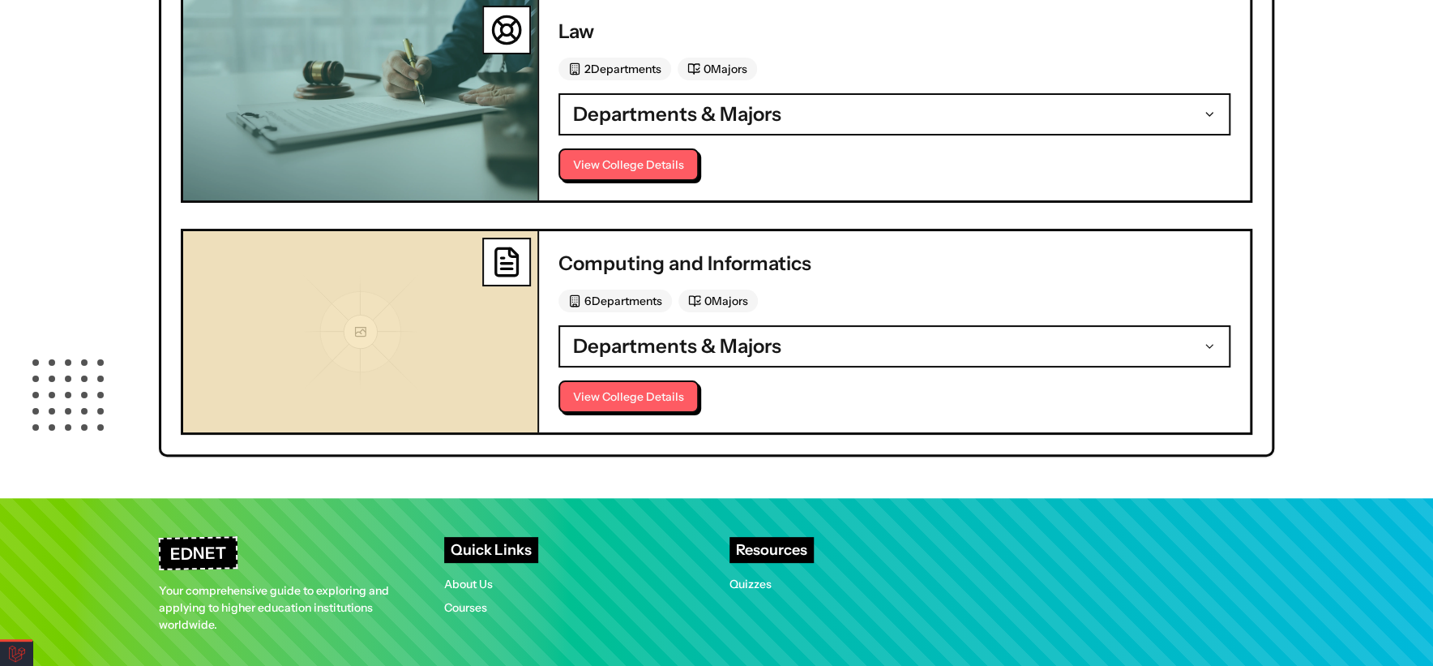
click at [572, 253] on h3 "Computing and Informatics" at bounding box center [895, 264] width 672 height 26
copy h3 "Computing"
